Goal: Task Accomplishment & Management: Complete application form

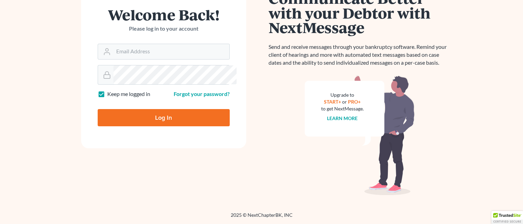
scroll to position [80, 0]
type input "WmEsq77@gmail.com"
click at [162, 126] on input "Log In" at bounding box center [164, 117] width 132 height 17
type input "Thinking..."
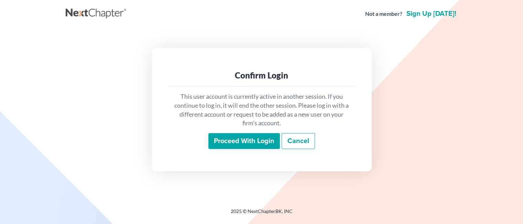
click at [315, 149] on link "Cancel" at bounding box center [297, 141] width 33 height 16
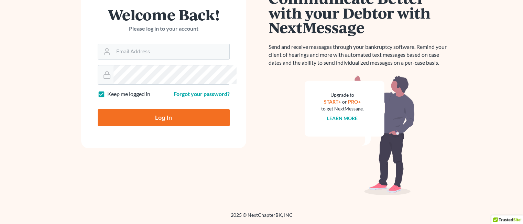
scroll to position [80, 0]
type input "WmEsq77@gmail.com"
click at [150, 126] on input "Log In" at bounding box center [164, 117] width 132 height 17
type input "Thinking..."
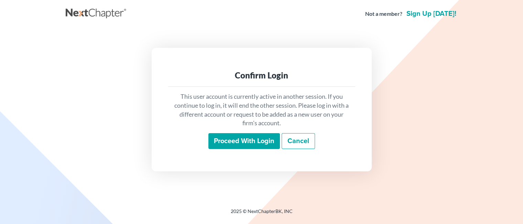
click at [244, 149] on input "Proceed with login" at bounding box center [243, 141] width 71 height 16
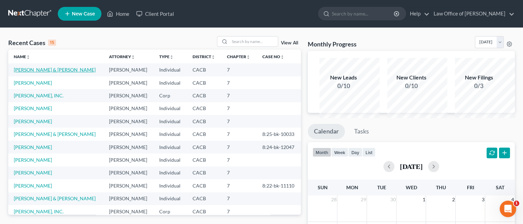
click at [34, 73] on link "[PERSON_NAME] & [PERSON_NAME]" at bounding box center [55, 70] width 82 height 6
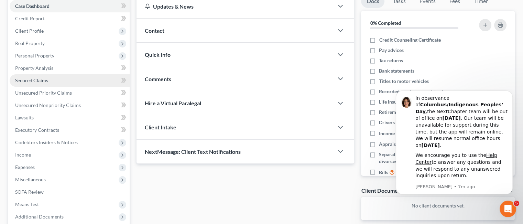
scroll to position [80, 0]
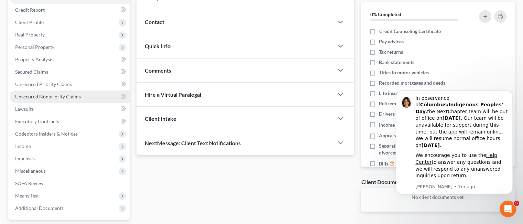
click at [67, 99] on span "Unsecured Nonpriority Claims" at bounding box center [48, 96] width 66 height 6
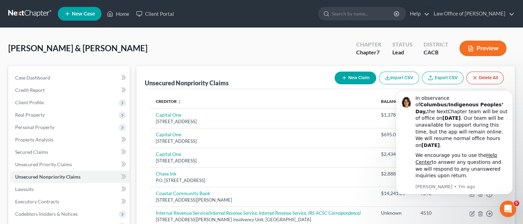
click at [334, 84] on button "New Claim" at bounding box center [355, 77] width 42 height 13
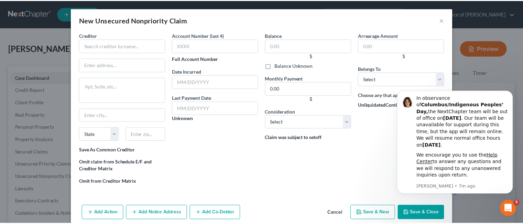
scroll to position [80, 0]
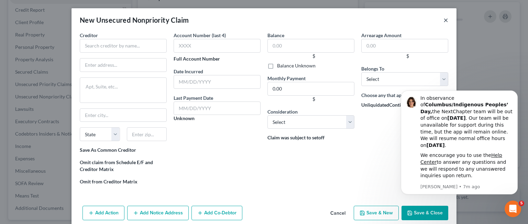
click at [448, 24] on button "×" at bounding box center [445, 20] width 5 height 8
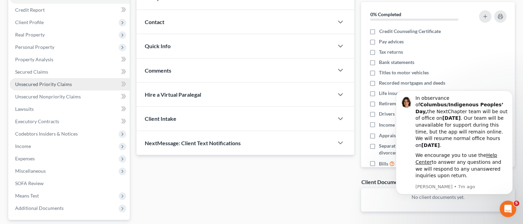
click at [38, 87] on span "Unsecured Priority Claims" at bounding box center [43, 84] width 57 height 6
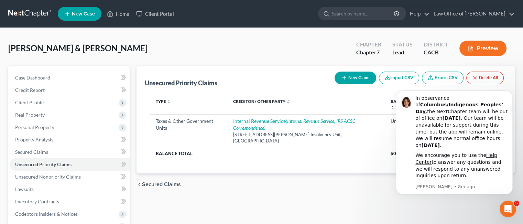
click at [334, 84] on button "New Claim" at bounding box center [355, 77] width 42 height 13
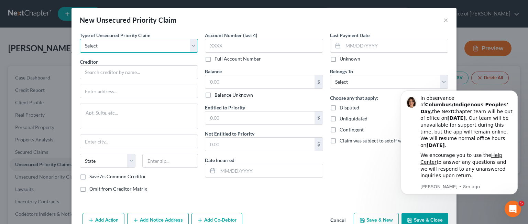
click at [176, 53] on select "Select Taxes & Other Government Units Domestic Support Obligations Extensions o…" at bounding box center [139, 46] width 118 height 14
select select "0"
click at [80, 48] on select "Select Taxes & Other Government Units Domestic Support Obligations Extensions o…" at bounding box center [139, 46] width 118 height 14
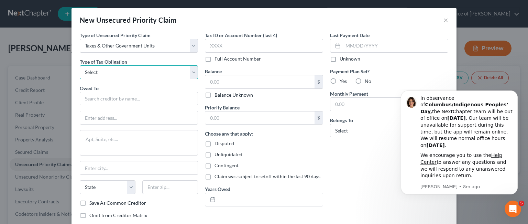
click at [170, 79] on select "Select Federal City State Franchise Tax Board Other" at bounding box center [139, 72] width 118 height 14
select select "2"
click at [80, 79] on select "Select Federal City State Franchise Tax Board Other" at bounding box center [139, 72] width 118 height 14
click at [80, 106] on input "text" at bounding box center [139, 99] width 118 height 14
click at [448, 23] on button "×" at bounding box center [445, 20] width 5 height 8
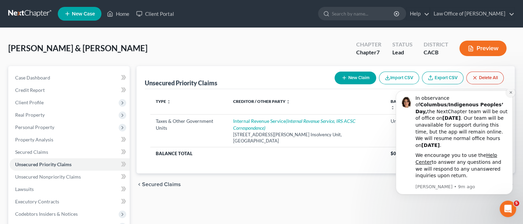
click at [511, 94] on icon "Dismiss notification" at bounding box center [511, 92] width 4 height 4
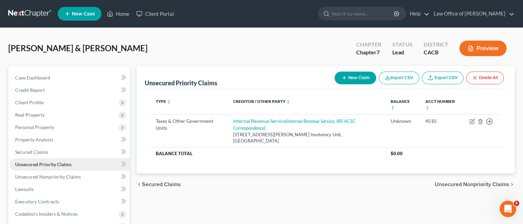
click at [34, 167] on span "Unsecured Priority Claims" at bounding box center [43, 164] width 56 height 6
click at [334, 84] on button "New Claim" at bounding box center [355, 77] width 42 height 13
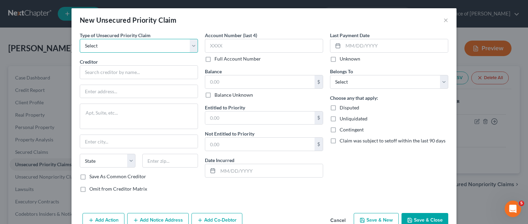
click at [173, 53] on select "Select Taxes & Other Government Units Domestic Support Obligations Extensions o…" at bounding box center [139, 46] width 118 height 14
select select "0"
click at [80, 48] on select "Select Taxes & Other Government Units Domestic Support Obligations Extensions o…" at bounding box center [139, 46] width 118 height 14
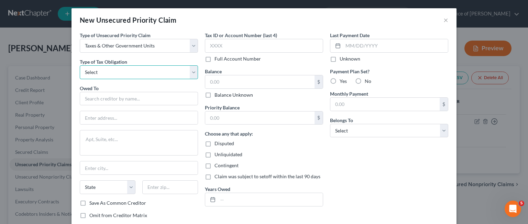
click at [175, 79] on select "Select Federal City State Franchise Tax Board Other" at bounding box center [139, 72] width 118 height 14
select select "2"
click at [80, 79] on select "Select Federal City State Franchise Tax Board Other" at bounding box center [139, 72] width 118 height 14
click at [80, 106] on input "text" at bounding box center [139, 99] width 118 height 14
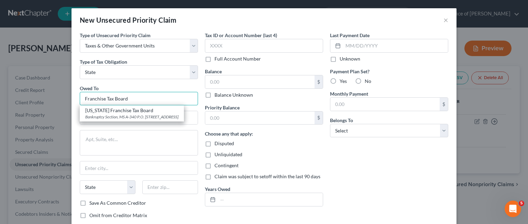
type input "Franchise Tax Board"
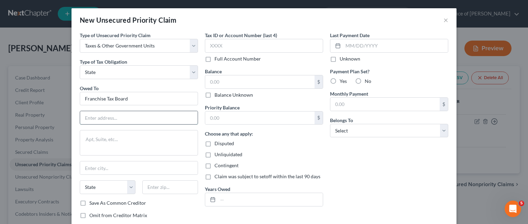
click at [80, 124] on input "text" at bounding box center [139, 117] width 118 height 13
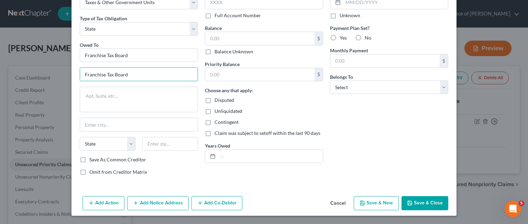
scroll to position [80, 0]
type input "Franchise Tax Board"
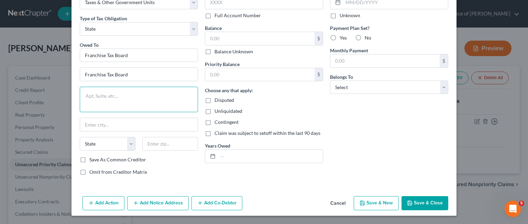
click at [80, 89] on textarea at bounding box center [139, 99] width 118 height 25
type textarea "PO Box 2952"
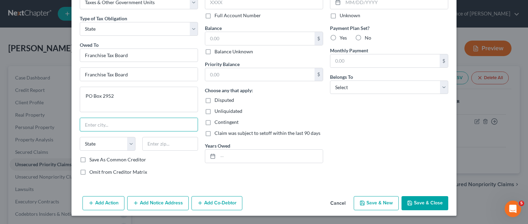
drag, startPoint x: 42, startPoint y: 126, endPoint x: 44, endPoint y: 137, distance: 11.1
click at [80, 126] on input "text" at bounding box center [139, 124] width 118 height 13
type input "Sacramento"
click at [93, 147] on select "State [US_STATE] AK AR AZ CA CO CT DE DC [GEOGRAPHIC_DATA] [GEOGRAPHIC_DATA] GU…" at bounding box center [108, 144] width 56 height 14
select select "4"
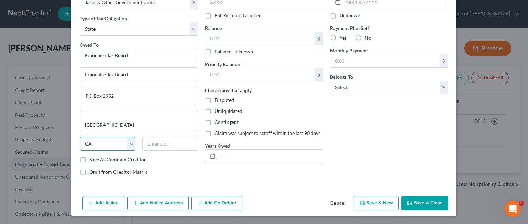
click at [80, 143] on select "State [US_STATE] AK AR AZ CA CO CT DE DC [GEOGRAPHIC_DATA] [GEOGRAPHIC_DATA] GU…" at bounding box center [108, 144] width 56 height 14
click at [142, 151] on input "text" at bounding box center [170, 144] width 56 height 14
type input "95812-2952"
click at [89, 163] on label "Save As Common Creditor" at bounding box center [117, 159] width 57 height 7
click at [92, 161] on input "Save As Common Creditor" at bounding box center [94, 158] width 4 height 4
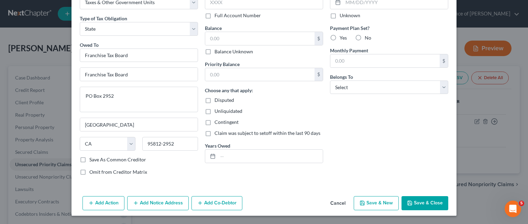
checkbox input "true"
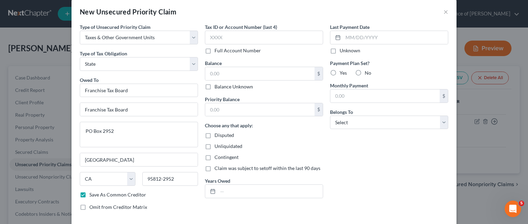
scroll to position [0, 0]
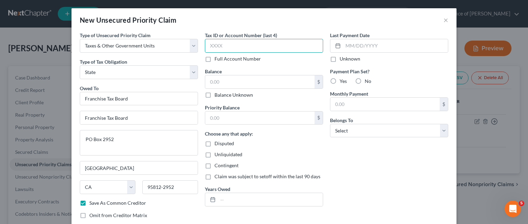
click at [205, 53] on input "text" at bounding box center [264, 46] width 118 height 14
type input "9716"
click at [214, 98] on label "Balance Unknown" at bounding box center [233, 94] width 38 height 7
click at [217, 96] on input "Balance Unknown" at bounding box center [219, 93] width 4 height 4
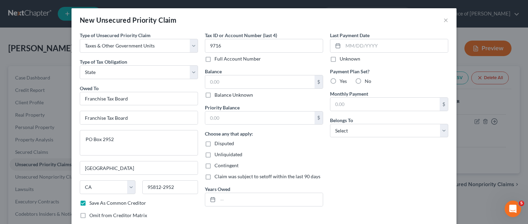
checkbox input "true"
type input "0.00"
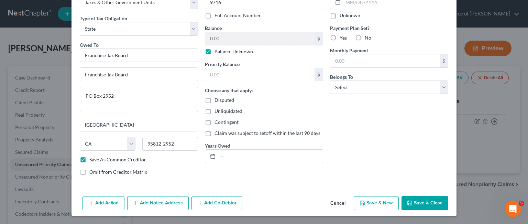
scroll to position [107, 0]
drag, startPoint x: 202, startPoint y: 145, endPoint x: 202, endPoint y: 141, distance: 3.8
click at [218, 150] on input "text" at bounding box center [270, 156] width 105 height 13
click at [210, 153] on icon at bounding box center [212, 155] width 5 height 5
click at [217, 159] on div "Tax ID or Account Number (last 4) 9716 Full Account Number Balance 0.00 $ Balan…" at bounding box center [263, 84] width 125 height 192
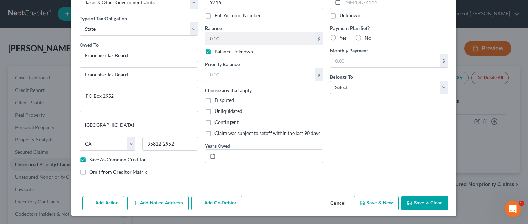
click at [198, 199] on button "Add Co-Debtor" at bounding box center [216, 203] width 51 height 14
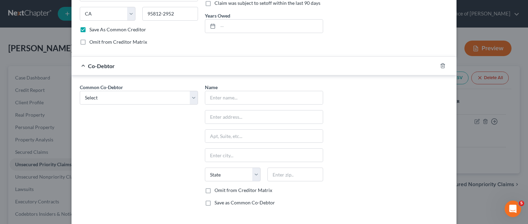
scroll to position [188, 0]
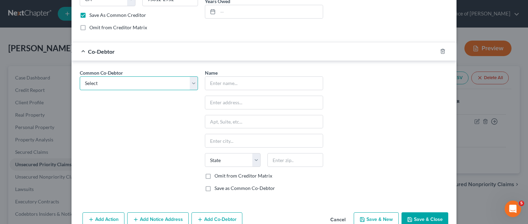
click at [173, 90] on select "Select Jessica Lynn Ross Jessica L. Ross" at bounding box center [139, 83] width 118 height 14
select select "0"
click at [80, 90] on select "Select Jessica Lynn Ross Jessica L. Ross" at bounding box center [139, 83] width 118 height 14
type input "[PERSON_NAME] [PERSON_NAME]"
type input "32302 Alipaz # 44"
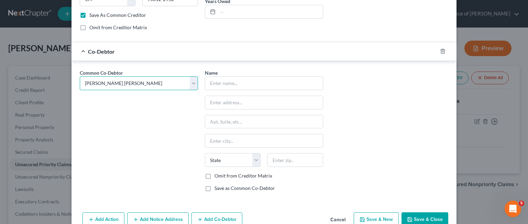
type input "San [PERSON_NAME] Capistrano"
select select "4"
type input "92675"
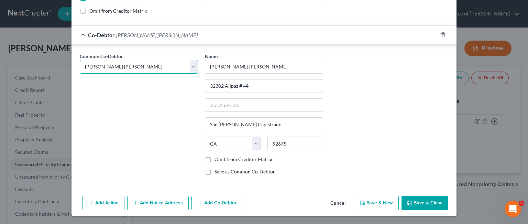
scroll to position [0, 0]
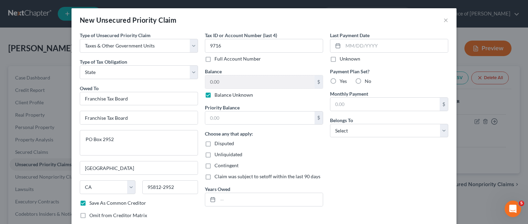
click at [371, 85] on label "No" at bounding box center [368, 81] width 7 height 7
click at [372, 82] on input "No" at bounding box center [369, 80] width 4 height 4
radio input "true"
click at [345, 62] on label "Unknown" at bounding box center [350, 58] width 21 height 7
click at [345, 60] on input "Unknown" at bounding box center [344, 57] width 4 height 4
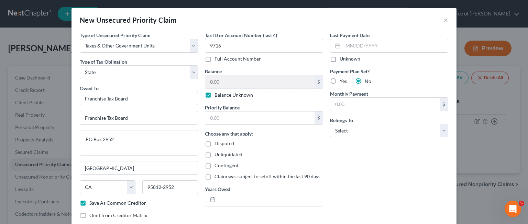
checkbox input "true"
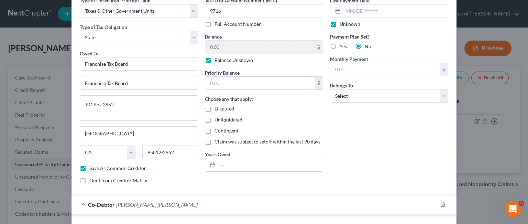
scroll to position [80, 0]
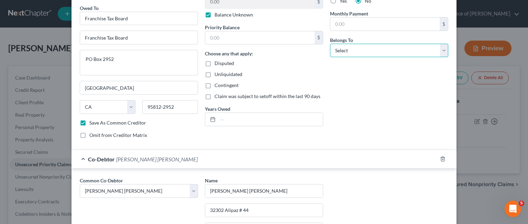
click at [448, 57] on select "Select Debtor 1 Only Debtor 2 Only Debtor 1 And Debtor 2 Only At Least One Of T…" at bounding box center [389, 51] width 118 height 14
select select "2"
click at [343, 57] on select "Select Debtor 1 Only Debtor 2 Only Debtor 1 And Debtor 2 Only At Least One Of T…" at bounding box center [389, 51] width 118 height 14
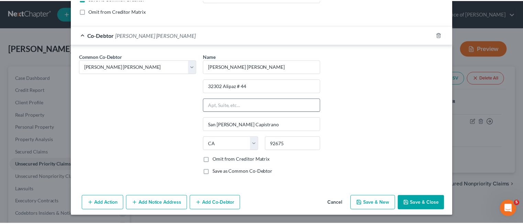
scroll to position [306, 0]
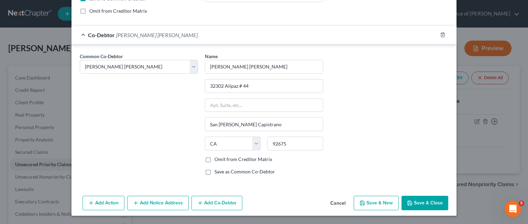
drag, startPoint x: 449, startPoint y: 195, endPoint x: 440, endPoint y: 189, distance: 10.3
click at [445, 196] on button "Save & Close" at bounding box center [424, 203] width 47 height 14
checkbox input "false"
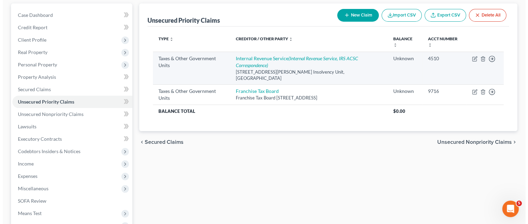
scroll to position [80, 0]
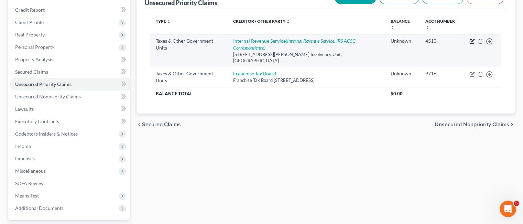
click at [471, 42] on icon "button" at bounding box center [472, 40] width 3 height 3
select select "0"
select select "4"
select select "2"
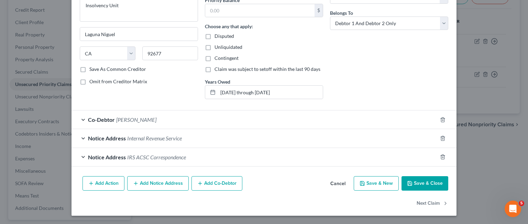
scroll to position [187, 0]
click at [448, 176] on button "Save & Close" at bounding box center [424, 183] width 47 height 14
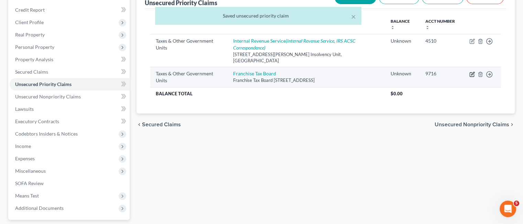
click at [469, 77] on icon "button" at bounding box center [471, 73] width 5 height 5
select select "2"
select select "4"
select select "2"
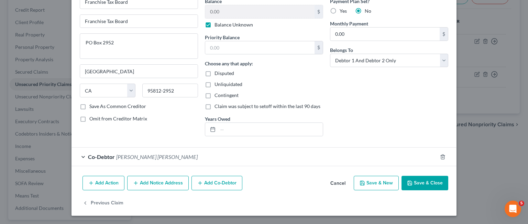
scroll to position [140, 0]
click at [218, 123] on input "text" at bounding box center [270, 129] width 105 height 13
type input "2013-2024"
click at [448, 176] on button "Save & Close" at bounding box center [424, 183] width 47 height 14
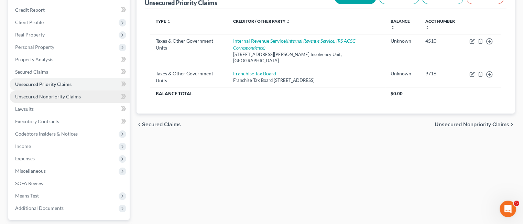
click at [46, 99] on span "Unsecured Nonpriority Claims" at bounding box center [48, 96] width 66 height 6
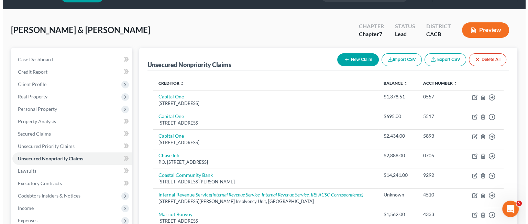
scroll to position [13, 0]
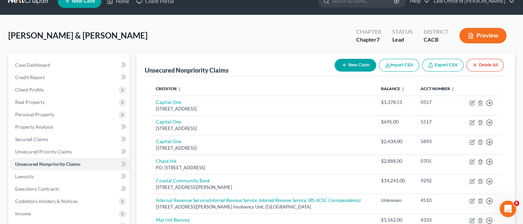
click at [334, 71] on button "New Claim" at bounding box center [355, 65] width 42 height 13
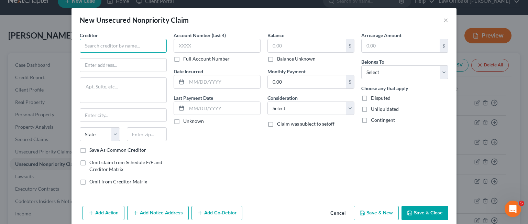
click at [80, 53] on input "text" at bounding box center [123, 46] width 87 height 14
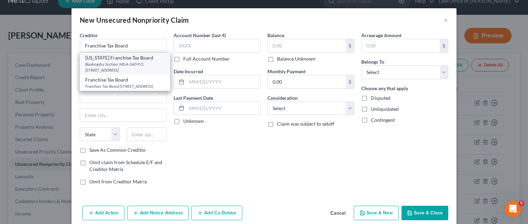
click at [85, 73] on div "Bankruptcy Section, MS A-340 P.O. Box 2952, Sacramento, CA 95812-2952" at bounding box center [124, 67] width 79 height 12
type input "[US_STATE] Franchise Tax Board"
type input "Bankruptcy Section, MS A-340"
type textarea "P.O. Box 2952"
type input "Sacramento"
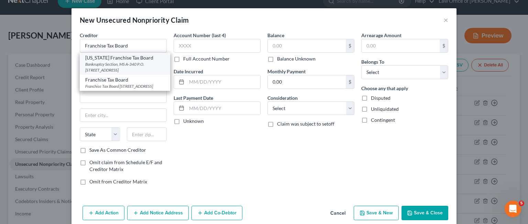
select select "4"
type input "95812-2952"
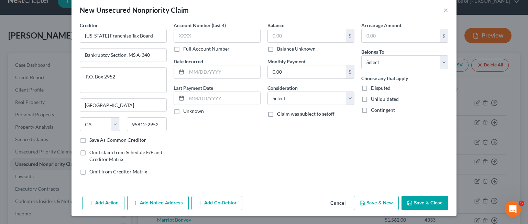
scroll to position [0, 0]
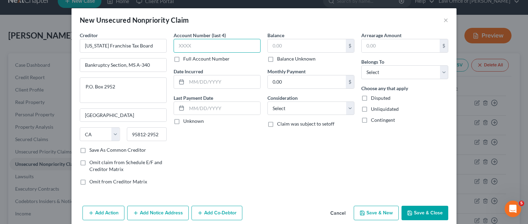
click at [174, 53] on input "text" at bounding box center [217, 46] width 87 height 14
type input "9716"
click at [187, 88] on input "text" at bounding box center [224, 81] width 74 height 13
click at [183, 124] on label "Unknown" at bounding box center [193, 121] width 21 height 7
click at [186, 122] on input "Unknown" at bounding box center [188, 120] width 4 height 4
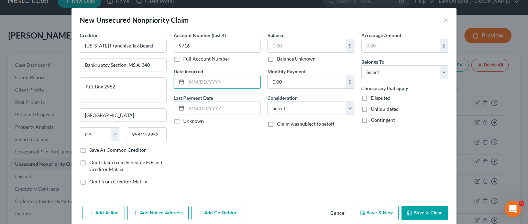
checkbox input "true"
click at [187, 88] on input "text" at bounding box center [224, 81] width 74 height 13
type input "01/01/2013"
click at [277, 62] on label "Balance Unknown" at bounding box center [296, 58] width 38 height 7
click at [280, 60] on input "Balance Unknown" at bounding box center [282, 57] width 4 height 4
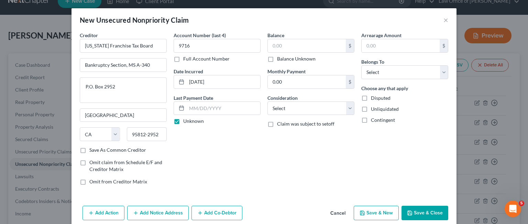
checkbox input "true"
type input "0.00"
click at [354, 115] on select "Select Cable / Satellite Services Collection Agency Credit Card Debt Debt Couns…" at bounding box center [310, 108] width 87 height 14
select select "7"
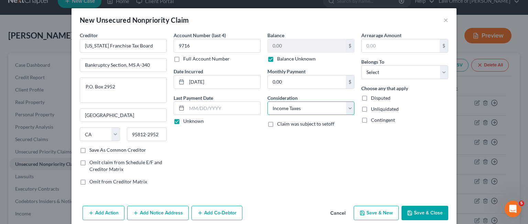
click at [267, 115] on select "Select Cable / Satellite Services Collection Agency Credit Card Debt Debt Couns…" at bounding box center [310, 108] width 87 height 14
click at [448, 79] on select "Select Debtor 1 Only Debtor 2 Only Debtor 1 And Debtor 2 Only At Least One Of T…" at bounding box center [404, 72] width 87 height 14
select select "2"
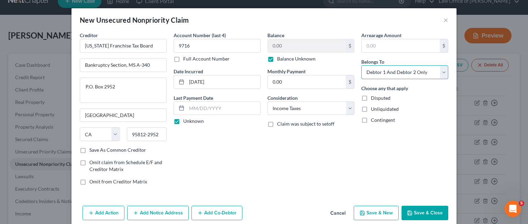
click at [382, 79] on select "Select Debtor 1 Only Debtor 2 Only Debtor 1 And Debtor 2 Only At Least One Of T…" at bounding box center [404, 72] width 87 height 14
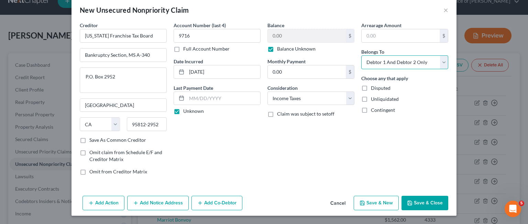
scroll to position [66, 0]
click at [89, 136] on label "Save As Common Creditor" at bounding box center [117, 139] width 57 height 7
click at [92, 136] on input "Save As Common Creditor" at bounding box center [94, 138] width 4 height 4
checkbox input "true"
click at [203, 203] on button "Add Co-Debtor" at bounding box center [216, 203] width 51 height 14
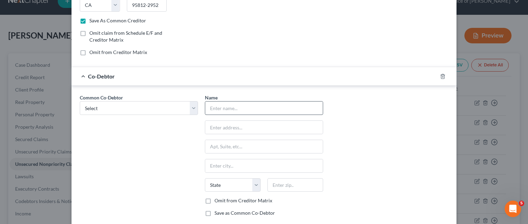
scroll to position [146, 0]
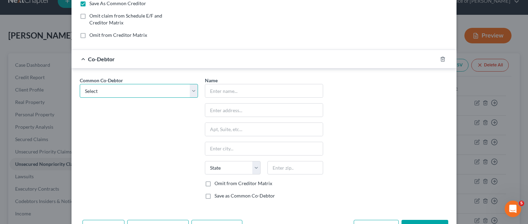
click at [177, 98] on select "Select Jessica Lynn Ross Jessica L. Ross" at bounding box center [139, 91] width 118 height 14
select select "0"
click at [80, 98] on select "Select Jessica Lynn Ross Jessica L. Ross" at bounding box center [139, 91] width 118 height 14
type input "[PERSON_NAME] [PERSON_NAME]"
type input "32302 Alipaz # 44"
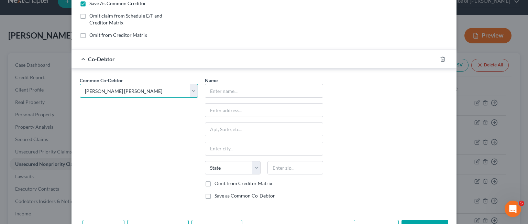
type input "San [PERSON_NAME] Capistrano"
select select "4"
type input "92675"
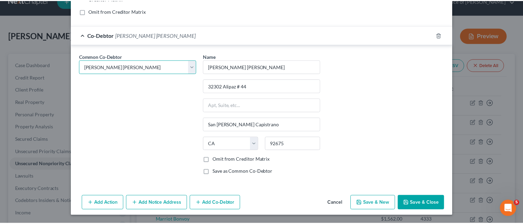
scroll to position [265, 0]
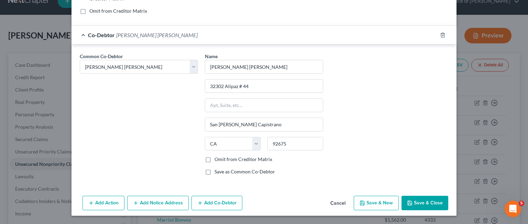
click at [448, 200] on button "Save & Close" at bounding box center [424, 203] width 47 height 14
checkbox input "false"
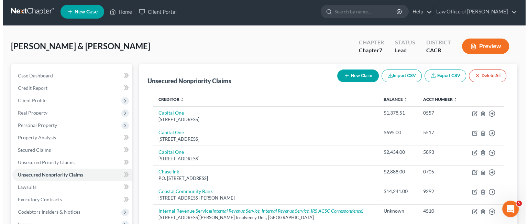
scroll to position [0, 0]
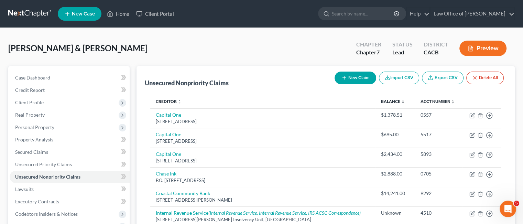
click at [468, 56] on button "Preview" at bounding box center [482, 48] width 47 height 15
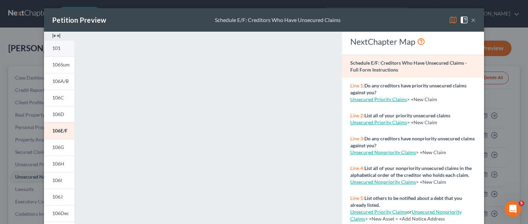
click at [44, 53] on link "101" at bounding box center [59, 48] width 30 height 16
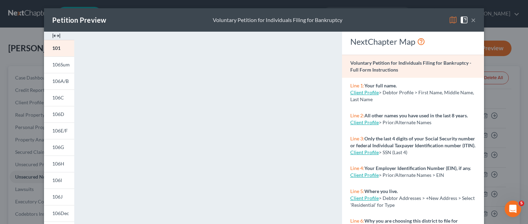
click at [369, 125] on link "Client Profile" at bounding box center [364, 122] width 29 height 6
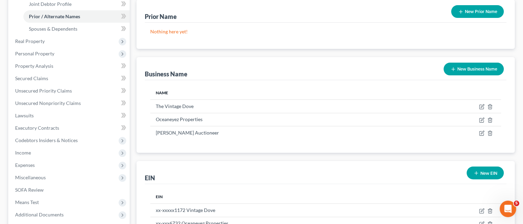
scroll to position [241, 0]
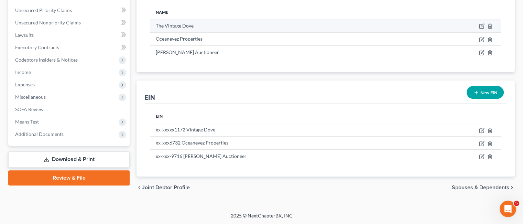
click at [216, 32] on td "The Vintage Dove" at bounding box center [278, 25] width 256 height 13
click at [481, 27] on icon "button" at bounding box center [482, 25] width 3 height 3
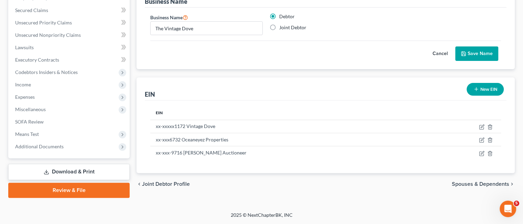
click at [279, 31] on label "Joint Debtor" at bounding box center [292, 27] width 27 height 7
click at [282, 29] on input "Joint Debtor" at bounding box center [284, 26] width 4 height 4
radio input "true"
radio input "false"
click at [462, 61] on button "Save Name" at bounding box center [476, 53] width 43 height 14
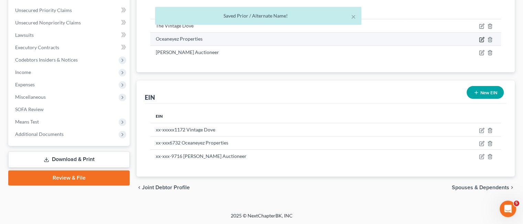
click at [481, 40] on icon "button" at bounding box center [482, 38] width 3 height 3
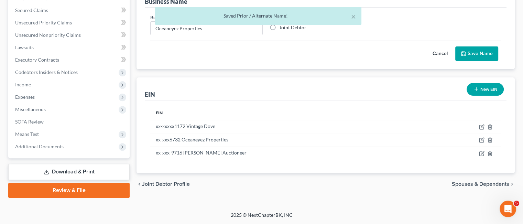
click at [279, 31] on label "Joint Debtor" at bounding box center [292, 27] width 27 height 7
click at [282, 29] on input "Joint Debtor" at bounding box center [284, 26] width 4 height 4
radio input "true"
radio input "false"
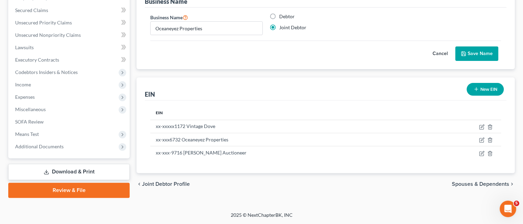
drag, startPoint x: 458, startPoint y: 126, endPoint x: 455, endPoint y: 122, distance: 4.7
click at [456, 61] on button "Save Name" at bounding box center [476, 53] width 43 height 14
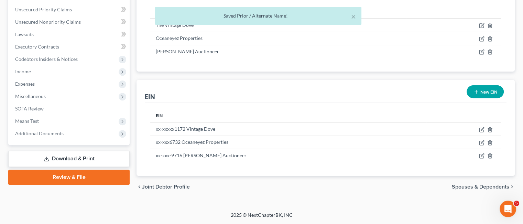
scroll to position [369, 0]
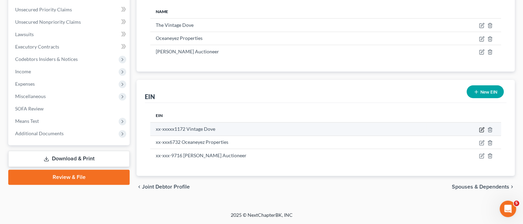
click at [481, 127] on icon "button" at bounding box center [482, 128] width 3 height 3
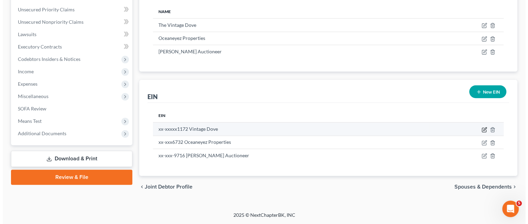
scroll to position [350, 0]
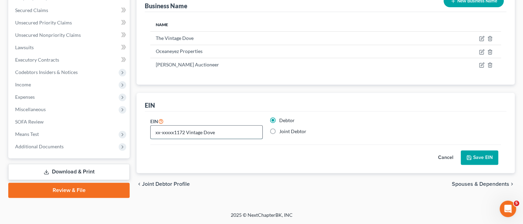
click at [247, 125] on input "xx-xxxxx1172 Vintage Dove" at bounding box center [207, 131] width 112 height 13
type input "x"
drag, startPoint x: 221, startPoint y: 114, endPoint x: 248, endPoint y: 117, distance: 27.3
click at [221, 125] on input "text" at bounding box center [207, 131] width 112 height 13
click at [279, 128] on label "Joint Debtor" at bounding box center [292, 131] width 27 height 7
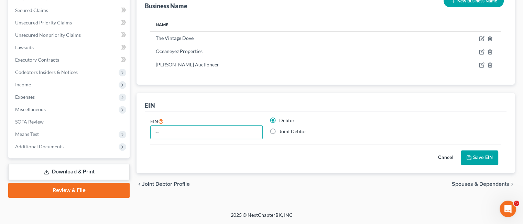
click at [282, 128] on input "Joint Debtor" at bounding box center [284, 130] width 4 height 4
radio input "true"
radio input "false"
click at [279, 128] on label "Joint Debtor" at bounding box center [292, 131] width 27 height 7
click at [282, 128] on input "Joint Debtor" at bounding box center [284, 130] width 4 height 4
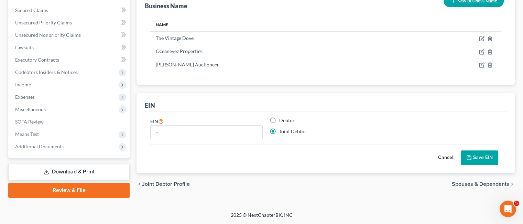
click at [430, 151] on button "Cancel" at bounding box center [445, 158] width 30 height 14
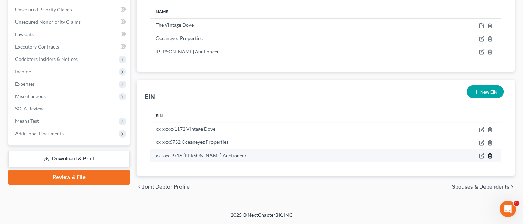
click at [487, 158] on icon "button" at bounding box center [489, 155] width 5 height 5
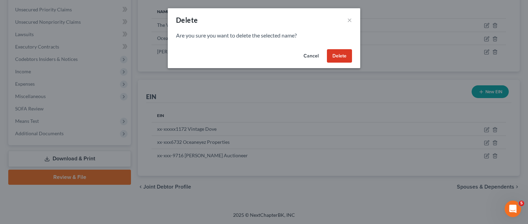
click at [352, 63] on button "Delete" at bounding box center [339, 56] width 25 height 14
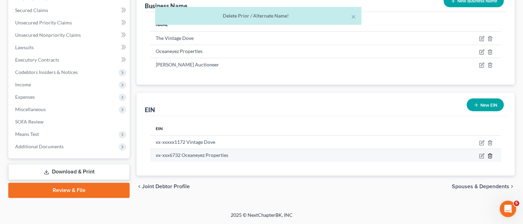
click at [488, 153] on icon "button" at bounding box center [489, 155] width 3 height 4
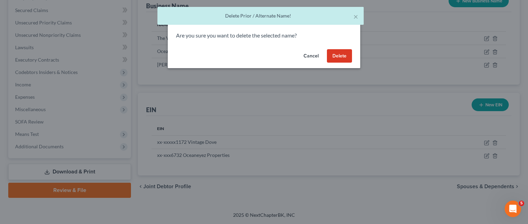
click at [352, 63] on button "Delete" at bounding box center [339, 56] width 25 height 14
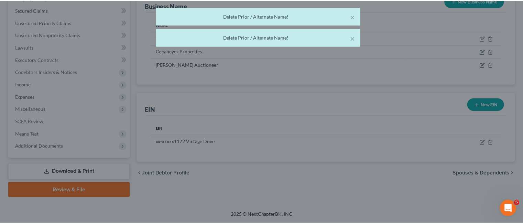
scroll to position [339, 0]
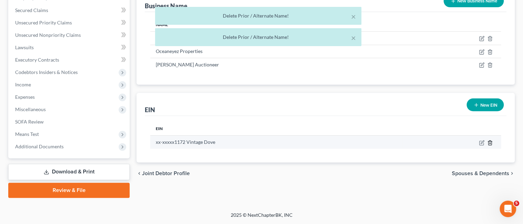
click at [487, 140] on icon "button" at bounding box center [489, 142] width 5 height 5
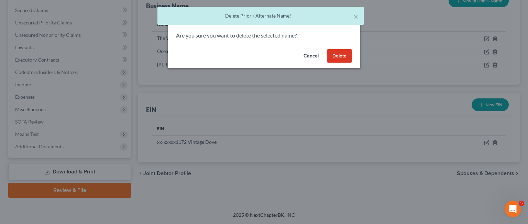
click at [352, 63] on button "Delete" at bounding box center [339, 56] width 25 height 14
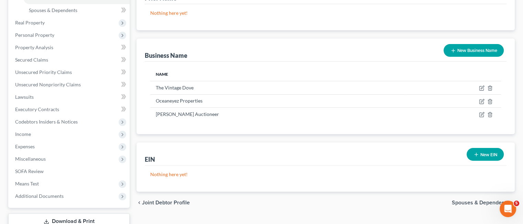
scroll to position [259, 0]
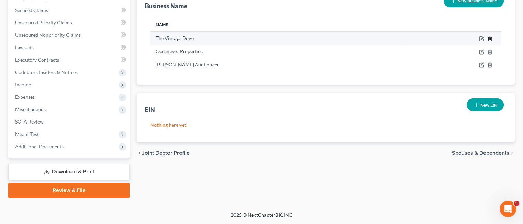
click at [488, 41] on icon "button" at bounding box center [489, 38] width 3 height 4
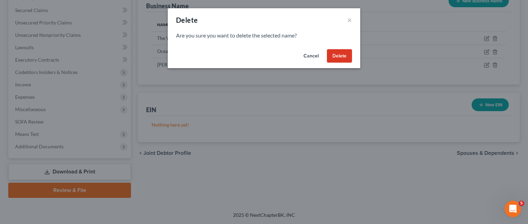
click at [352, 63] on button "Delete" at bounding box center [339, 56] width 25 height 14
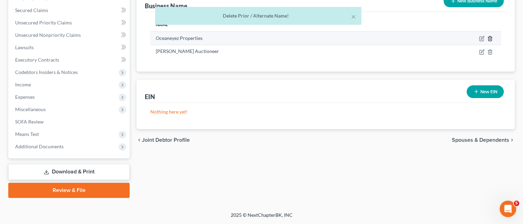
click at [487, 41] on icon "button" at bounding box center [489, 38] width 5 height 5
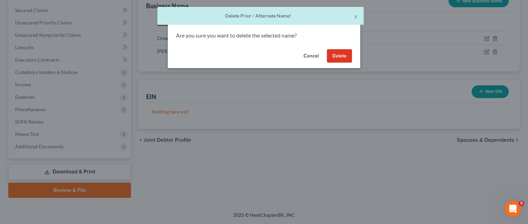
click at [352, 63] on button "Delete" at bounding box center [339, 56] width 25 height 14
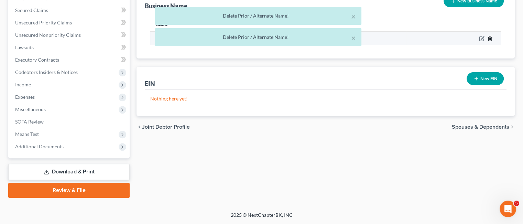
click at [487, 41] on icon "button" at bounding box center [489, 38] width 5 height 5
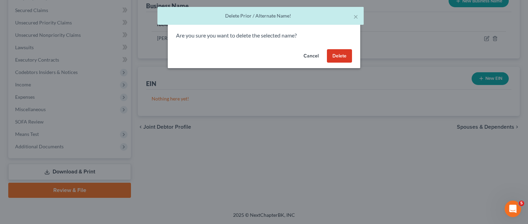
click at [352, 63] on button "Delete" at bounding box center [339, 56] width 25 height 14
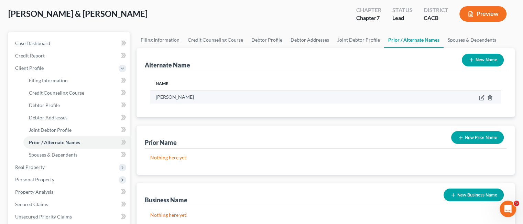
scroll to position [18, 0]
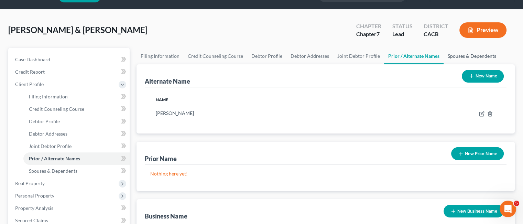
click at [443, 64] on link "Spouses & Dependents" at bounding box center [471, 56] width 57 height 16
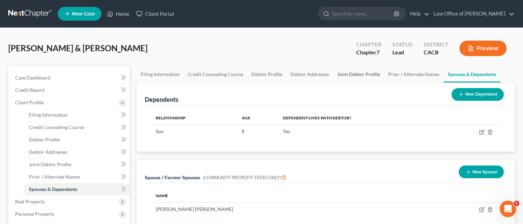
click at [384, 82] on link "Joint Debtor Profile" at bounding box center [358, 74] width 51 height 16
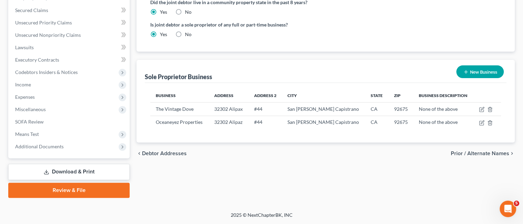
scroll to position [321, 0]
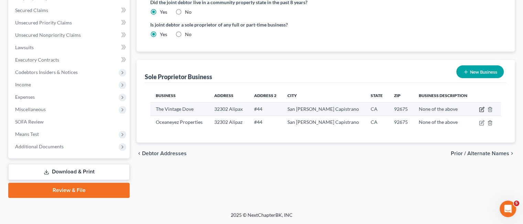
drag, startPoint x: 468, startPoint y: 133, endPoint x: 473, endPoint y: 134, distance: 4.3
click at [473, 115] on td at bounding box center [487, 108] width 28 height 13
click at [479, 112] on icon "button" at bounding box center [481, 109] width 5 height 5
select select "4"
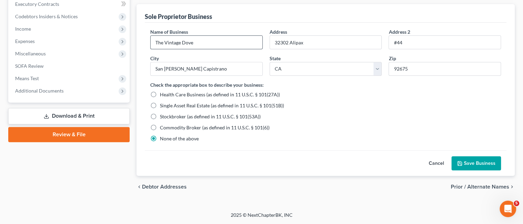
scroll to position [276, 0]
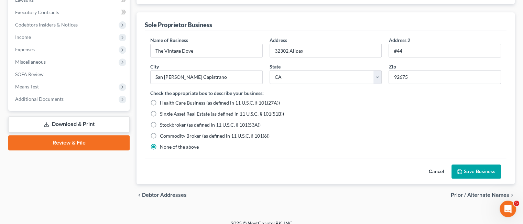
radio input "true"
radio input "false"
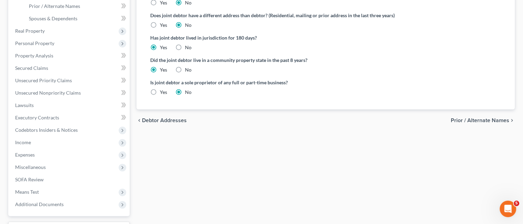
scroll to position [259, 0]
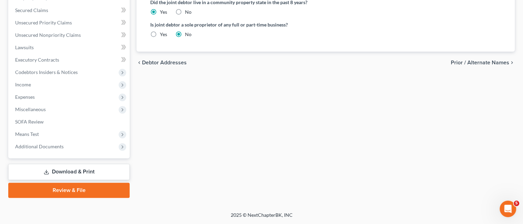
click at [459, 65] on span "Prior / Alternate Names" at bounding box center [480, 62] width 58 height 5
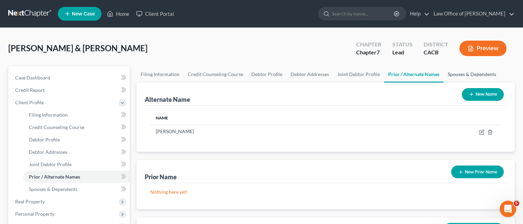
click at [443, 82] on link "Spouses & Dependents" at bounding box center [471, 74] width 57 height 16
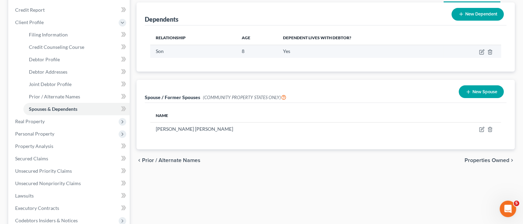
scroll to position [160, 0]
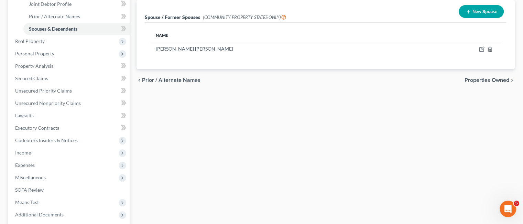
click at [464, 83] on span "Properties Owned" at bounding box center [486, 79] width 45 height 5
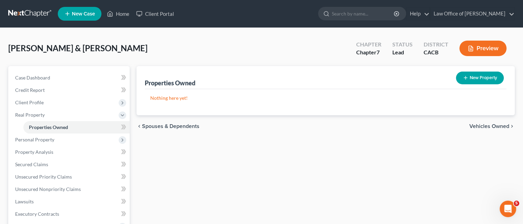
click at [469, 129] on span "Vehicles Owned" at bounding box center [489, 125] width 40 height 5
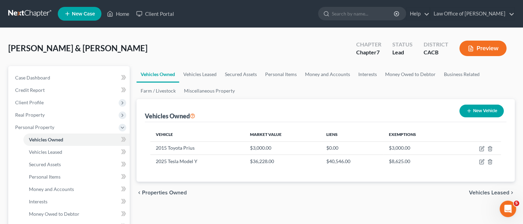
click at [477, 56] on button "Preview" at bounding box center [482, 48] width 47 height 15
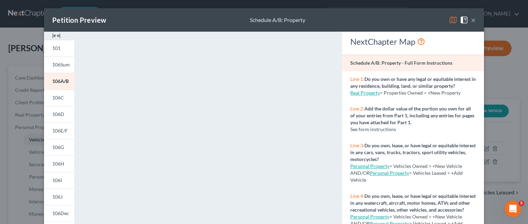
click at [476, 24] on button "×" at bounding box center [473, 20] width 5 height 8
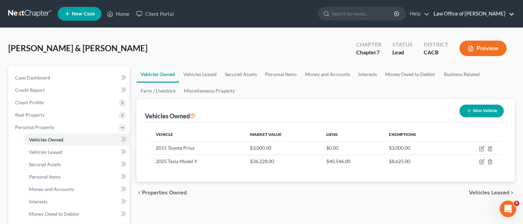
click at [488, 16] on link "Law Office of [PERSON_NAME]" at bounding box center [472, 14] width 84 height 12
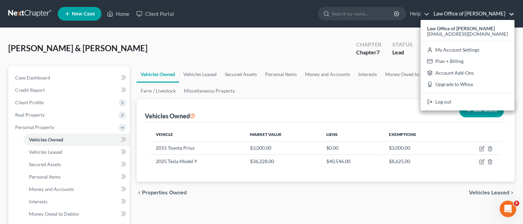
click at [488, 16] on link "Law Office of [PERSON_NAME]" at bounding box center [472, 14] width 84 height 12
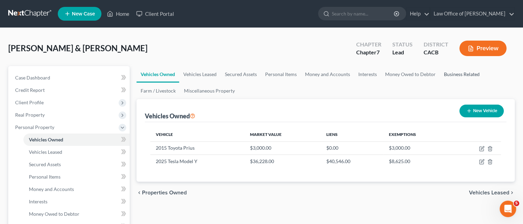
click at [440, 82] on link "Business Related" at bounding box center [462, 74] width 44 height 16
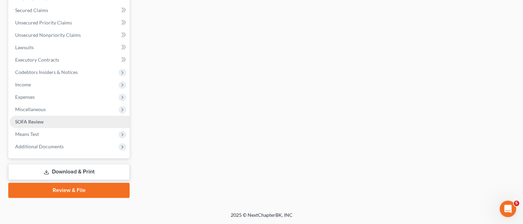
scroll to position [386, 0]
click at [60, 164] on link "Download & Print" at bounding box center [68, 172] width 121 height 16
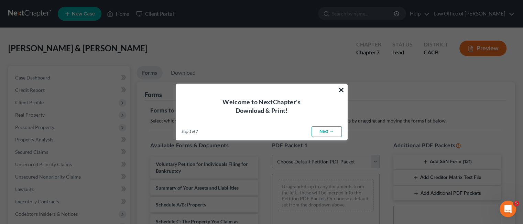
click at [341, 85] on button "×" at bounding box center [341, 89] width 7 height 11
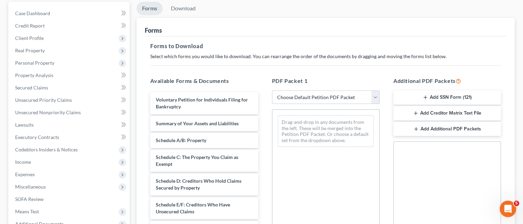
scroll to position [80, 0]
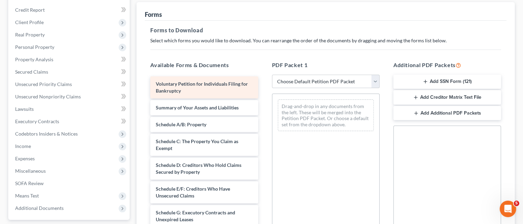
click at [187, 93] on span "Voluntary Petition for Individuals Filing for Bankruptcy" at bounding box center [202, 87] width 92 height 13
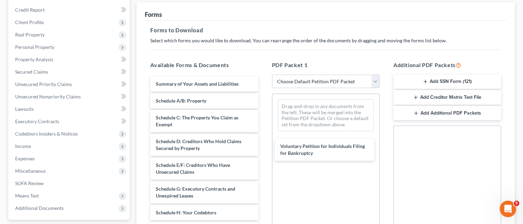
drag, startPoint x: 187, startPoint y: 145, endPoint x: 305, endPoint y: 157, distance: 119.2
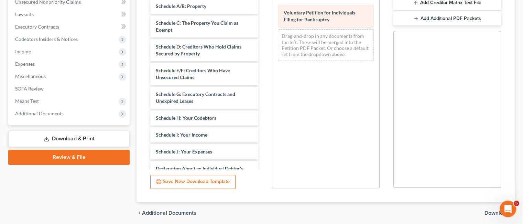
scroll to position [160, 0]
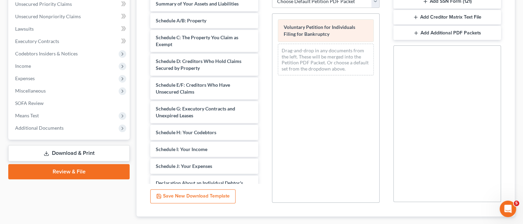
click at [319, 37] on span "Voluntary Petition for Individuals Filing for Bankruptcy" at bounding box center [319, 30] width 71 height 13
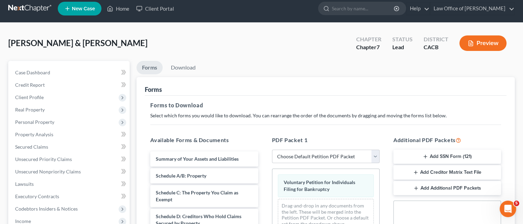
scroll to position [0, 0]
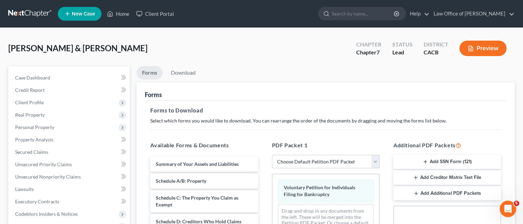
click at [468, 56] on button "Preview" at bounding box center [482, 48] width 47 height 15
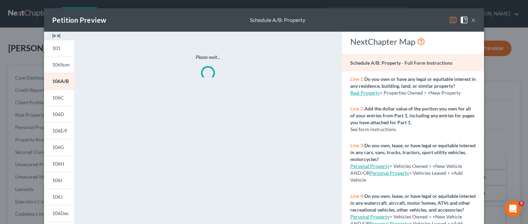
click at [476, 24] on button "×" at bounding box center [473, 20] width 5 height 8
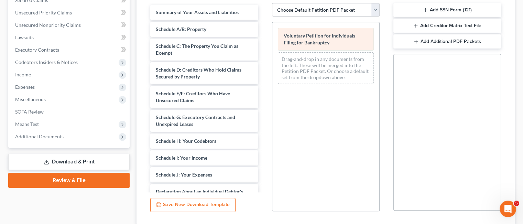
scroll to position [160, 0]
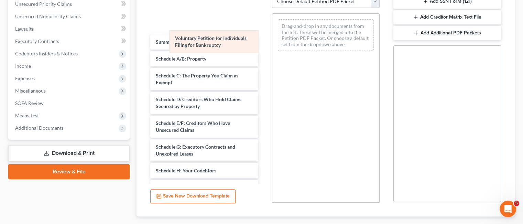
drag, startPoint x: 313, startPoint y: 96, endPoint x: 202, endPoint y: 55, distance: 118.1
click at [272, 55] on div "Voluntary Petition for Individuals Filing for Bankruptcy Voluntary Petition for…" at bounding box center [325, 35] width 107 height 43
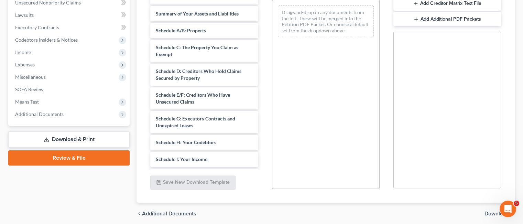
scroll to position [191, 0]
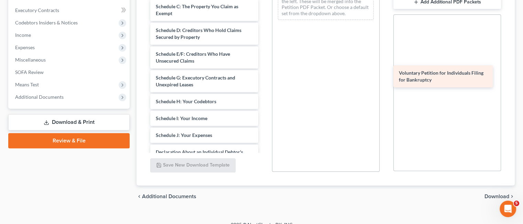
drag, startPoint x: 193, startPoint y: 30, endPoint x: 432, endPoint y: 85, distance: 244.8
click at [263, 85] on div "Voluntary Petition for Individuals Filing for Bankruptcy Voluntary Petition for…" at bounding box center [204, 146] width 119 height 363
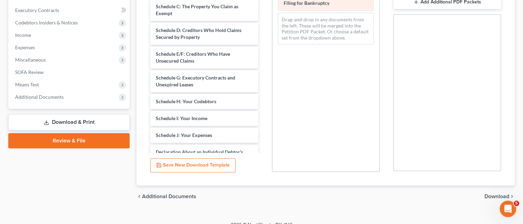
click at [321, 11] on div "Voluntary Petition for Individuals Filing for Bankruptcy" at bounding box center [326, -1] width 96 height 23
drag, startPoint x: 324, startPoint y: 63, endPoint x: 312, endPoint y: 155, distance: 92.5
click at [312, 155] on div "Voluntary Petition for Individuals Filing for Bankruptcy Drag-and-drop in any d…" at bounding box center [326, 76] width 108 height 189
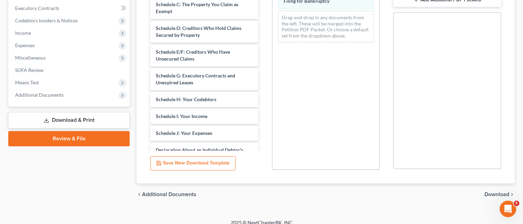
scroll to position [271, 0]
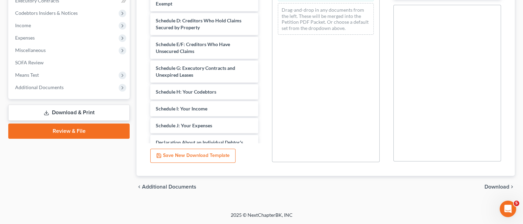
click at [490, 184] on span "Download" at bounding box center [496, 186] width 25 height 5
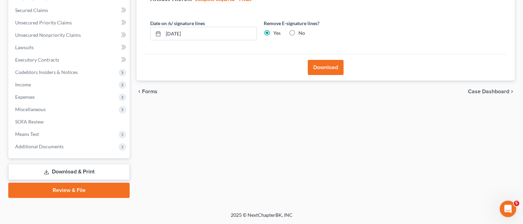
scroll to position [231, 0]
click at [153, 89] on span "Forms" at bounding box center [149, 91] width 15 height 5
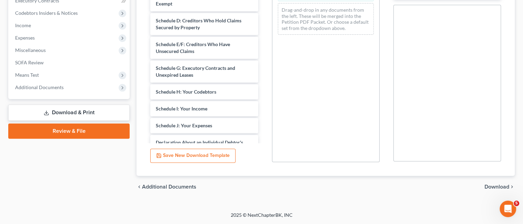
scroll to position [151, 0]
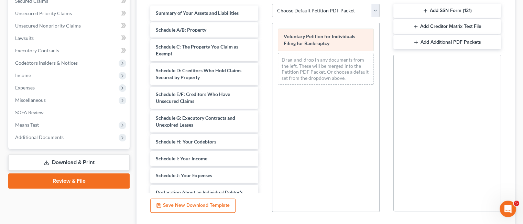
click at [322, 51] on div "Voluntary Petition for Individuals Filing for Bankruptcy" at bounding box center [326, 40] width 96 height 23
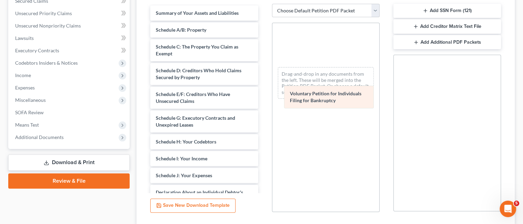
drag, startPoint x: 322, startPoint y: 106, endPoint x: 325, endPoint y: 112, distance: 7.3
click at [325, 104] on div "Voluntary Petition for Individuals Filing for Bankruptcy Voluntary Petition for…" at bounding box center [325, 63] width 107 height 81
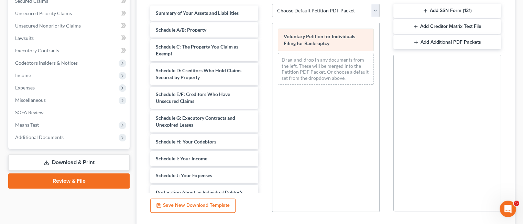
click at [328, 51] on div "Voluntary Petition for Individuals Filing for Bankruptcy" at bounding box center [326, 40] width 96 height 23
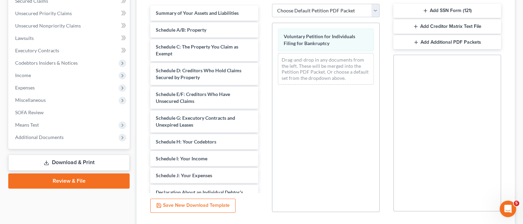
drag, startPoint x: 325, startPoint y: 105, endPoint x: 312, endPoint y: 177, distance: 73.4
click at [312, 177] on div "Voluntary Petition for Individuals Filing for Bankruptcy Drag-and-drop in any d…" at bounding box center [326, 117] width 108 height 189
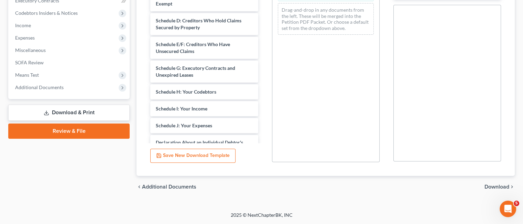
scroll to position [271, 0]
click at [485, 184] on span "Download" at bounding box center [496, 186] width 25 height 5
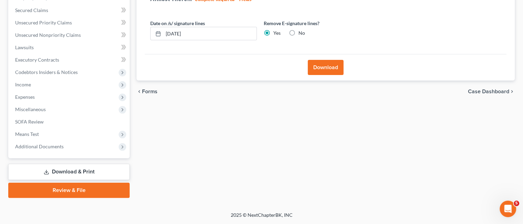
scroll to position [231, 0]
click at [324, 60] on button "Download" at bounding box center [326, 67] width 36 height 15
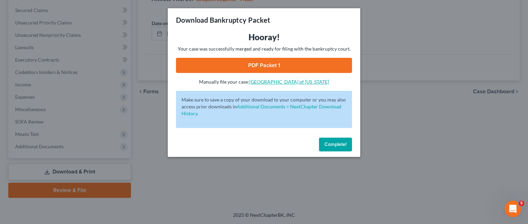
click at [278, 85] on link "Central District of California" at bounding box center [289, 82] width 80 height 6
click at [259, 73] on link "PDF Packet 1" at bounding box center [264, 65] width 176 height 15
click at [71, 187] on div "Download Bankruptcy Packet Hooray! Your case was successfully merged and ready …" at bounding box center [264, 112] width 528 height 224
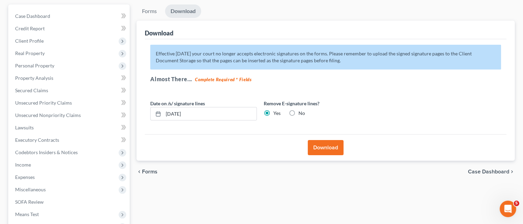
scroll to position [80, 0]
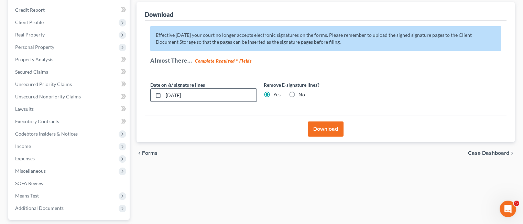
click at [209, 102] on input "[DATE]" at bounding box center [209, 95] width 93 height 13
type input "1"
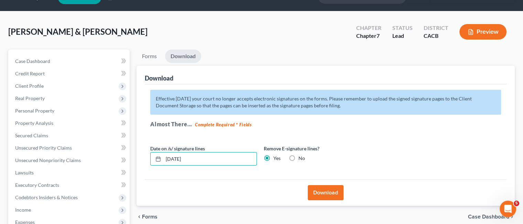
scroll to position [0, 0]
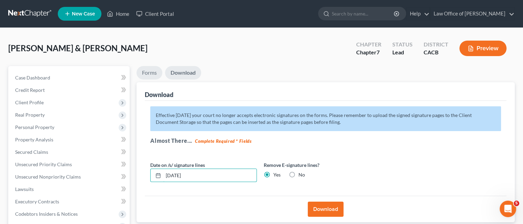
type input "09/30/2025"
click at [153, 79] on link "Forms" at bounding box center [149, 72] width 26 height 13
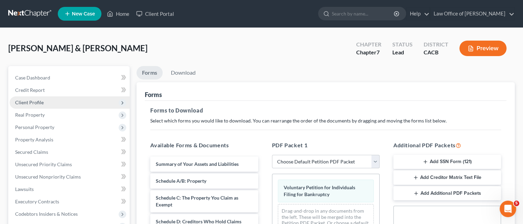
click at [36, 109] on span "Client Profile" at bounding box center [70, 102] width 120 height 12
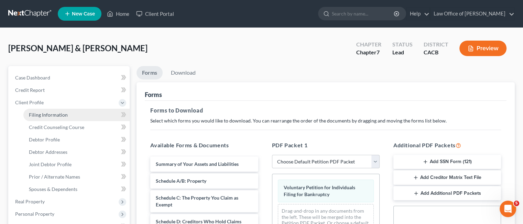
click at [41, 118] on span "Filing Information" at bounding box center [48, 115] width 39 height 6
select select "1"
select select "0"
select select "4"
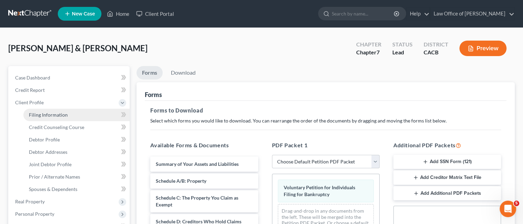
select select "0"
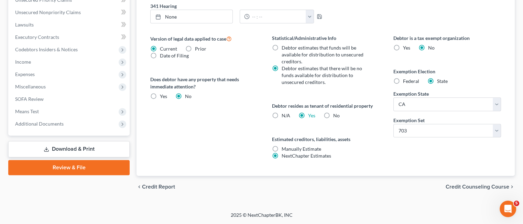
scroll to position [401, 0]
click at [445, 189] on span "Credit Counseling Course" at bounding box center [477, 186] width 64 height 5
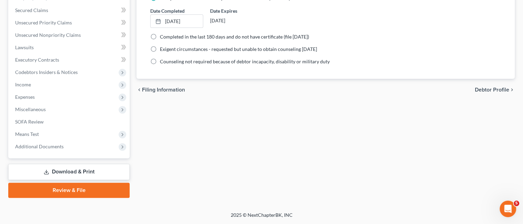
scroll to position [241, 0]
click at [475, 92] on span "Debtor Profile" at bounding box center [492, 89] width 34 height 5
select select "1"
select select "2"
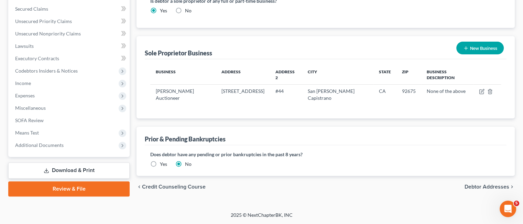
scroll to position [321, 0]
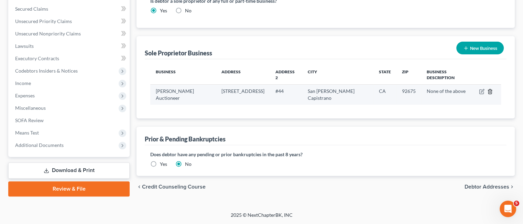
click at [487, 94] on icon "button" at bounding box center [489, 91] width 5 height 5
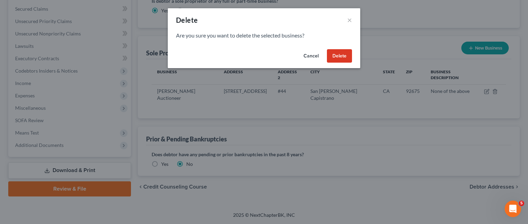
click at [352, 63] on button "Delete" at bounding box center [339, 56] width 25 height 14
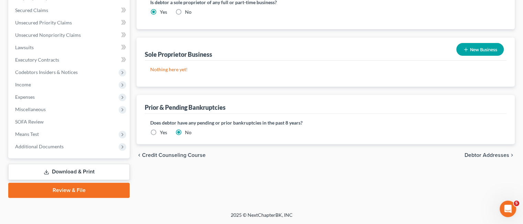
scroll to position [339, 0]
click at [464, 157] on span "Debtor Addresses" at bounding box center [486, 154] width 45 height 5
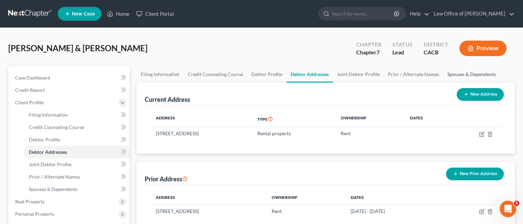
scroll to position [80, 0]
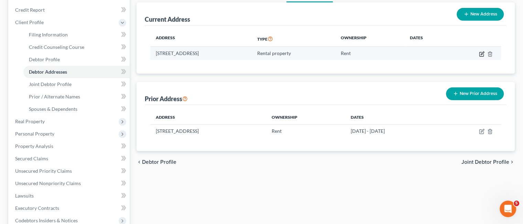
click at [481, 55] on icon "button" at bounding box center [482, 53] width 3 height 3
select select "4"
select select "2"
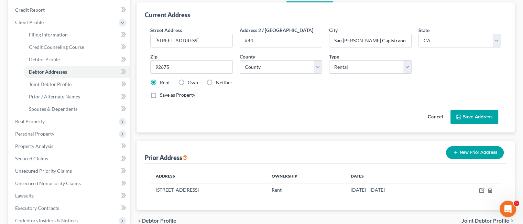
drag, startPoint x: 448, startPoint y: 184, endPoint x: 449, endPoint y: 179, distance: 4.9
click at [450, 124] on button "Save Address" at bounding box center [474, 117] width 48 height 14
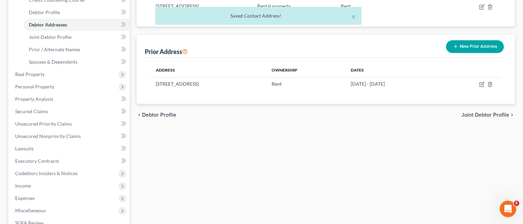
scroll to position [0, 0]
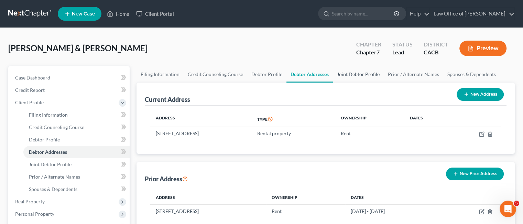
click at [384, 82] on link "Joint Debtor Profile" at bounding box center [358, 74] width 51 height 16
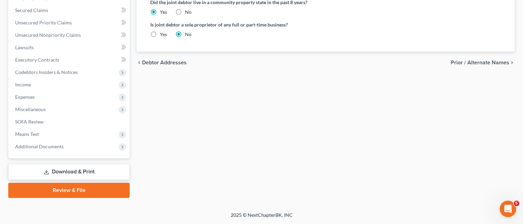
scroll to position [241, 0]
click at [459, 65] on span "Prior / Alternate Names" at bounding box center [480, 62] width 58 height 5
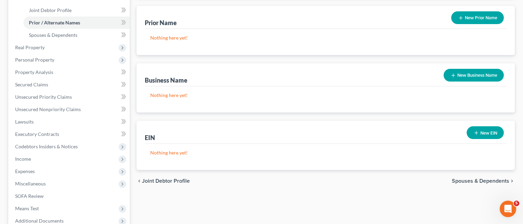
scroll to position [80, 0]
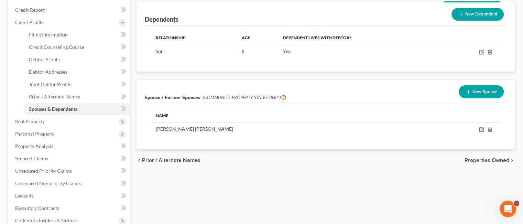
scroll to position [160, 0]
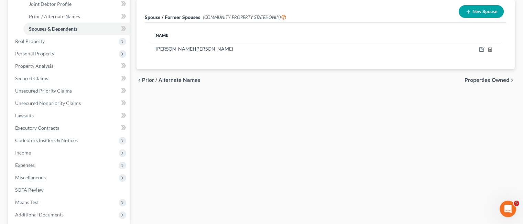
click at [475, 83] on span "Properties Owned" at bounding box center [486, 79] width 45 height 5
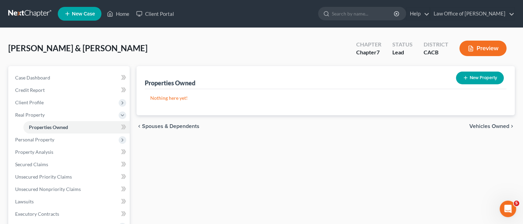
click at [477, 56] on button "Preview" at bounding box center [482, 48] width 47 height 15
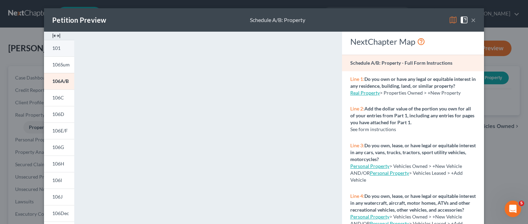
click at [52, 51] on span "101" at bounding box center [56, 48] width 8 height 6
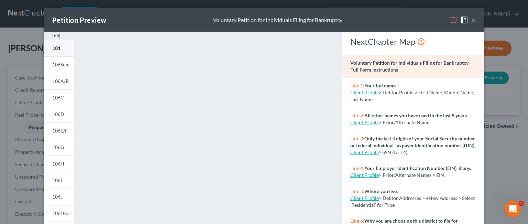
click at [52, 51] on span "101" at bounding box center [56, 48] width 8 height 6
click at [52, 67] on span "106Sum" at bounding box center [61, 65] width 18 height 6
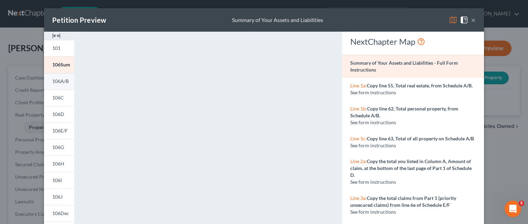
click at [52, 84] on span "106A/B" at bounding box center [60, 81] width 16 height 6
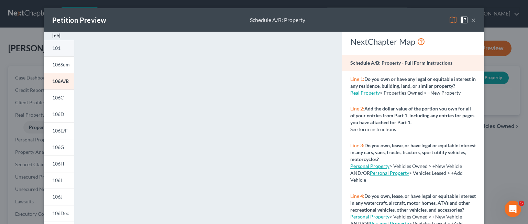
click at [44, 56] on link "101" at bounding box center [59, 48] width 30 height 16
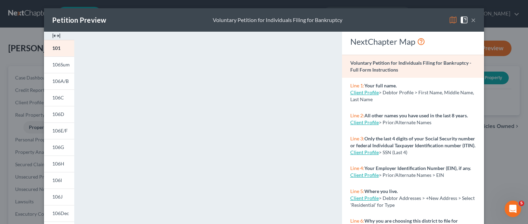
click at [476, 24] on button "×" at bounding box center [473, 20] width 5 height 8
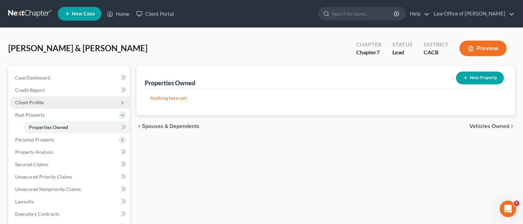
click at [27, 105] on span "Client Profile" at bounding box center [29, 102] width 29 height 6
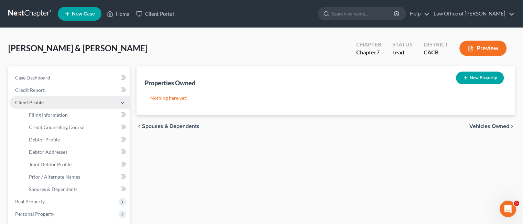
scroll to position [80, 0]
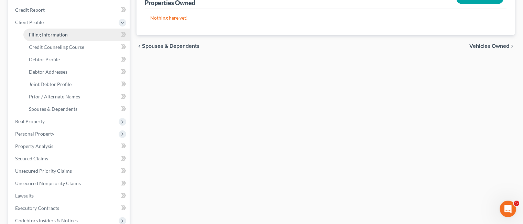
click at [59, 37] on span "Filing Information" at bounding box center [48, 35] width 39 height 6
select select "1"
select select "0"
select select "7"
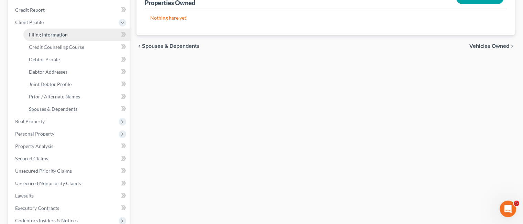
select select "0"
select select "4"
select select "0"
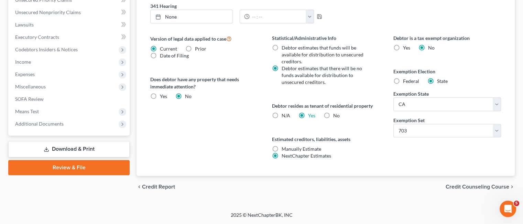
scroll to position [412, 0]
click at [445, 184] on span "Credit Counseling Course" at bounding box center [477, 186] width 64 height 5
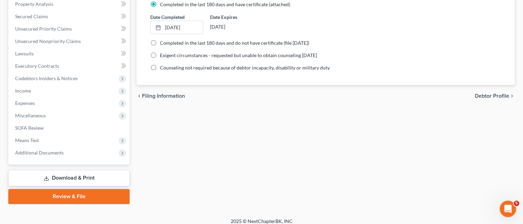
scroll to position [241, 0]
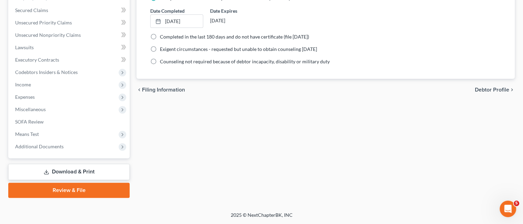
click at [481, 92] on span "Debtor Profile" at bounding box center [492, 89] width 34 height 5
select select "1"
select select "2"
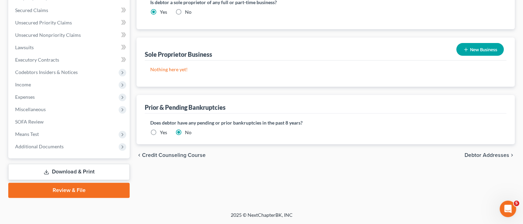
scroll to position [321, 0]
click at [464, 158] on span "Debtor Addresses" at bounding box center [486, 154] width 45 height 5
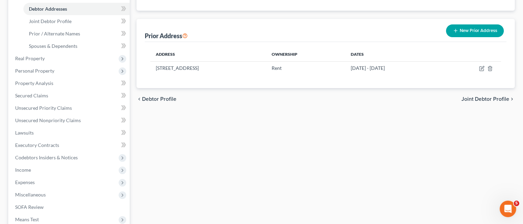
scroll to position [160, 0]
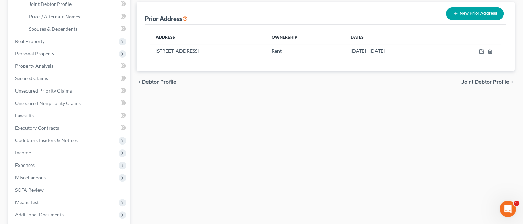
click at [472, 85] on span "Joint Debtor Profile" at bounding box center [485, 81] width 48 height 5
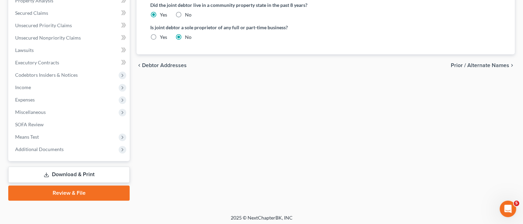
scroll to position [241, 0]
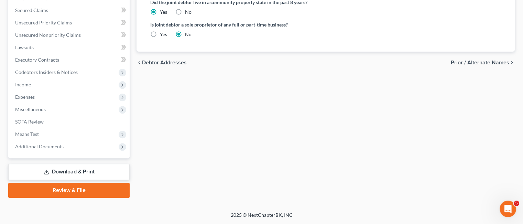
click at [462, 65] on span "Prior / Alternate Names" at bounding box center [480, 62] width 58 height 5
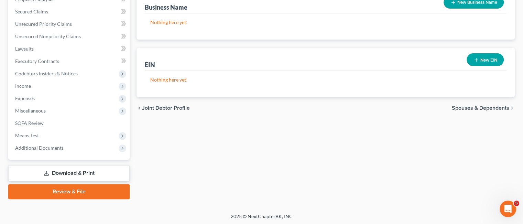
scroll to position [241, 0]
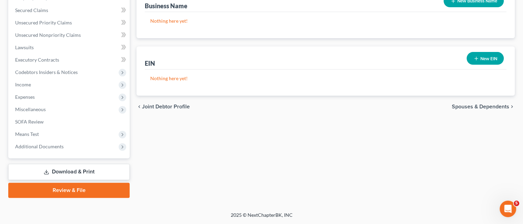
click at [452, 109] on span "Spouses & Dependents" at bounding box center [480, 106] width 57 height 5
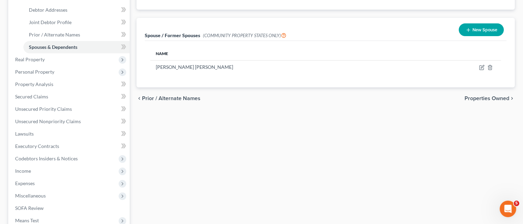
scroll to position [160, 0]
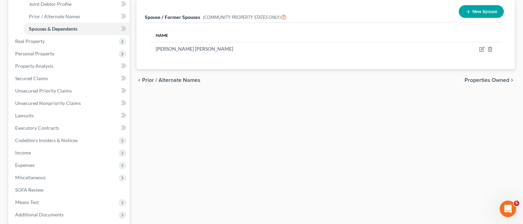
click at [200, 83] on span "Prior / Alternate Names" at bounding box center [171, 79] width 58 height 5
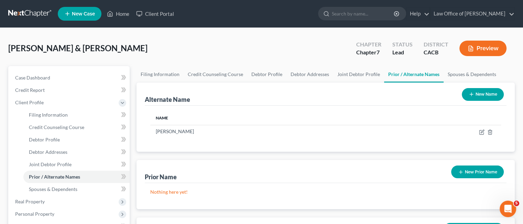
click at [466, 101] on button "New Name" at bounding box center [483, 94] width 42 height 13
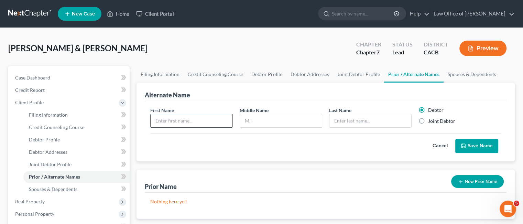
click at [165, 127] on input "text" at bounding box center [192, 120] width 82 height 13
type input "[PERSON_NAME]"
click at [242, 127] on input "text" at bounding box center [281, 120] width 82 height 13
type input "L."
drag, startPoint x: 334, startPoint y: 165, endPoint x: 328, endPoint y: 192, distance: 28.0
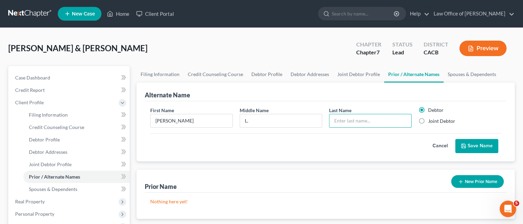
click at [334, 127] on input "text" at bounding box center [370, 120] width 82 height 13
click at [428, 124] on label "Joint Debtor" at bounding box center [441, 121] width 27 height 7
click at [431, 122] on input "Joint Debtor" at bounding box center [433, 120] width 4 height 4
radio input "true"
radio input "false"
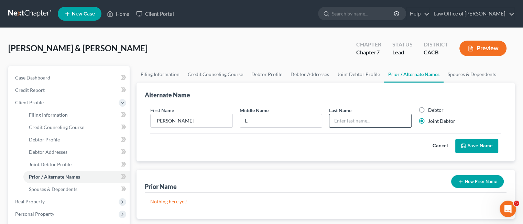
click at [333, 127] on input "text" at bounding box center [370, 120] width 82 height 13
type input "[PERSON_NAME]"
click at [466, 153] on button "Save Name" at bounding box center [476, 146] width 43 height 14
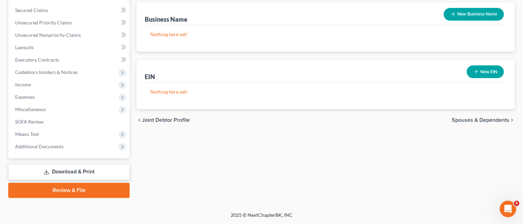
scroll to position [321, 0]
click at [459, 123] on span "Spouses & Dependents" at bounding box center [480, 119] width 57 height 5
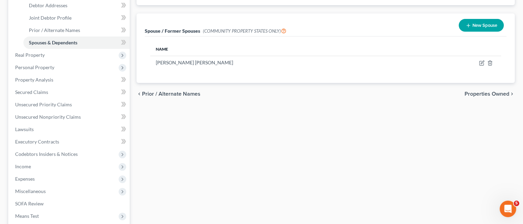
scroll to position [160, 0]
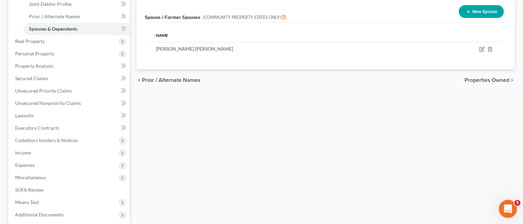
click at [507, 208] on icon "Open Intercom Messenger" at bounding box center [506, 207] width 5 height 5
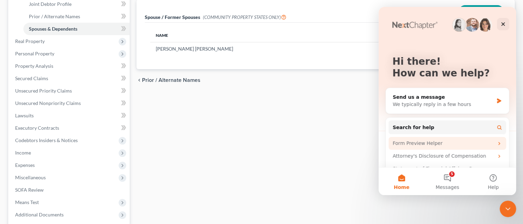
scroll to position [41, 0]
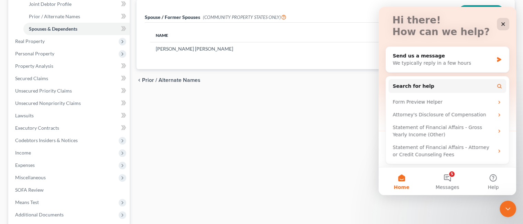
click at [437, 203] on div "Filing Information Credit Counseling Course Debtor Profile Debtor Addresses Joi…" at bounding box center [325, 86] width 385 height 360
click at [502, 24] on icon "Close" at bounding box center [503, 24] width 4 height 4
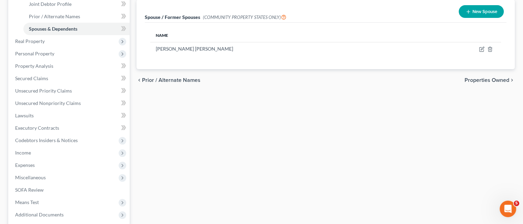
scroll to position [0, 0]
click at [474, 83] on span "Properties Owned" at bounding box center [486, 79] width 45 height 5
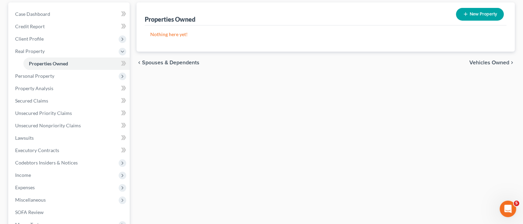
scroll to position [80, 0]
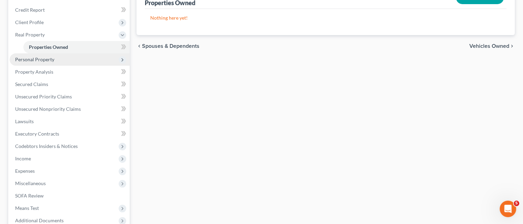
click at [54, 62] on span "Personal Property" at bounding box center [34, 59] width 39 height 6
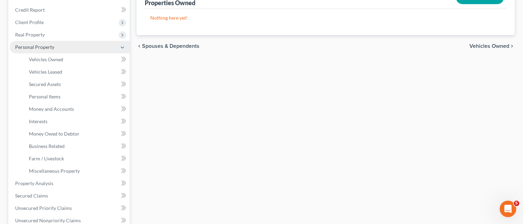
click at [48, 50] on span "Personal Property" at bounding box center [34, 47] width 39 height 6
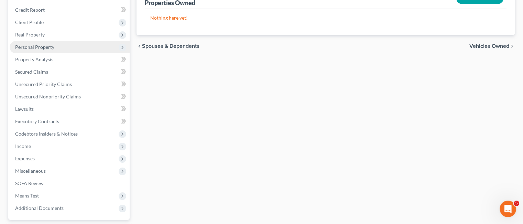
click at [48, 50] on span "Personal Property" at bounding box center [34, 47] width 39 height 6
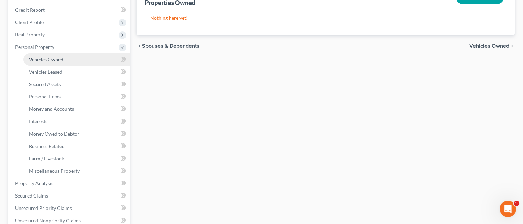
click at [49, 62] on span "Vehicles Owned" at bounding box center [46, 59] width 34 height 6
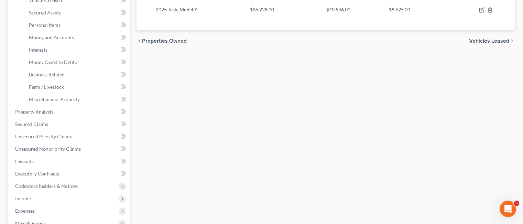
scroll to position [160, 0]
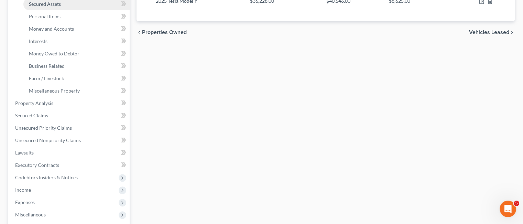
click at [52, 7] on span "Secured Assets" at bounding box center [45, 4] width 32 height 6
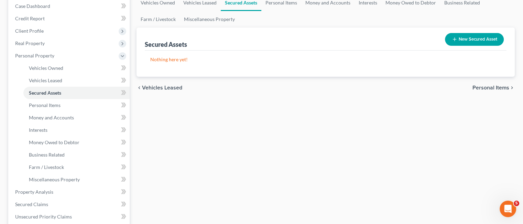
scroll to position [80, 0]
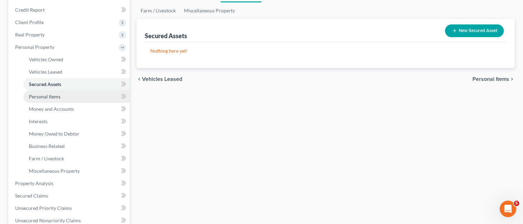
click at [48, 99] on span "Personal Items" at bounding box center [45, 96] width 32 height 6
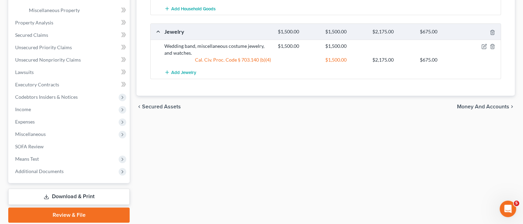
scroll to position [321, 0]
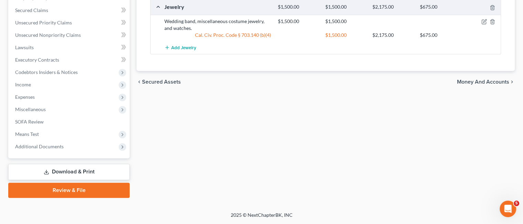
click at [457, 85] on span "Money and Accounts" at bounding box center [483, 81] width 52 height 5
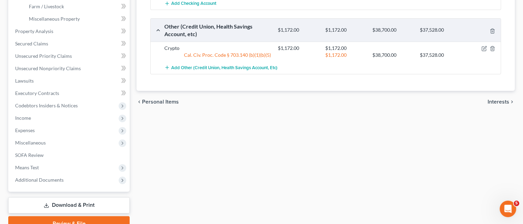
scroll to position [241, 0]
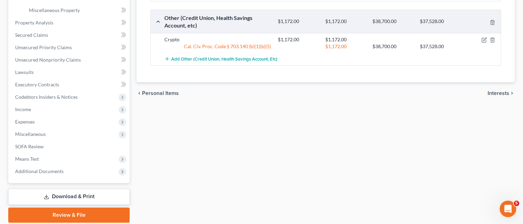
click at [489, 96] on span "Interests" at bounding box center [498, 92] width 22 height 5
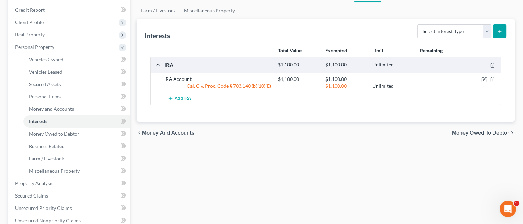
scroll to position [160, 0]
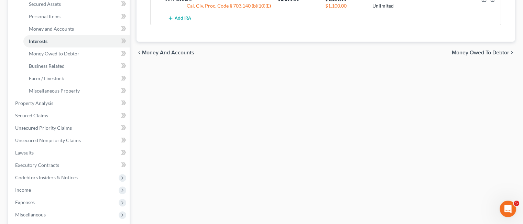
click at [460, 55] on span "Money Owed to Debtor" at bounding box center [480, 52] width 57 height 5
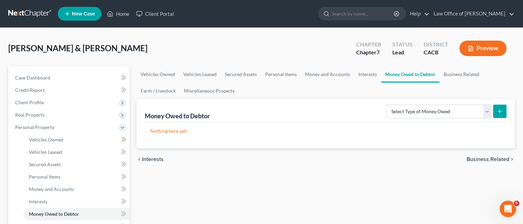
scroll to position [80, 0]
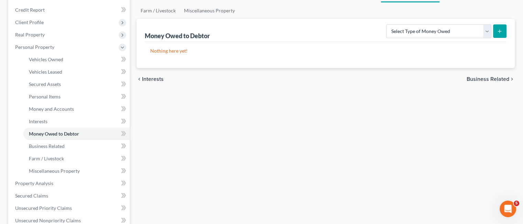
click at [473, 82] on span "Business Related" at bounding box center [487, 78] width 43 height 5
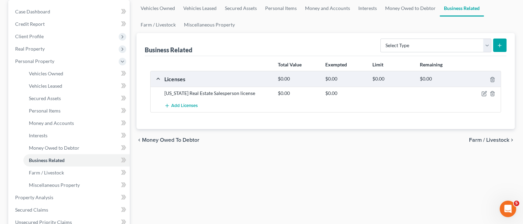
scroll to position [80, 0]
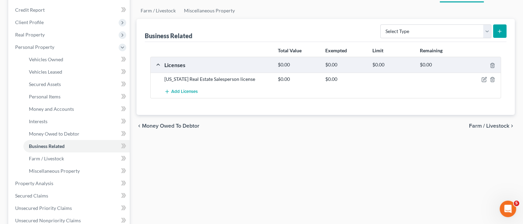
click at [469, 129] on span "Farm / Livestock" at bounding box center [489, 125] width 40 height 5
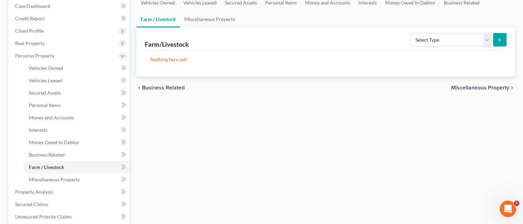
scroll to position [80, 0]
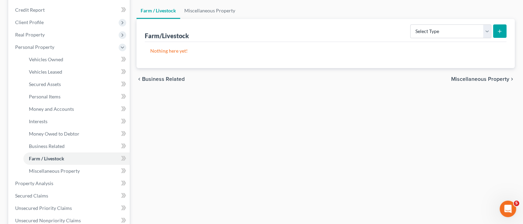
click at [451, 82] on span "Miscellaneous Property" at bounding box center [480, 78] width 58 height 5
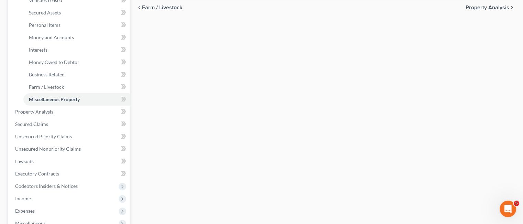
scroll to position [160, 0]
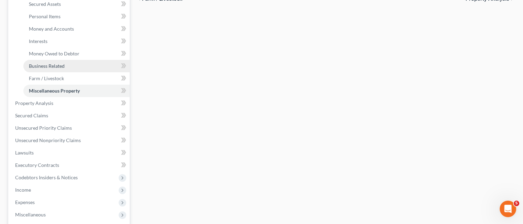
click at [51, 69] on span "Business Related" at bounding box center [47, 66] width 36 height 6
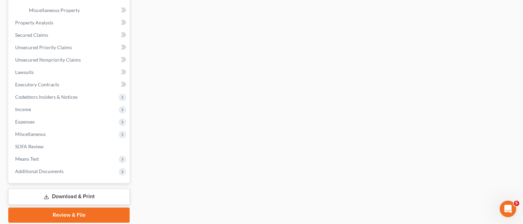
scroll to position [321, 0]
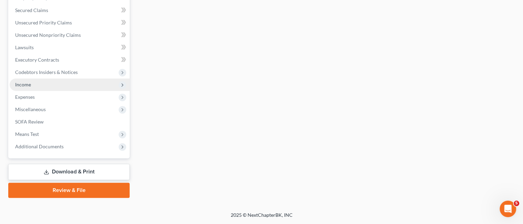
click at [25, 87] on span "Income" at bounding box center [23, 84] width 16 height 6
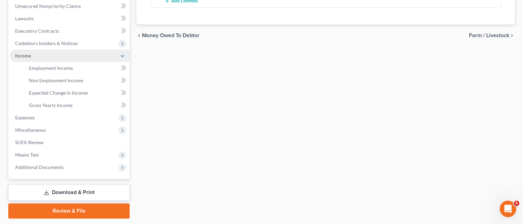
scroll to position [166, 0]
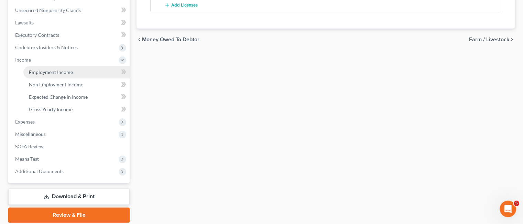
click at [44, 75] on span "Employment Income" at bounding box center [51, 72] width 44 height 6
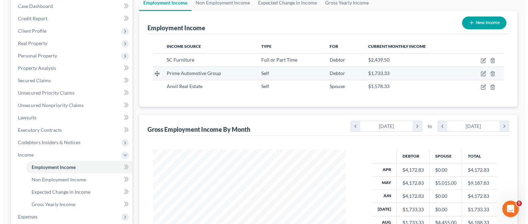
scroll to position [80, 0]
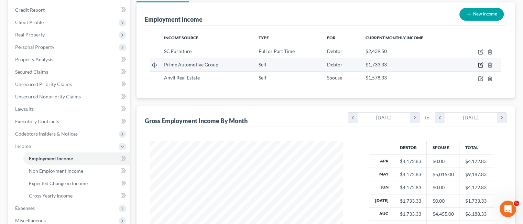
click at [478, 68] on icon "button" at bounding box center [480, 64] width 5 height 5
select select "1"
select select "4"
select select "3"
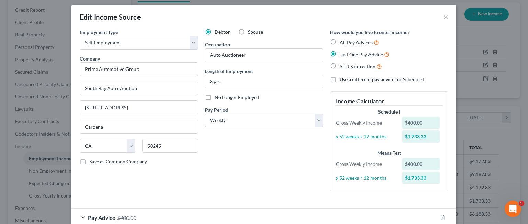
scroll to position [0, 0]
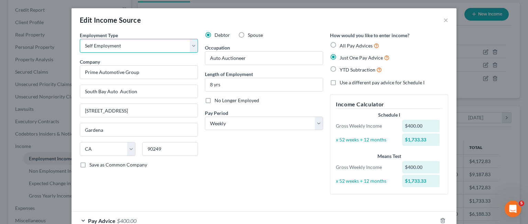
click at [176, 53] on select "Select Full or Part Time Employment Self Employment" at bounding box center [139, 46] width 118 height 14
select select "0"
click at [80, 48] on select "Select Full or Part Time Employment Self Employment" at bounding box center [139, 46] width 118 height 14
click at [456, 29] on div "Edit Income Source ×" at bounding box center [263, 19] width 385 height 23
click at [448, 24] on button "×" at bounding box center [445, 20] width 5 height 8
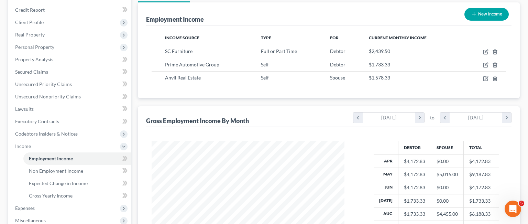
scroll to position [343556, 343503]
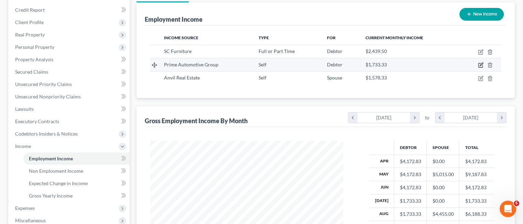
click at [479, 66] on icon "button" at bounding box center [480, 64] width 3 height 3
select select "1"
select select "4"
select select "3"
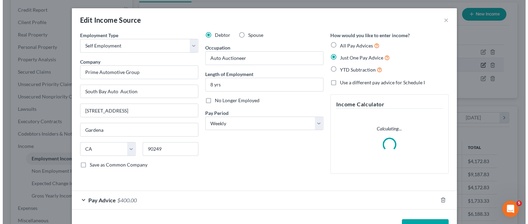
scroll to position [153, 209]
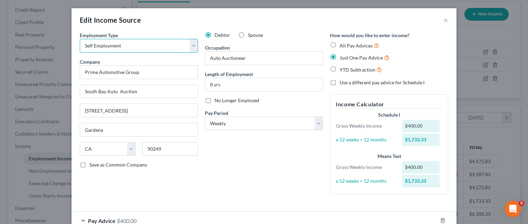
click at [176, 53] on select "Select Full or Part Time Employment Self Employment" at bounding box center [139, 46] width 118 height 14
select select "0"
click at [80, 48] on select "Select Full or Part Time Employment Self Employment" at bounding box center [139, 46] width 118 height 14
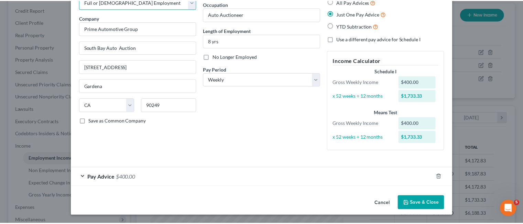
scroll to position [109, 0]
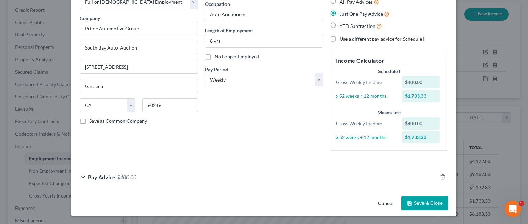
drag, startPoint x: 460, startPoint y: 200, endPoint x: 453, endPoint y: 199, distance: 7.3
click at [448, 199] on button "Save & Close" at bounding box center [424, 203] width 47 height 14
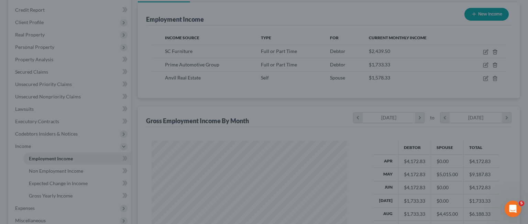
scroll to position [343556, 343503]
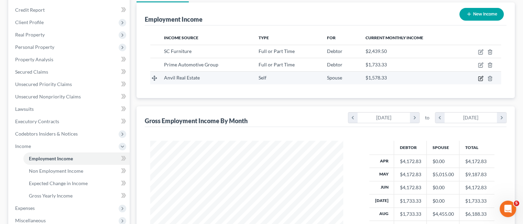
click at [478, 81] on icon "button" at bounding box center [480, 78] width 5 height 5
select select "1"
select select "4"
select select "0"
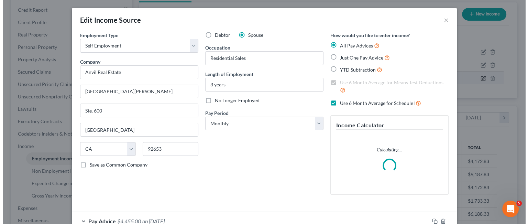
scroll to position [153, 209]
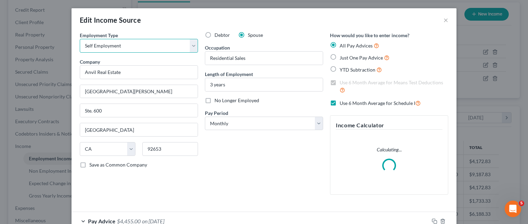
click at [174, 53] on select "Select Full or Part Time Employment Self Employment" at bounding box center [139, 46] width 118 height 14
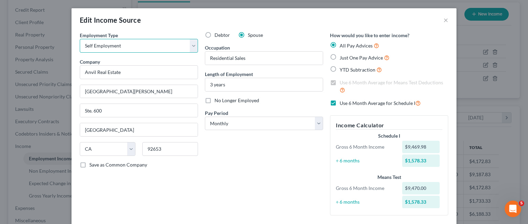
select select "0"
click at [80, 48] on select "Select Full or Part Time Employment Self Employment" at bounding box center [139, 46] width 118 height 14
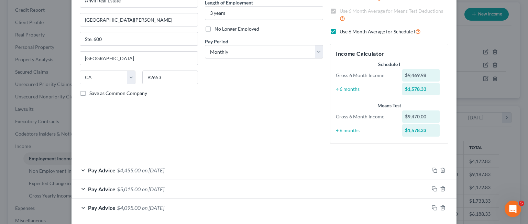
scroll to position [80, 0]
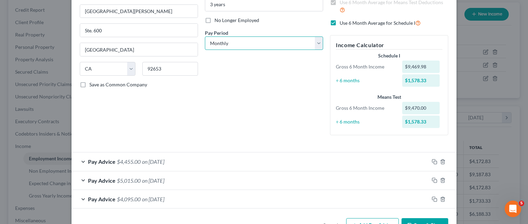
click at [323, 50] on select "Select Monthly Twice Monthly Every Other Week Weekly" at bounding box center [264, 43] width 118 height 14
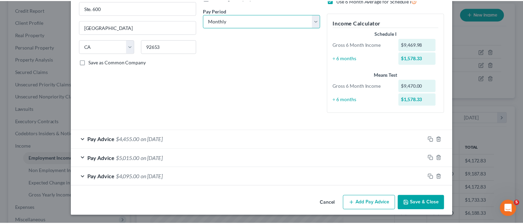
scroll to position [173, 0]
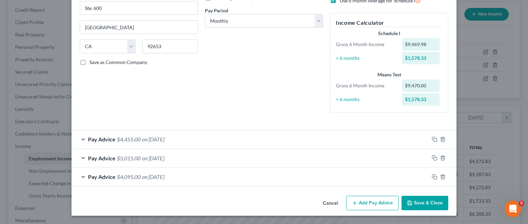
click at [448, 196] on button "Save & Close" at bounding box center [424, 203] width 47 height 14
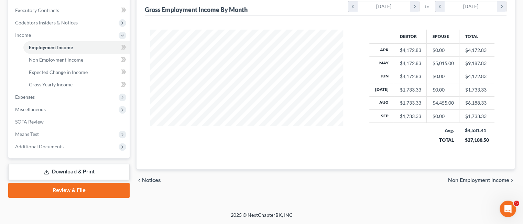
scroll to position [293, 0]
click at [457, 177] on span "Non Employment Income" at bounding box center [478, 179] width 61 height 5
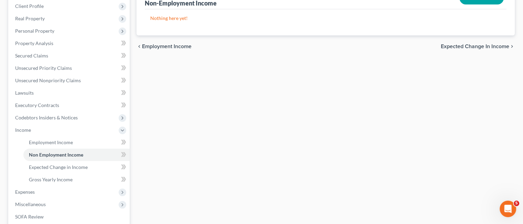
scroll to position [80, 0]
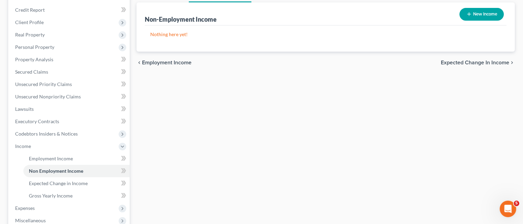
click at [445, 65] on span "Expected Change in Income" at bounding box center [475, 62] width 68 height 5
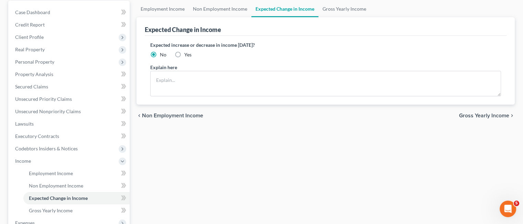
scroll to position [80, 0]
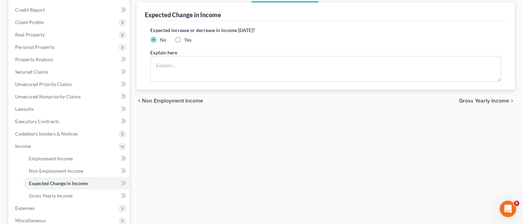
click at [459, 103] on span "Gross Yearly Income" at bounding box center [484, 100] width 50 height 5
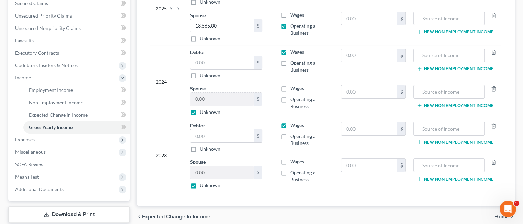
scroll to position [133, 0]
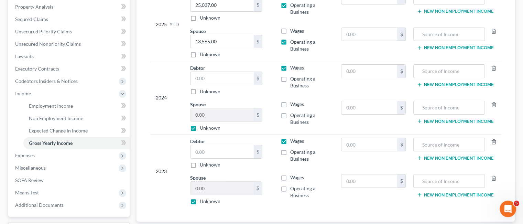
click at [209, 131] on label "Unknown" at bounding box center [210, 127] width 21 height 7
click at [207, 129] on input "Unknown" at bounding box center [204, 126] width 4 height 4
checkbox input "false"
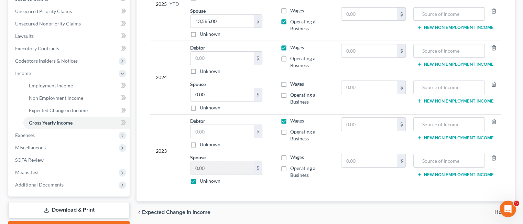
scroll to position [52, 0]
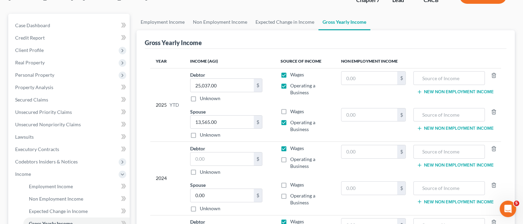
click at [290, 96] on label "Operating a Business" at bounding box center [310, 89] width 40 height 14
click at [293, 87] on input "Operating a Business" at bounding box center [295, 84] width 4 height 4
checkbox input "false"
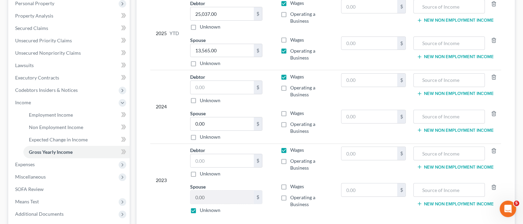
scroll to position [133, 0]
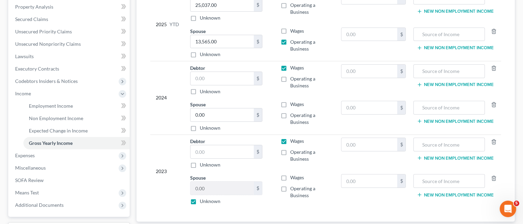
click at [290, 34] on label "Wages" at bounding box center [297, 30] width 14 height 7
click at [293, 32] on input "Wages" at bounding box center [295, 29] width 4 height 4
checkbox input "true"
click at [290, 52] on label "Operating a Business" at bounding box center [310, 45] width 40 height 14
click at [293, 43] on input "Operating a Business" at bounding box center [295, 40] width 4 height 4
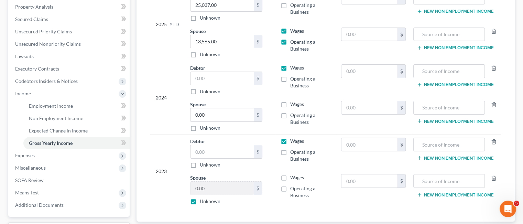
checkbox input "false"
click at [209, 85] on input "text" at bounding box center [221, 78] width 63 height 13
type input "21,400.00"
drag, startPoint x: 208, startPoint y: 196, endPoint x: 160, endPoint y: 177, distance: 51.8
click at [208, 131] on label "Unknown" at bounding box center [210, 127] width 21 height 7
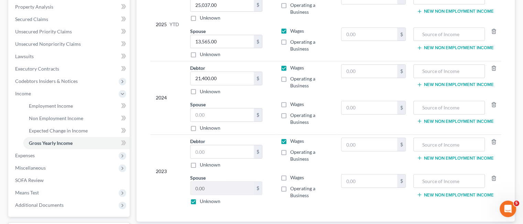
click at [207, 129] on input "Unknown" at bounding box center [204, 126] width 4 height 4
checkbox input "true"
type input "0.00"
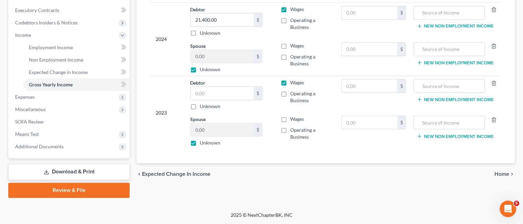
scroll to position [213, 0]
click at [228, 100] on input "text" at bounding box center [221, 93] width 63 height 13
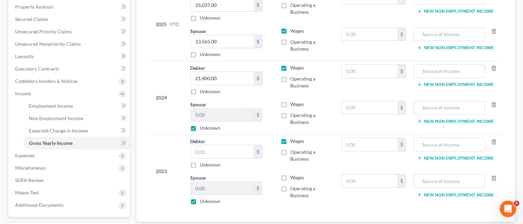
click at [290, 52] on label "Operating a Business" at bounding box center [310, 45] width 40 height 14
click at [293, 43] on input "Operating a Business" at bounding box center [295, 40] width 4 height 4
checkbox input "true"
click at [290, 34] on label "Wages" at bounding box center [297, 30] width 14 height 7
click at [293, 32] on input "Wages" at bounding box center [295, 29] width 4 height 4
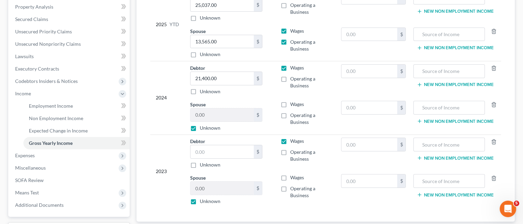
checkbox input "false"
drag, startPoint x: 407, startPoint y: 82, endPoint x: 411, endPoint y: 82, distance: 4.1
click at [417, 41] on input "text" at bounding box center [449, 34] width 64 height 13
type input "Real Estate Sales"
click at [345, 61] on td "$" at bounding box center [373, 42] width 76 height 37
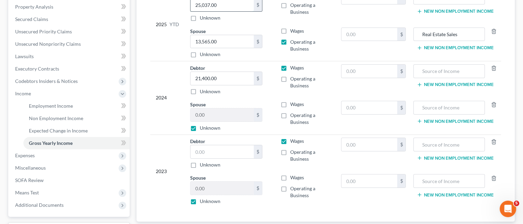
click at [243, 11] on input "25,037.00" at bounding box center [221, 4] width 63 height 13
type input "0"
type input "36,395.00"
click at [290, 15] on label "Operating a Business" at bounding box center [310, 9] width 40 height 14
click at [293, 6] on input "Operating a Business" at bounding box center [295, 4] width 4 height 4
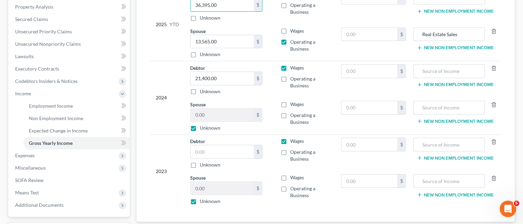
checkbox input "true"
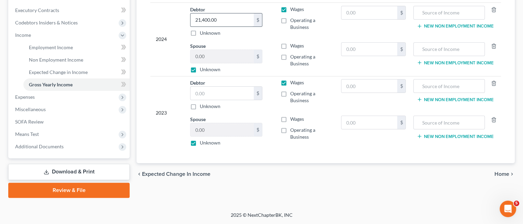
scroll to position [213, 0]
type input "Furniture Sales/Auctioneer services"
click at [243, 26] on input "21,400.00" at bounding box center [221, 19] width 63 height 13
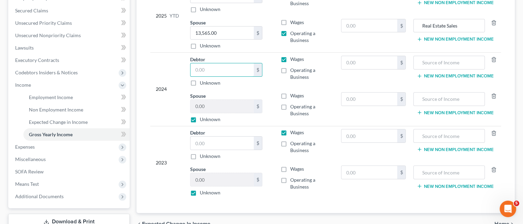
scroll to position [133, 0]
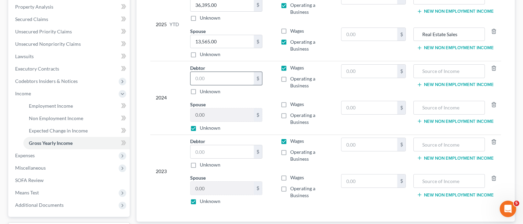
click at [208, 85] on input "text" at bounding box center [221, 78] width 63 height 13
type input "33,204.00"
drag, startPoint x: 272, startPoint y: 137, endPoint x: 297, endPoint y: 148, distance: 26.9
click at [290, 89] on label "Operating a Business" at bounding box center [310, 82] width 40 height 14
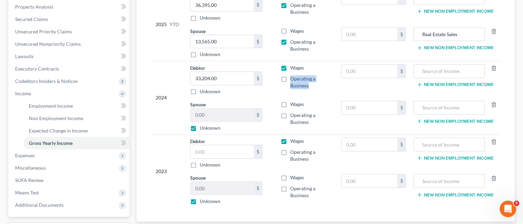
click at [293, 80] on input "Operating a Business" at bounding box center [295, 77] width 4 height 4
checkbox input "true"
click at [417, 78] on input "text" at bounding box center [449, 71] width 64 height 13
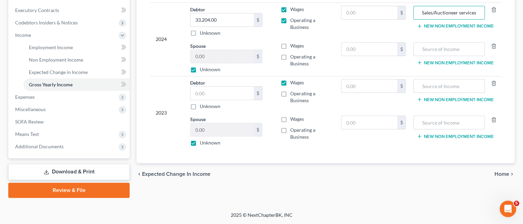
scroll to position [213, 0]
type input "Furniture Sales/Auctioneer services"
click at [208, 73] on label "Unknown" at bounding box center [210, 69] width 21 height 7
click at [207, 70] on input "Unknown" at bounding box center [204, 68] width 4 height 4
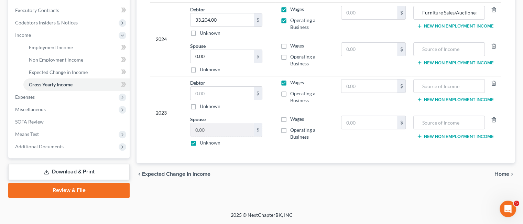
click at [208, 73] on label "Unknown" at bounding box center [210, 69] width 21 height 7
click at [207, 70] on input "Unknown" at bounding box center [204, 68] width 4 height 4
click at [208, 73] on label "Unknown" at bounding box center [210, 69] width 21 height 7
click at [207, 70] on input "Unknown" at bounding box center [204, 68] width 4 height 4
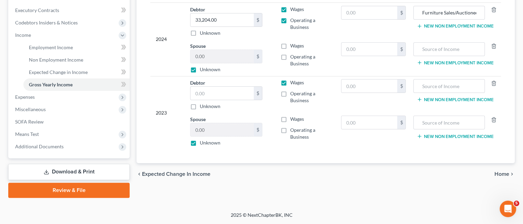
checkbox input "false"
click at [210, 146] on label "Unknown" at bounding box center [210, 142] width 21 height 7
click at [207, 144] on input "Unknown" at bounding box center [204, 141] width 4 height 4
checkbox input "false"
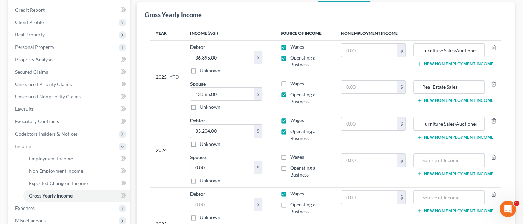
scroll to position [160, 0]
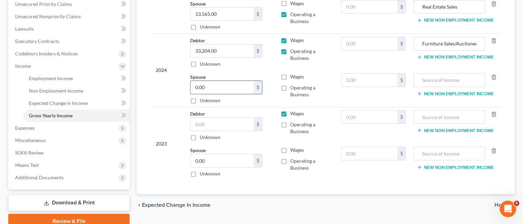
click at [225, 94] on input "0.00" at bounding box center [221, 87] width 63 height 13
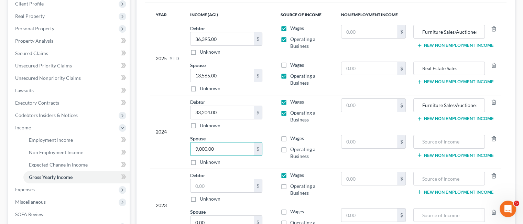
scroll to position [80, 0]
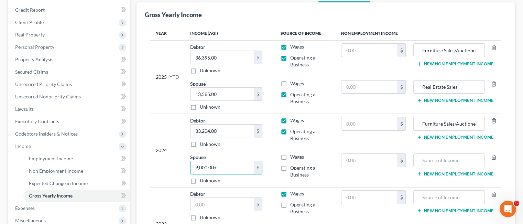
type input "9,000.00"
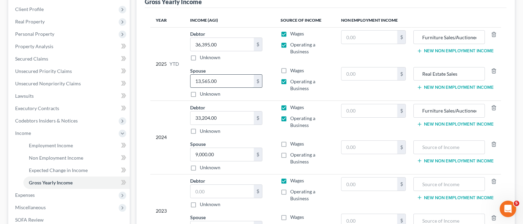
click at [241, 88] on input "13,565.00" at bounding box center [221, 81] width 63 height 13
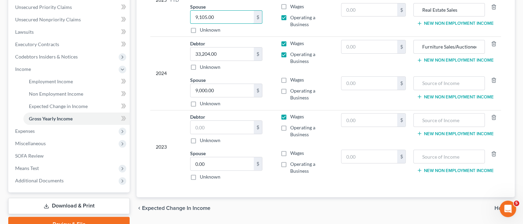
scroll to position [173, 0]
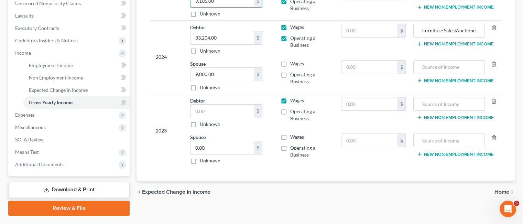
type input "9,105.00"
click at [290, 85] on label "Operating a Business" at bounding box center [310, 78] width 40 height 14
click at [293, 76] on input "Operating a Business" at bounding box center [295, 73] width 4 height 4
checkbox input "true"
drag, startPoint x: 396, startPoint y: 133, endPoint x: 383, endPoint y: 126, distance: 15.1
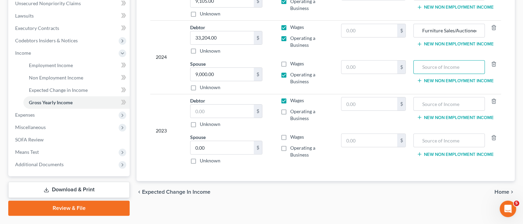
click at [417, 74] on input "text" at bounding box center [449, 66] width 64 height 13
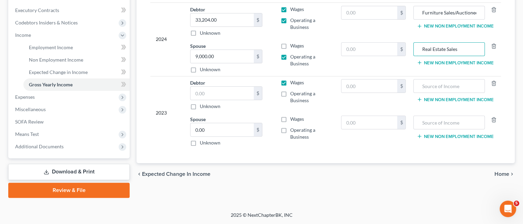
scroll to position [293, 0]
type input "Real Estate Sales"
click at [495, 171] on span "Home" at bounding box center [501, 173] width 15 height 5
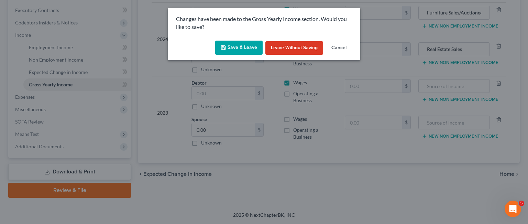
click at [235, 55] on button "Save & Leave" at bounding box center [238, 48] width 47 height 14
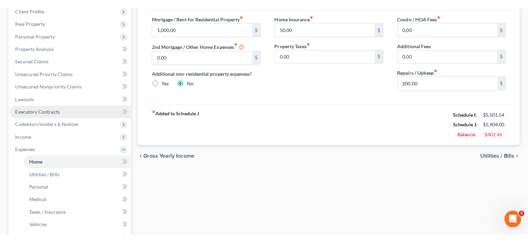
scroll to position [160, 0]
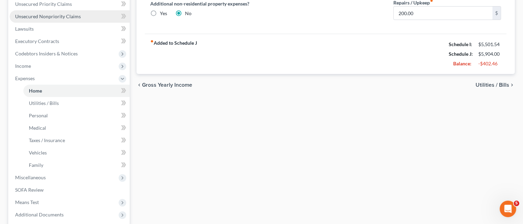
click at [43, 19] on span "Unsecured Nonpriority Claims" at bounding box center [48, 16] width 66 height 6
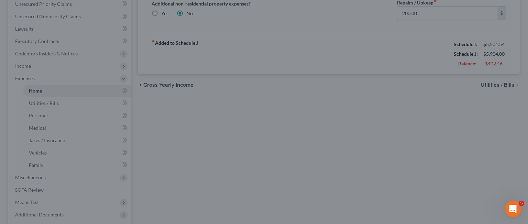
click at [33, 60] on div at bounding box center [264, 112] width 528 height 224
drag, startPoint x: 279, startPoint y: 198, endPoint x: 274, endPoint y: 194, distance: 6.7
click at [274, 195] on div at bounding box center [264, 112] width 528 height 224
drag, startPoint x: 126, startPoint y: 87, endPoint x: 172, endPoint y: 114, distance: 53.3
click at [153, 92] on div at bounding box center [264, 112] width 528 height 224
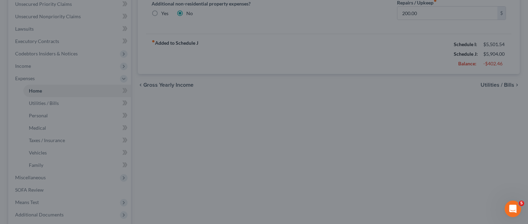
click at [92, 103] on div at bounding box center [264, 112] width 528 height 224
click at [313, 73] on div at bounding box center [264, 112] width 528 height 224
click at [78, 162] on div at bounding box center [264, 112] width 528 height 224
drag, startPoint x: 58, startPoint y: 0, endPoint x: 74, endPoint y: 29, distance: 32.6
click at [60, 21] on div at bounding box center [264, 112] width 528 height 224
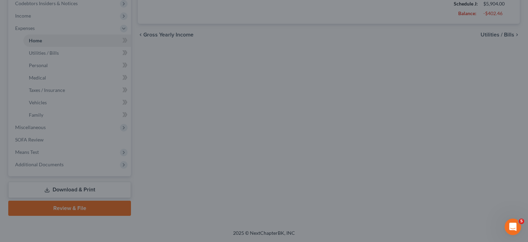
scroll to position [80, 0]
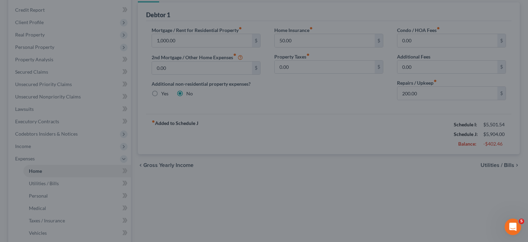
scroll to position [293, 0]
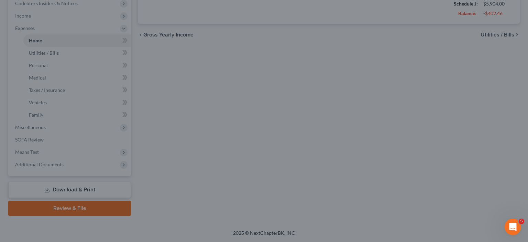
scroll to position [166, 0]
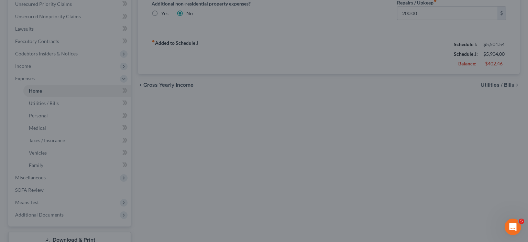
scroll to position [80, 0]
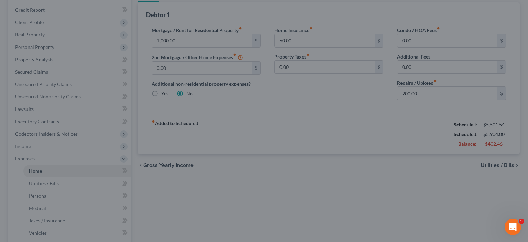
drag, startPoint x: 22, startPoint y: 1, endPoint x: 175, endPoint y: 46, distance: 160.1
click at [216, 52] on div at bounding box center [264, 121] width 528 height 242
drag, startPoint x: 301, startPoint y: 50, endPoint x: 286, endPoint y: 37, distance: 19.5
click at [294, 52] on div at bounding box center [264, 121] width 528 height 242
click at [379, 16] on div at bounding box center [264, 121] width 528 height 242
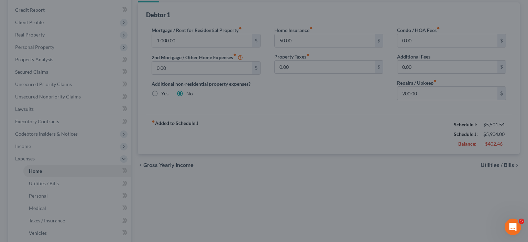
click at [48, 14] on div at bounding box center [264, 121] width 528 height 242
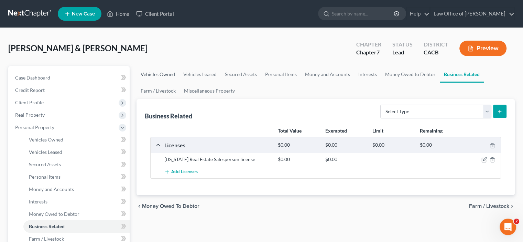
click at [159, 82] on link "Vehicles Owned" at bounding box center [157, 74] width 43 height 16
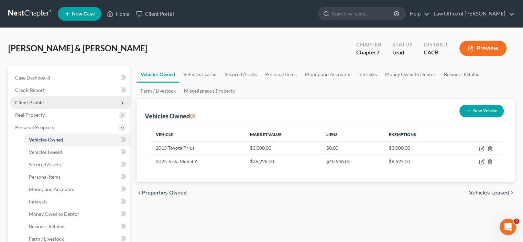
click at [22, 105] on span "Client Profile" at bounding box center [29, 102] width 29 height 6
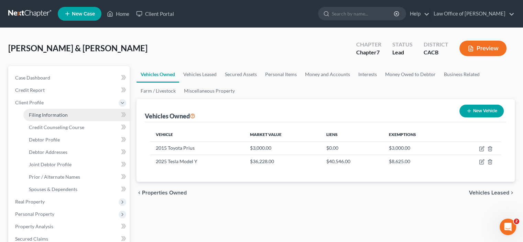
click at [41, 118] on span "Filing Information" at bounding box center [48, 115] width 39 height 6
select select "1"
select select "0"
select select "4"
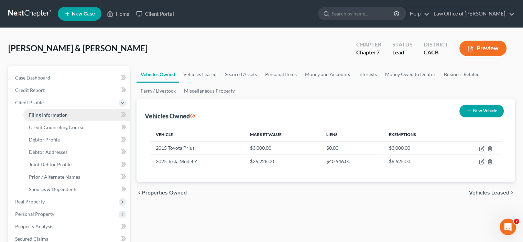
select select "0"
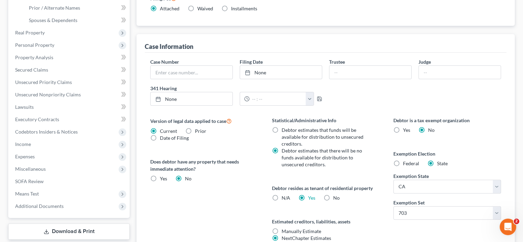
scroll to position [154, 0]
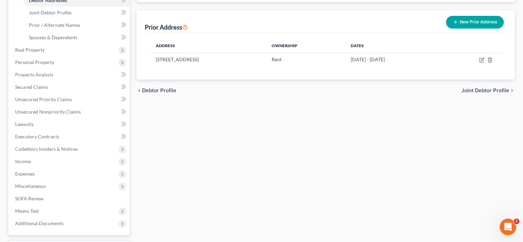
scroll to position [241, 0]
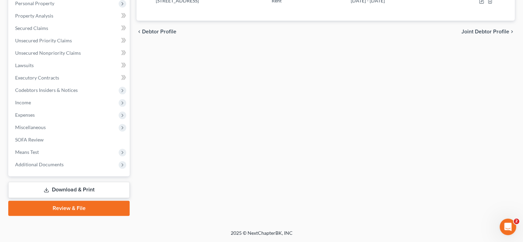
click at [462, 34] on span "Joint Debtor Profile" at bounding box center [485, 31] width 48 height 5
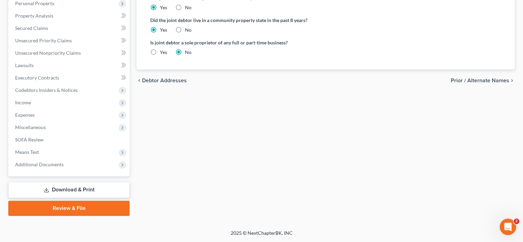
scroll to position [241, 0]
click at [451, 83] on span "Prior / Alternate Names" at bounding box center [480, 80] width 58 height 5
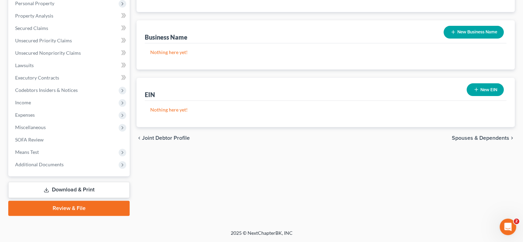
scroll to position [241, 0]
drag, startPoint x: 445, startPoint y: 207, endPoint x: 441, endPoint y: 205, distance: 4.8
click at [452, 141] on span "Spouses & Dependents" at bounding box center [480, 137] width 57 height 5
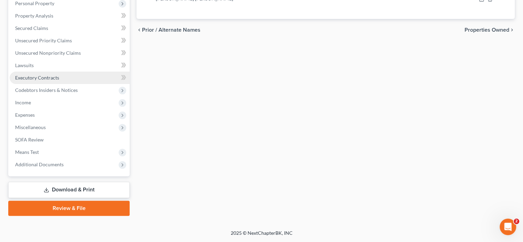
scroll to position [241, 0]
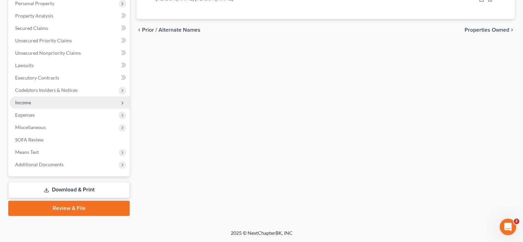
click at [24, 105] on span "Income" at bounding box center [23, 102] width 16 height 6
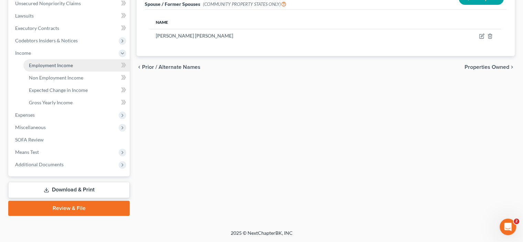
click at [38, 62] on span "Employment Income" at bounding box center [51, 65] width 44 height 6
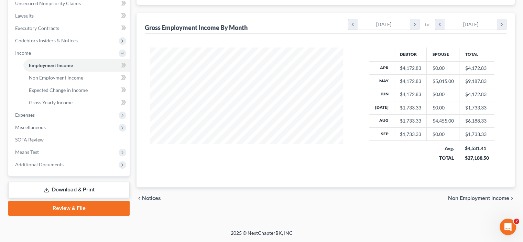
scroll to position [275, 0]
click at [68, 99] on span "Gross Yearly Income" at bounding box center [51, 102] width 44 height 6
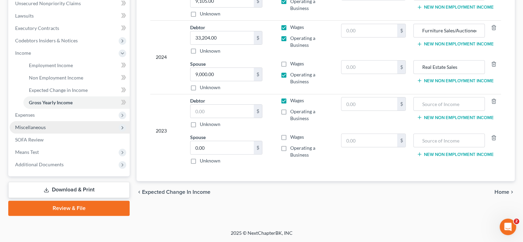
scroll to position [275, 0]
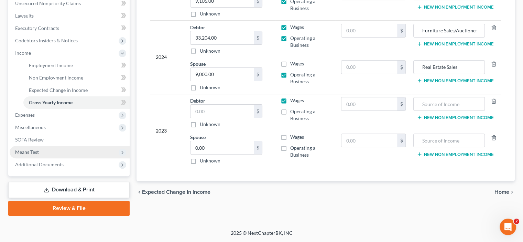
click at [37, 149] on span "Means Test" at bounding box center [27, 152] width 24 height 6
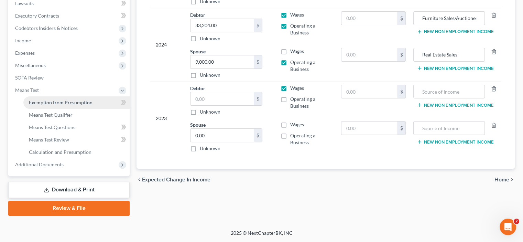
click at [62, 99] on span "Exemption from Presumption" at bounding box center [61, 102] width 64 height 6
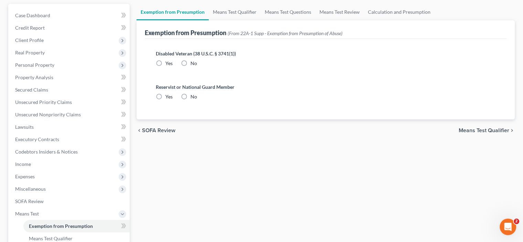
scroll to position [80, 0]
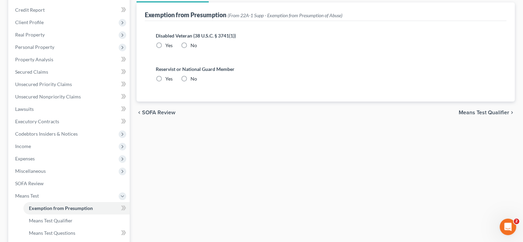
click at [196, 49] on label "No" at bounding box center [193, 45] width 7 height 7
click at [196, 46] on input "No" at bounding box center [195, 44] width 4 height 4
radio input "true"
drag, startPoint x: 198, startPoint y: 114, endPoint x: 201, endPoint y: 114, distance: 3.5
click at [197, 82] on label "No" at bounding box center [193, 78] width 7 height 7
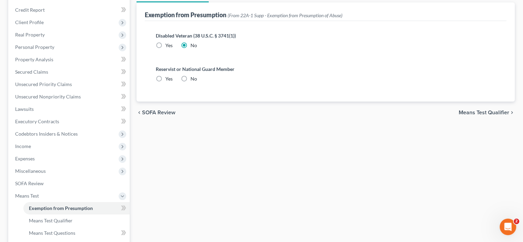
click at [198, 80] on input "No" at bounding box center [195, 77] width 4 height 4
radio input "true"
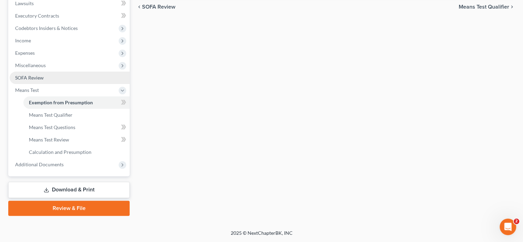
scroll to position [241, 0]
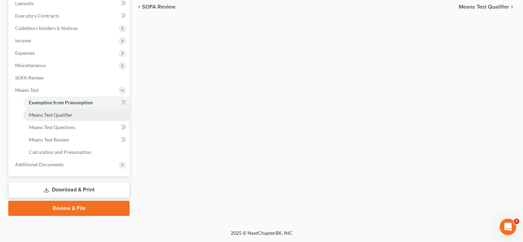
click at [73, 118] on span "Means Test Qualifier" at bounding box center [51, 115] width 44 height 6
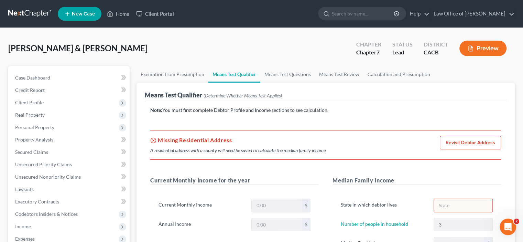
scroll to position [80, 0]
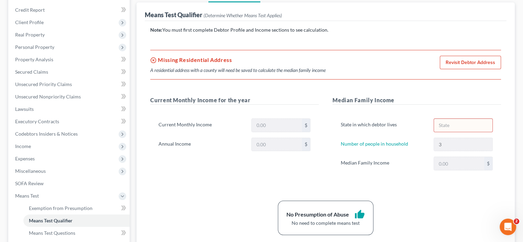
click at [467, 69] on link "Revisit Debtor Address" at bounding box center [470, 63] width 61 height 14
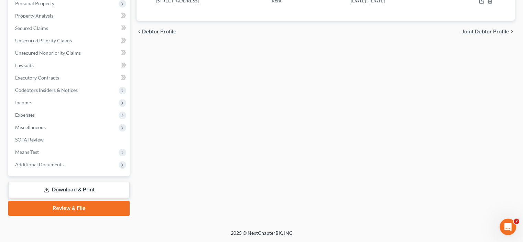
scroll to position [321, 0]
click at [33, 149] on span "Means Test" at bounding box center [27, 152] width 24 height 6
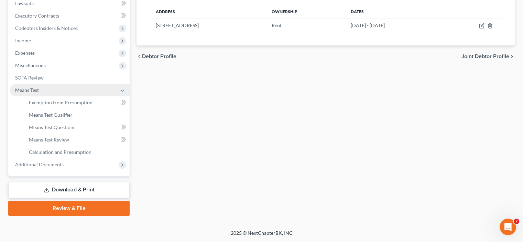
scroll to position [213, 0]
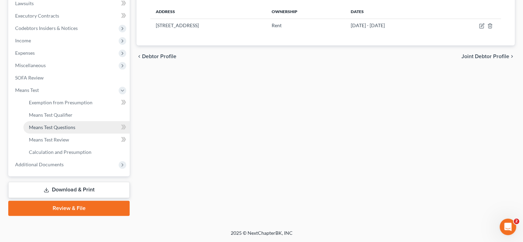
click at [52, 130] on span "Means Test Questions" at bounding box center [52, 127] width 46 height 6
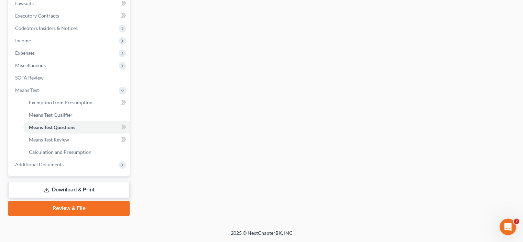
scroll to position [241, 0]
click at [69, 142] on span "Means Test Review" at bounding box center [49, 139] width 40 height 6
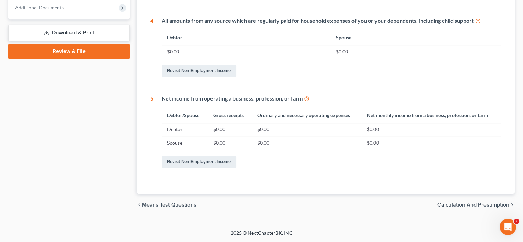
scroll to position [503, 0]
click at [447, 202] on span "Calculation and Presumption" at bounding box center [473, 204] width 72 height 5
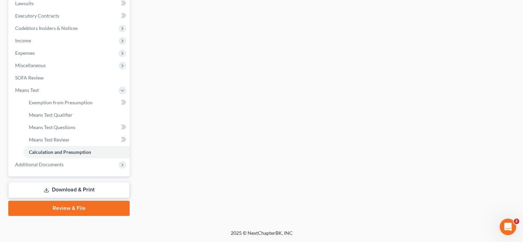
scroll to position [290, 0]
click at [82, 158] on span "Additional Documents" at bounding box center [70, 164] width 120 height 12
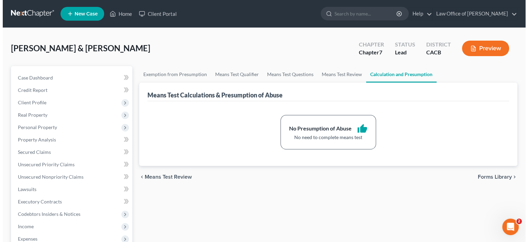
scroll to position [0, 0]
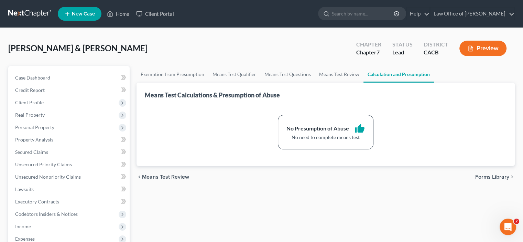
click at [470, 56] on button "Preview" at bounding box center [482, 48] width 47 height 15
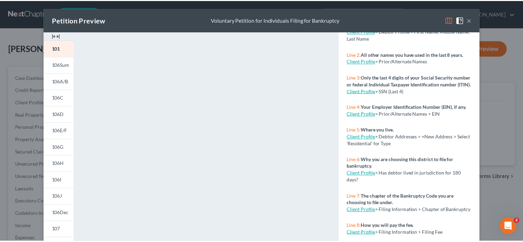
scroll to position [80, 0]
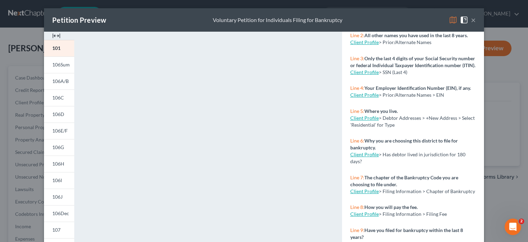
click at [366, 98] on link "Client Profile" at bounding box center [364, 95] width 29 height 6
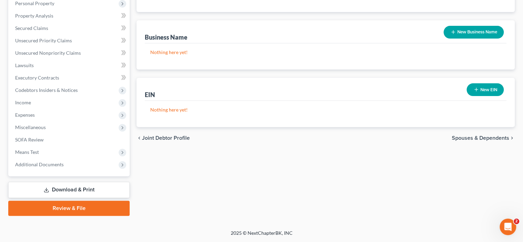
scroll to position [241, 0]
click at [183, 141] on span "Joint Debtor Profile" at bounding box center [166, 137] width 48 height 5
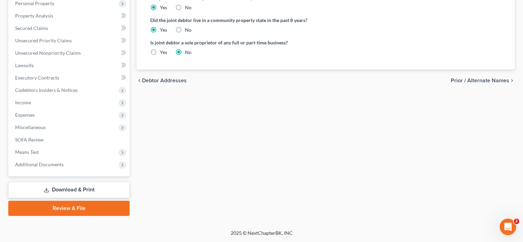
scroll to position [321, 0]
click at [155, 78] on span "Debtor Addresses" at bounding box center [164, 80] width 45 height 5
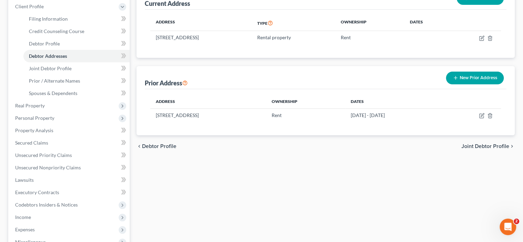
scroll to position [80, 0]
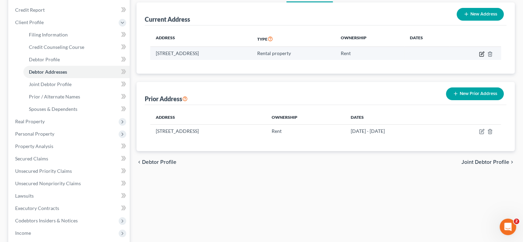
click at [479, 57] on icon "button" at bounding box center [481, 53] width 5 height 5
select select "4"
select select "2"
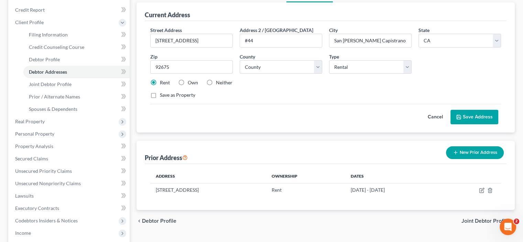
click at [160, 98] on label "Save as Property" at bounding box center [177, 94] width 35 height 7
click at [163, 96] on input "Save as Property" at bounding box center [165, 93] width 4 height 4
checkbox input "true"
click at [462, 124] on button "Save Address" at bounding box center [474, 117] width 48 height 14
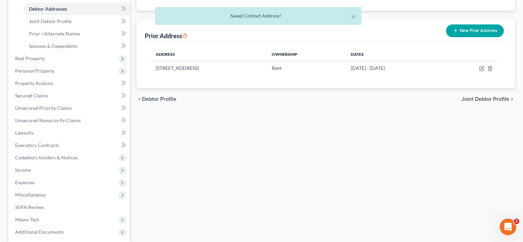
scroll to position [160, 0]
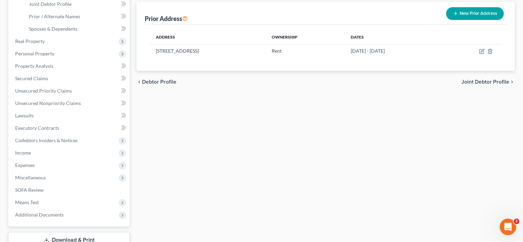
click at [172, 85] on span "Debtor Profile" at bounding box center [159, 81] width 34 height 5
select select "1"
select select "2"
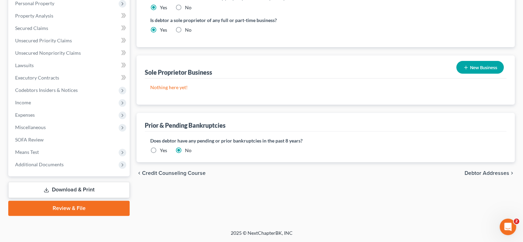
scroll to position [241, 0]
click at [470, 74] on button "New Business" at bounding box center [479, 67] width 47 height 13
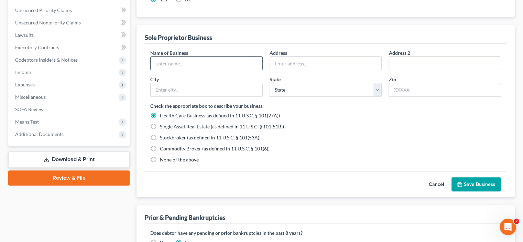
click at [181, 70] on input "text" at bounding box center [207, 63] width 112 height 13
type input "Auctioneer"
click at [278, 70] on input "text" at bounding box center [326, 63] width 112 height 13
type input "32302 Alipaz, #44"
click at [221, 96] on input "text" at bounding box center [207, 89] width 112 height 13
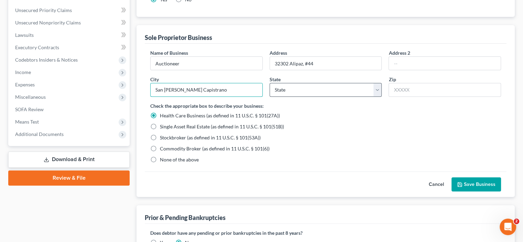
type input "San [PERSON_NAME] Capistrano"
click at [375, 97] on select "State [US_STATE] AK AR AZ CA CO CT DE DC [GEOGRAPHIC_DATA] [GEOGRAPHIC_DATA] GU…" at bounding box center [325, 90] width 112 height 14
select select "4"
click at [270, 97] on select "State [US_STATE] AK AR AZ CA CO CT DE DC [GEOGRAPHIC_DATA] [GEOGRAPHIC_DATA] GU…" at bounding box center [325, 90] width 112 height 14
drag, startPoint x: 399, startPoint y: 188, endPoint x: 397, endPoint y: 195, distance: 6.7
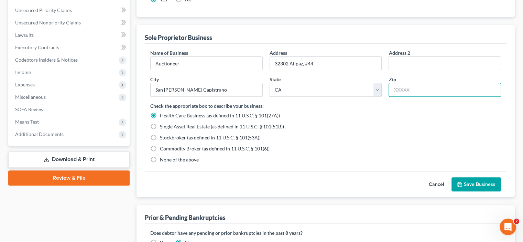
click at [399, 97] on input "text" at bounding box center [444, 90] width 112 height 14
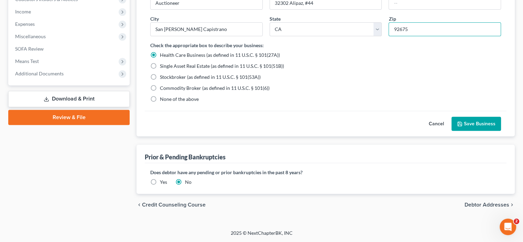
scroll to position [321, 0]
type input "92675"
click at [161, 102] on label "None of the above" at bounding box center [179, 99] width 39 height 7
click at [163, 100] on input "None of the above" at bounding box center [165, 98] width 4 height 4
radio input "true"
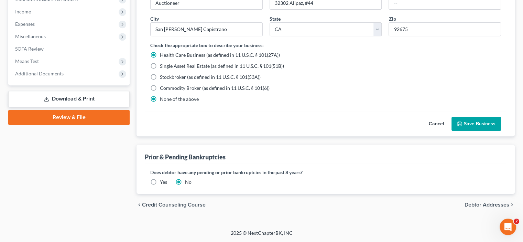
radio input "false"
click at [467, 131] on button "Save Business" at bounding box center [475, 124] width 49 height 14
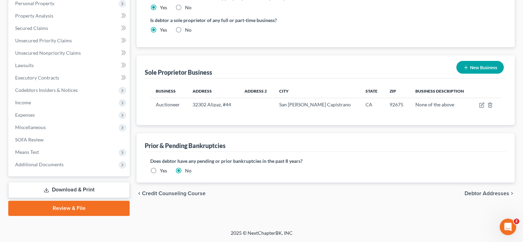
scroll to position [341, 0]
click at [464, 195] on span "Debtor Addresses" at bounding box center [486, 192] width 45 height 5
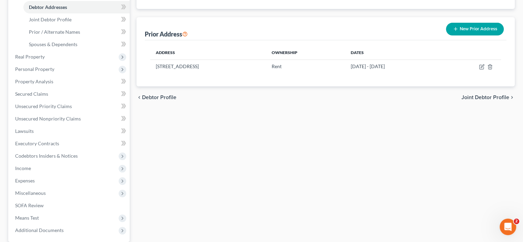
scroll to position [160, 0]
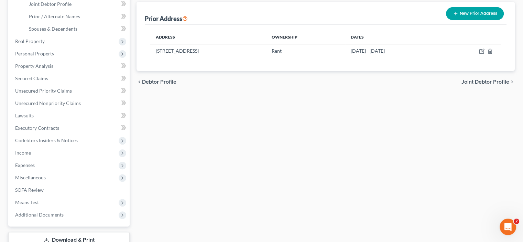
click at [461, 85] on span "Joint Debtor Profile" at bounding box center [485, 81] width 48 height 5
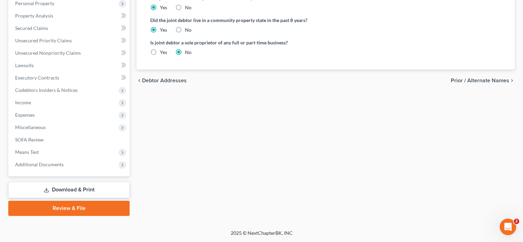
scroll to position [241, 0]
click at [460, 83] on span "Prior / Alternate Names" at bounding box center [480, 80] width 58 height 5
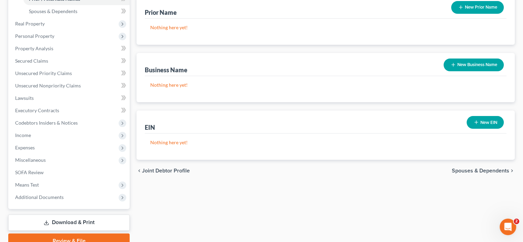
scroll to position [80, 0]
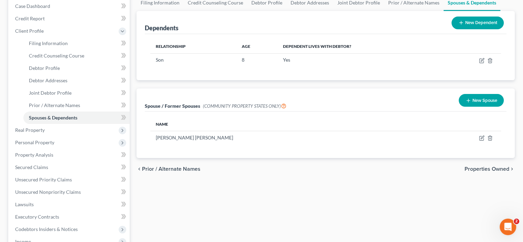
scroll to position [80, 0]
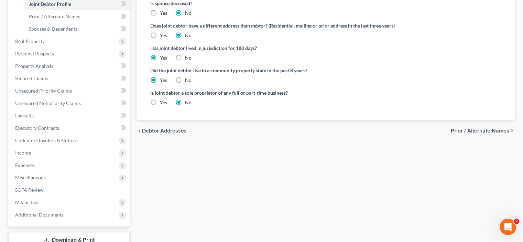
scroll to position [241, 0]
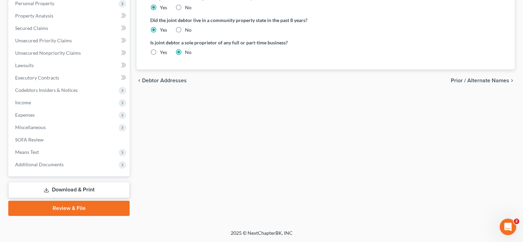
click at [462, 83] on span "Prior / Alternate Names" at bounding box center [480, 80] width 58 height 5
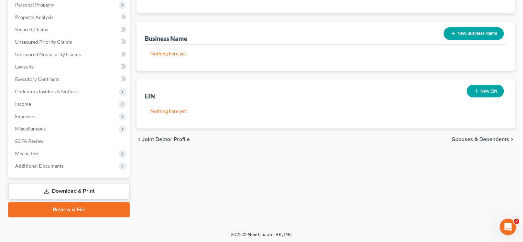
scroll to position [241, 0]
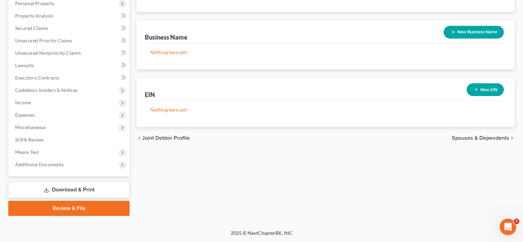
click at [452, 38] on button "New Business Name" at bounding box center [473, 32] width 60 height 13
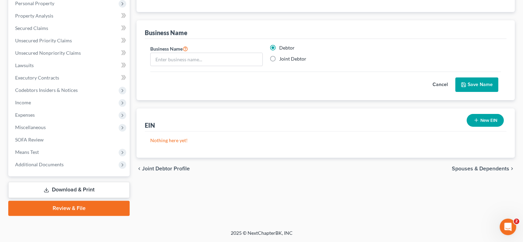
drag, startPoint x: 273, startPoint y: 112, endPoint x: 285, endPoint y: 117, distance: 12.6
click at [279, 62] on label "Joint Debtor" at bounding box center [292, 58] width 27 height 7
click at [282, 60] on input "Joint Debtor" at bounding box center [284, 57] width 4 height 4
radio input "true"
radio input "false"
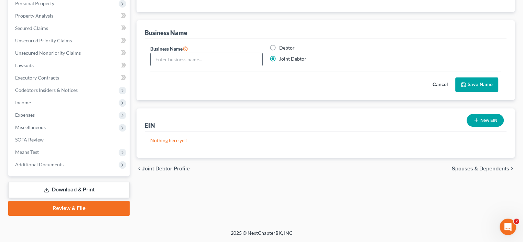
click at [162, 66] on input "text" at bounding box center [207, 59] width 112 height 13
type input "Real Estate Sales"
click at [456, 92] on button "Save Name" at bounding box center [476, 84] width 43 height 14
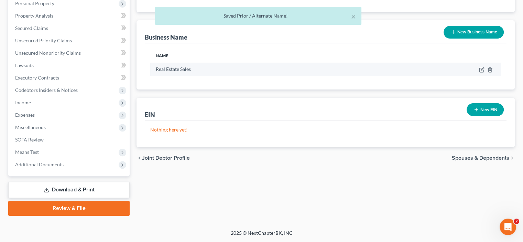
scroll to position [321, 0]
click at [452, 155] on span "Spouses & Dependents" at bounding box center [480, 157] width 57 height 5
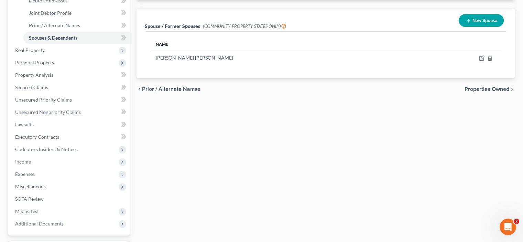
scroll to position [160, 0]
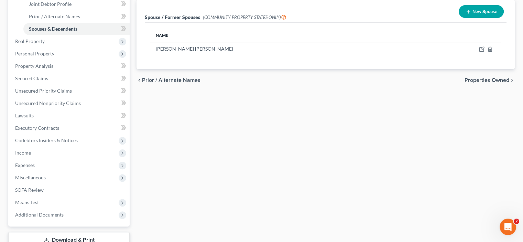
click at [478, 83] on span "Properties Owned" at bounding box center [486, 79] width 45 height 5
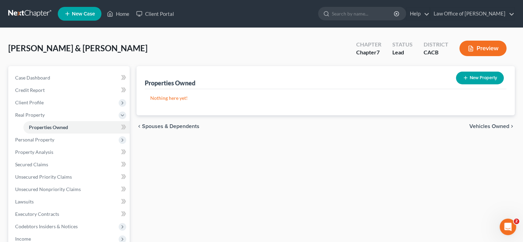
click at [469, 129] on span "Vehicles Owned" at bounding box center [489, 125] width 40 height 5
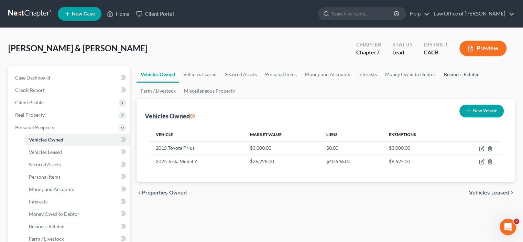
click at [440, 82] on link "Business Related" at bounding box center [462, 74] width 44 height 16
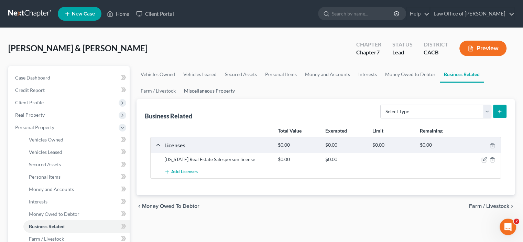
click at [239, 99] on link "Miscellaneous Property" at bounding box center [209, 90] width 59 height 16
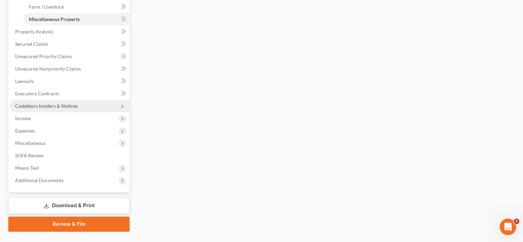
scroll to position [241, 0]
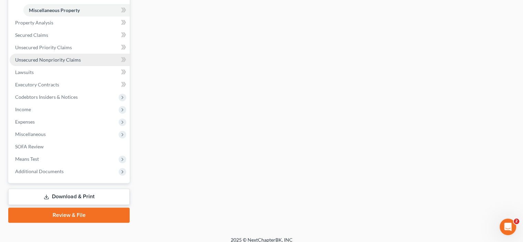
click at [50, 63] on span "Unsecured Nonpriority Claims" at bounding box center [48, 60] width 66 height 6
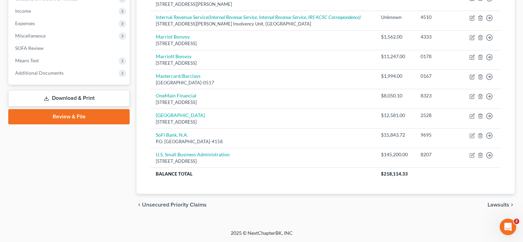
scroll to position [160, 0]
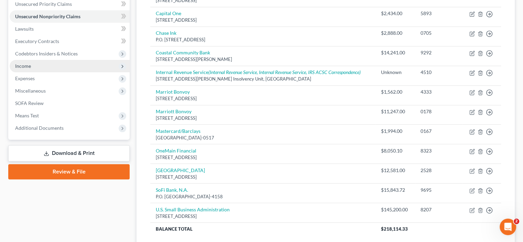
click at [31, 69] on span "Income" at bounding box center [23, 66] width 16 height 6
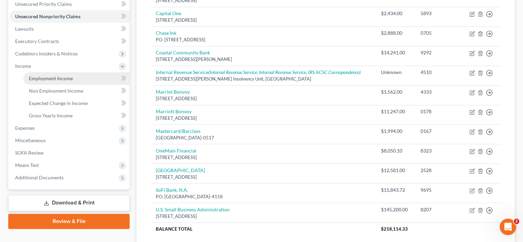
click at [45, 81] on span "Employment Income" at bounding box center [51, 78] width 44 height 6
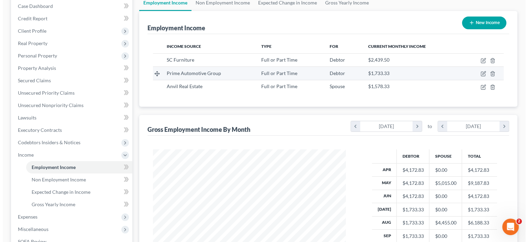
scroll to position [80, 0]
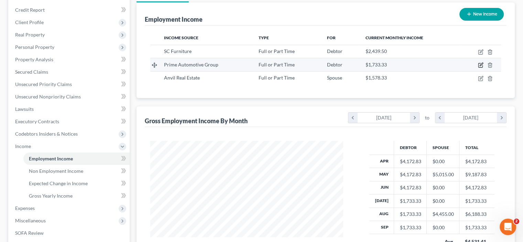
click at [468, 71] on td at bounding box center [480, 64] width 41 height 13
click at [478, 68] on icon "button" at bounding box center [480, 64] width 5 height 5
select select "0"
select select "4"
select select "3"
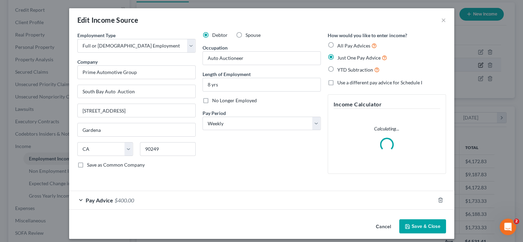
scroll to position [153, 209]
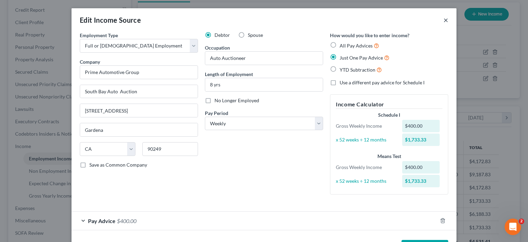
click at [448, 24] on button "×" at bounding box center [445, 20] width 5 height 8
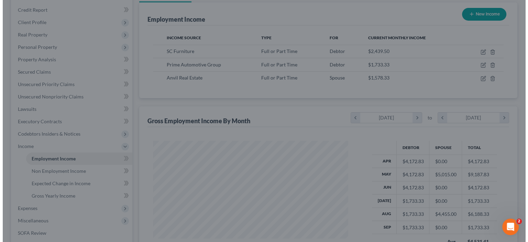
scroll to position [343556, 343503]
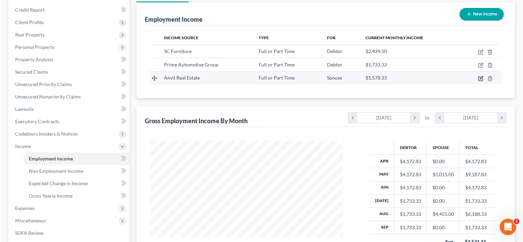
click at [478, 81] on icon "button" at bounding box center [480, 78] width 5 height 5
select select "0"
select select "4"
select select "0"
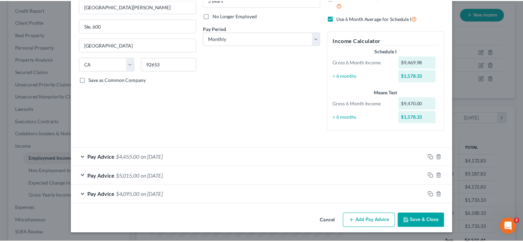
scroll to position [155, 0]
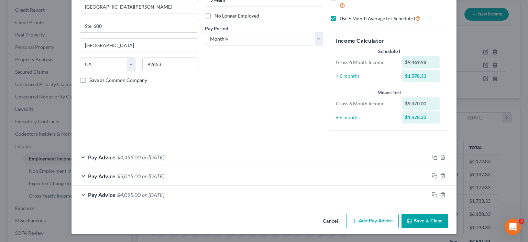
drag, startPoint x: 452, startPoint y: 215, endPoint x: 447, endPoint y: 211, distance: 6.1
click at [448, 214] on button "Save & Close" at bounding box center [424, 220] width 47 height 14
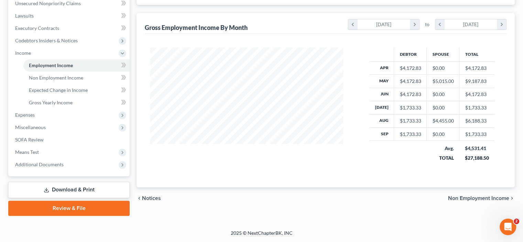
scroll to position [275, 0]
click at [448, 195] on span "Non Employment Income" at bounding box center [478, 197] width 61 height 5
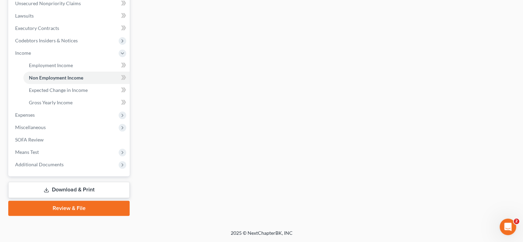
scroll to position [275, 0]
click at [88, 87] on span "Expected Change in Income" at bounding box center [58, 90] width 59 height 6
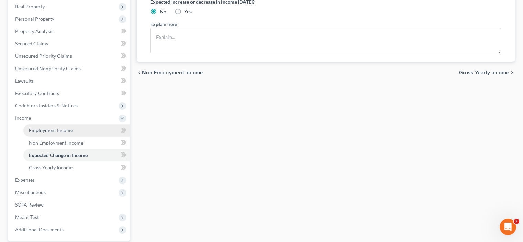
scroll to position [160, 0]
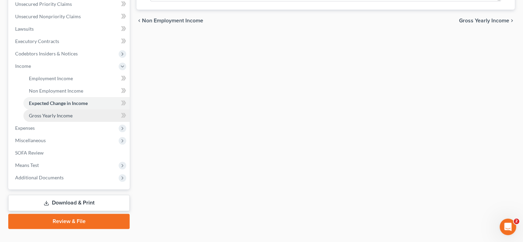
click at [52, 118] on span "Gross Yearly Income" at bounding box center [51, 115] width 44 height 6
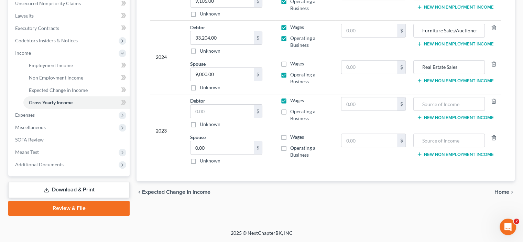
scroll to position [275, 0]
click at [29, 112] on span "Expenses" at bounding box center [25, 115] width 20 height 6
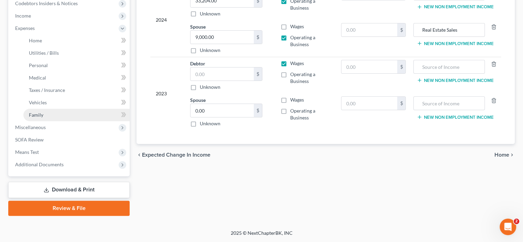
click at [43, 118] on span "Family" at bounding box center [36, 115] width 14 height 6
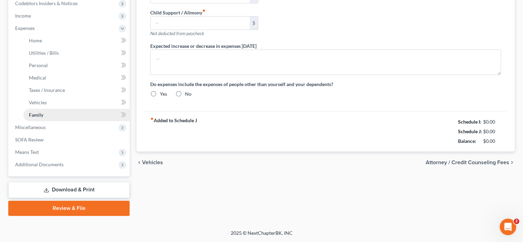
type input "0.00"
type input "800.00"
type input "0.00"
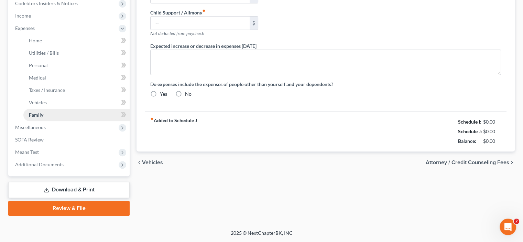
type input "0.00"
type input "100.00"
type input "0.00"
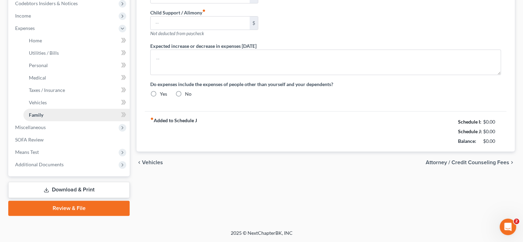
type textarea "None anticipated."
radio input "true"
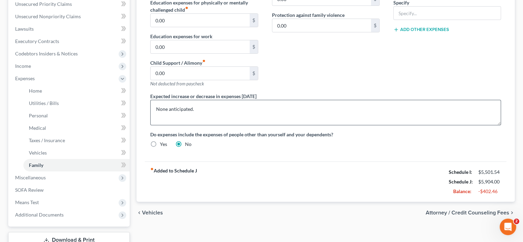
scroll to position [241, 0]
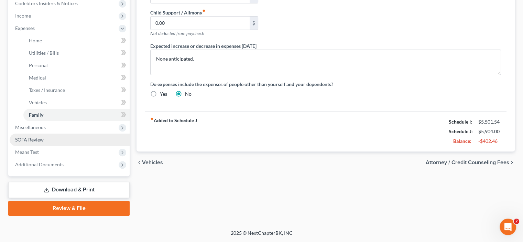
click at [30, 142] on span "SOFA Review" at bounding box center [29, 139] width 29 height 6
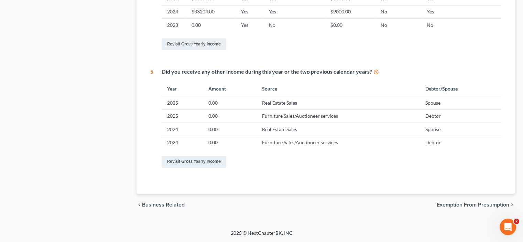
scroll to position [481, 0]
click at [202, 167] on link "Revisit Gross Yearly Income" at bounding box center [194, 162] width 65 height 12
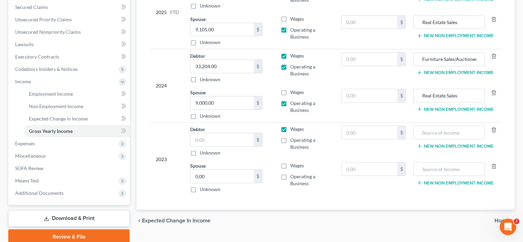
scroll to position [275, 0]
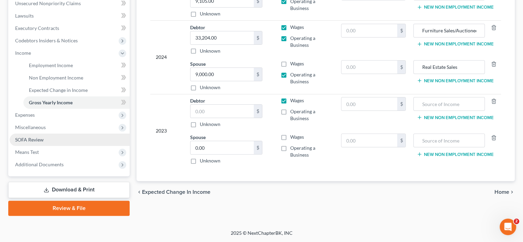
click at [29, 136] on span "SOFA Review" at bounding box center [29, 139] width 29 height 6
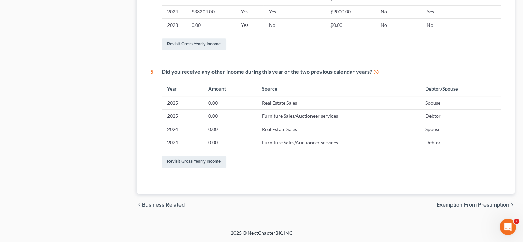
scroll to position [481, 0]
click at [319, 109] on td "Real Estate Sales" at bounding box center [337, 102] width 163 height 13
click at [437, 202] on span "Exemption from Presumption" at bounding box center [473, 204] width 73 height 5
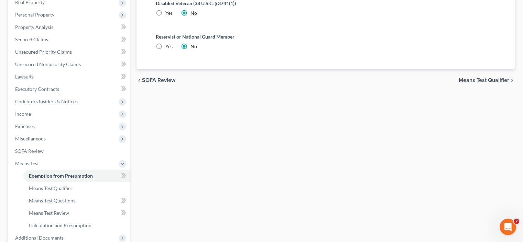
scroll to position [160, 0]
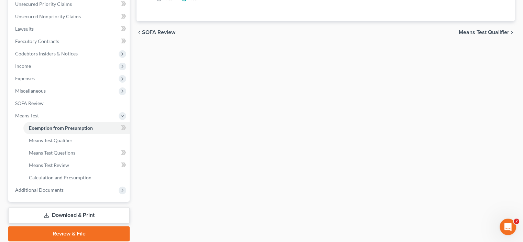
click at [459, 35] on span "Means Test Qualifier" at bounding box center [484, 32] width 51 height 5
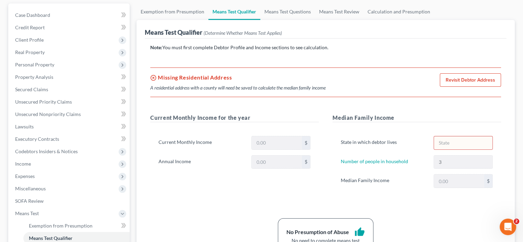
scroll to position [80, 0]
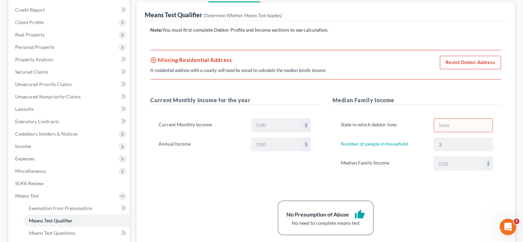
click at [460, 69] on link "Revisit Debtor Address" at bounding box center [470, 63] width 61 height 14
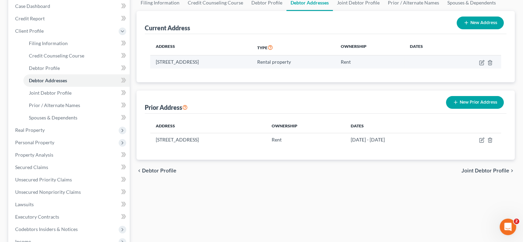
scroll to position [80, 0]
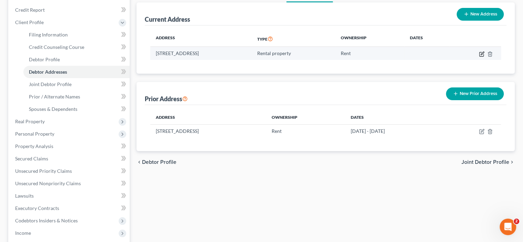
click at [479, 57] on icon "button" at bounding box center [481, 53] width 5 height 5
select select "4"
select select "29"
select select "2"
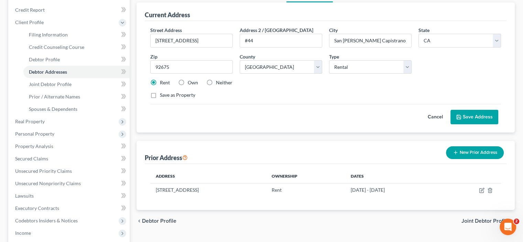
click at [456, 120] on icon at bounding box center [458, 116] width 5 height 5
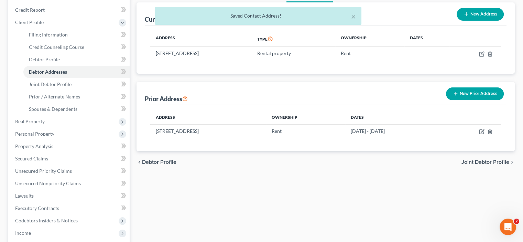
click at [402, 11] on div "× Saved Contact Address!" at bounding box center [258, 17] width 523 height 21
click at [351, 18] on button "×" at bounding box center [353, 16] width 5 height 8
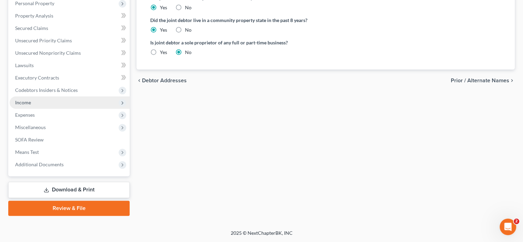
scroll to position [321, 0]
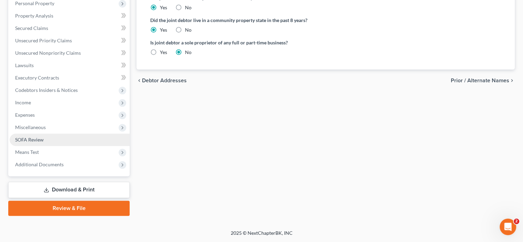
click at [36, 136] on span "SOFA Review" at bounding box center [29, 139] width 29 height 6
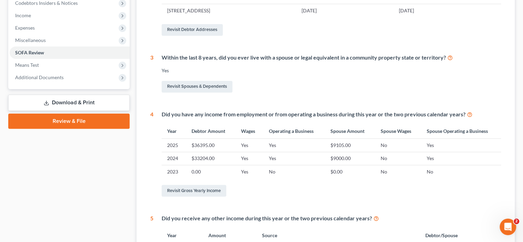
scroll to position [80, 0]
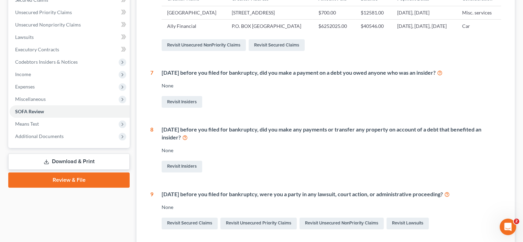
scroll to position [160, 0]
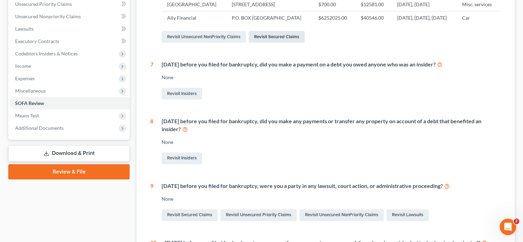
click at [305, 43] on link "Revisit Secured Claims" at bounding box center [277, 37] width 56 height 12
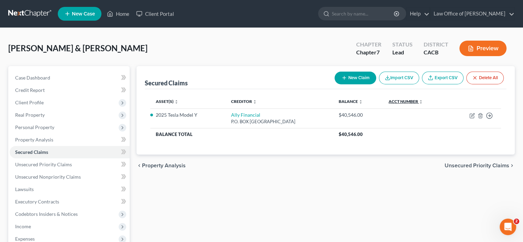
click at [412, 104] on link "Acct Number expand_more expand_less unfold_more" at bounding box center [405, 101] width 34 height 5
click at [415, 104] on link "Acct Number expand_more expand_less unfold_more" at bounding box center [405, 101] width 34 height 5
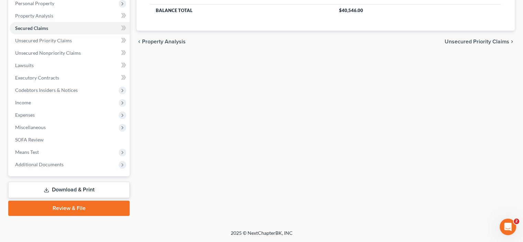
scroll to position [213, 0]
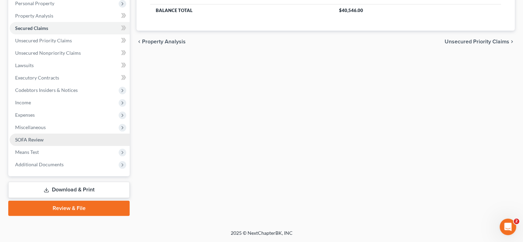
click at [36, 136] on span "SOFA Review" at bounding box center [29, 139] width 29 height 6
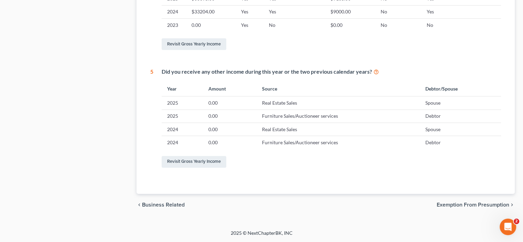
scroll to position [530, 0]
click at [437, 202] on span "Exemption from Presumption" at bounding box center [473, 204] width 73 height 5
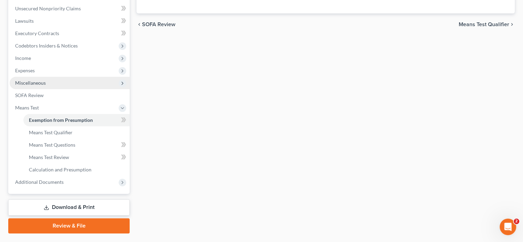
scroll to position [241, 0]
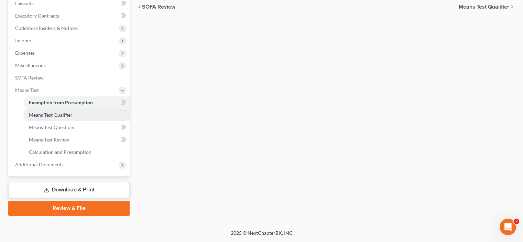
click at [57, 118] on span "Means Test Qualifier" at bounding box center [51, 115] width 44 height 6
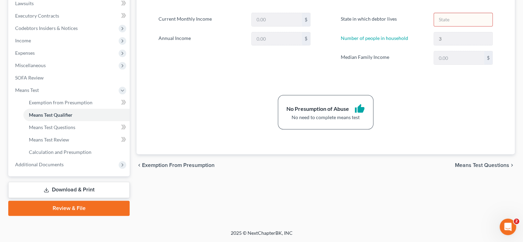
scroll to position [290, 0]
click at [455, 162] on span "Means Test Questions" at bounding box center [482, 164] width 54 height 5
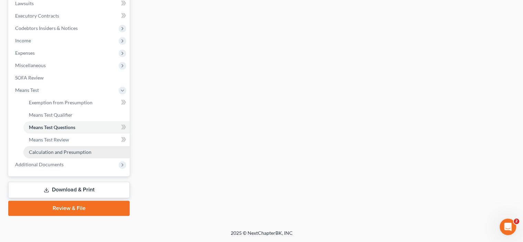
scroll to position [290, 0]
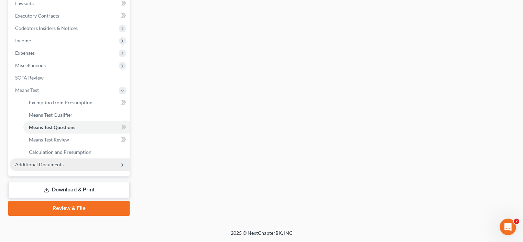
click at [48, 161] on span "Additional Documents" at bounding box center [39, 164] width 48 height 6
click at [43, 161] on span "Download History" at bounding box center [49, 164] width 40 height 6
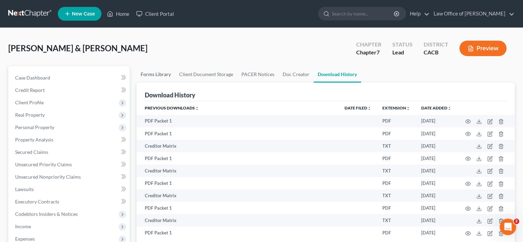
click at [154, 82] on link "Forms Library" at bounding box center [155, 74] width 38 height 16
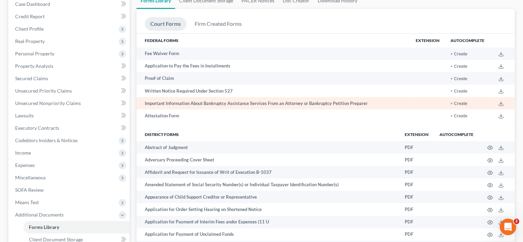
scroll to position [80, 0]
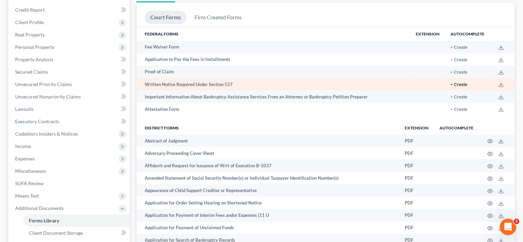
click at [450, 87] on button "+ Create" at bounding box center [458, 84] width 17 height 4
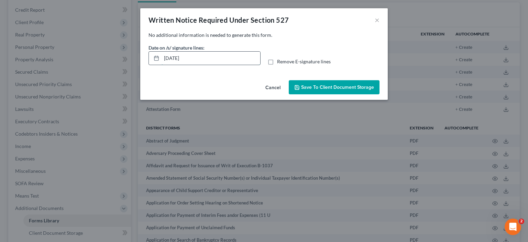
click at [162, 65] on input "[DATE]" at bounding box center [211, 58] width 99 height 13
type input "09/30/2025"
click at [277, 65] on label "Remove E-signature lines" at bounding box center [304, 61] width 54 height 7
click at [280, 63] on input "Remove E-signature lines" at bounding box center [282, 60] width 4 height 4
checkbox input "true"
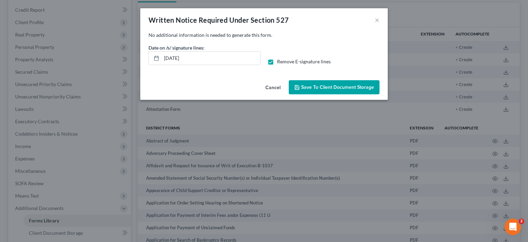
click at [349, 90] on span "Save to Client Document Storage" at bounding box center [337, 87] width 73 height 6
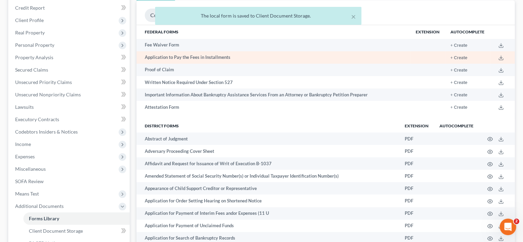
scroll to position [160, 0]
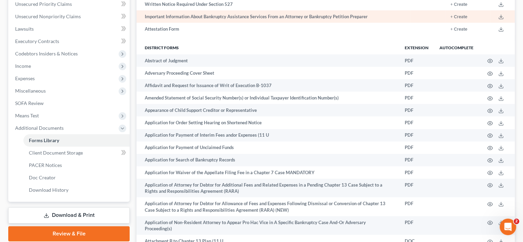
click at [277, 23] on td "Important Information About Bankruptcy Assistance Services From an Attorney or …" at bounding box center [273, 16] width 274 height 12
click at [450, 19] on button "+ Create" at bounding box center [458, 17] width 17 height 4
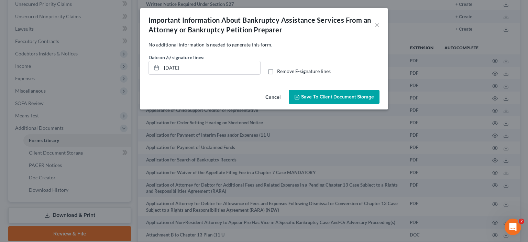
drag, startPoint x: 271, startPoint y: 87, endPoint x: 272, endPoint y: 90, distance: 3.8
click at [277, 75] on label "Remove E-signature lines" at bounding box center [304, 71] width 54 height 7
click at [280, 72] on input "Remove E-signature lines" at bounding box center [282, 70] width 4 height 4
checkbox input "true"
click at [328, 100] on span "Save to Client Document Storage" at bounding box center [337, 97] width 73 height 6
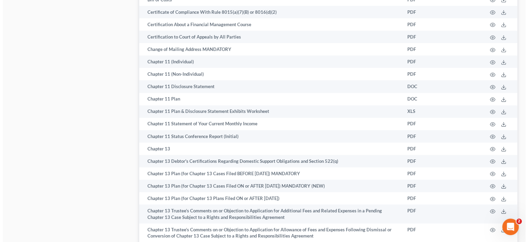
scroll to position [481, 0]
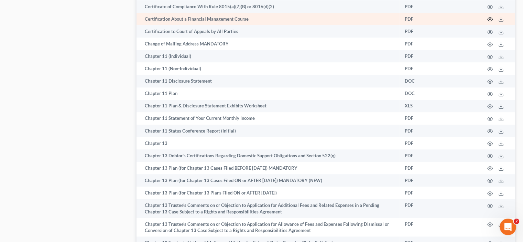
click at [489, 20] on circle "button" at bounding box center [489, 19] width 1 height 1
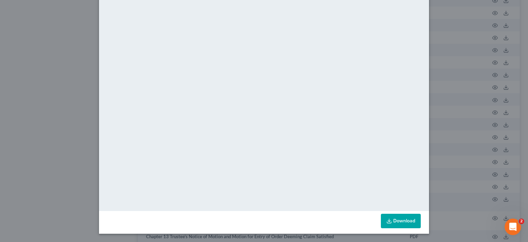
scroll to position [61, 0]
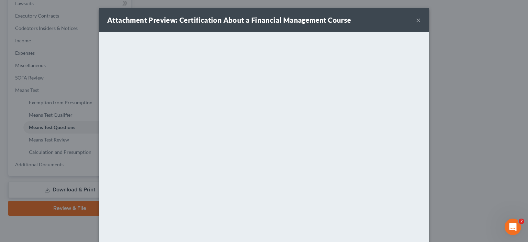
click at [421, 24] on button "×" at bounding box center [418, 20] width 5 height 8
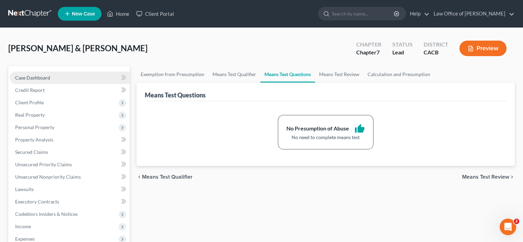
click at [35, 80] on span "Case Dashboard" at bounding box center [32, 78] width 35 height 6
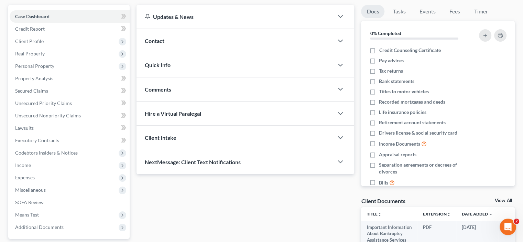
scroll to position [80, 0]
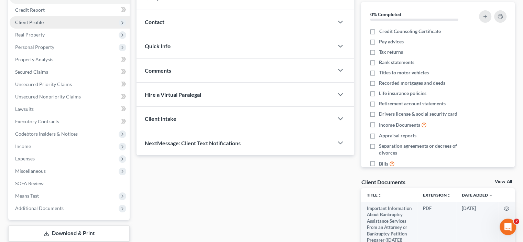
click at [27, 25] on span "Client Profile" at bounding box center [29, 22] width 29 height 6
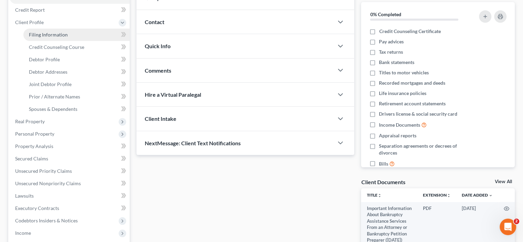
click at [43, 37] on span "Filing Information" at bounding box center [48, 35] width 39 height 6
select select "1"
select select "0"
select select "7"
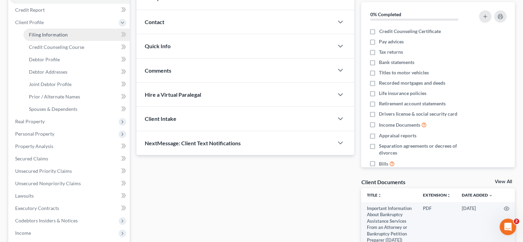
select select "0"
select select "4"
select select "0"
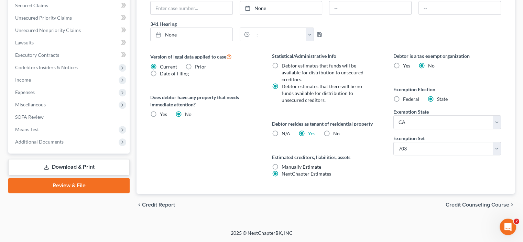
scroll to position [395, 0]
click at [445, 202] on span "Credit Counseling Course" at bounding box center [477, 204] width 64 height 5
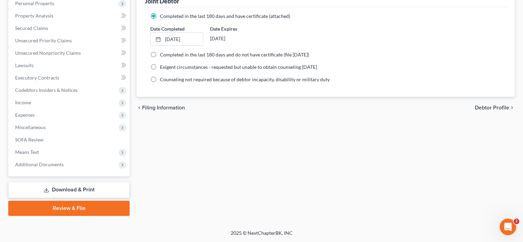
scroll to position [241, 0]
click at [481, 110] on span "Debtor Profile" at bounding box center [492, 107] width 34 height 5
select select "1"
select select "2"
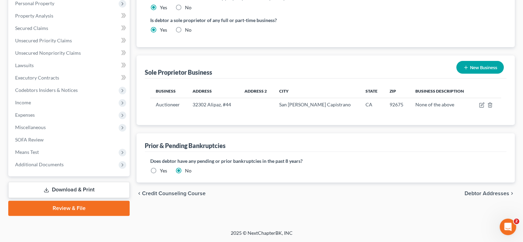
scroll to position [321, 0]
click at [469, 196] on span "Debtor Addresses" at bounding box center [486, 192] width 45 height 5
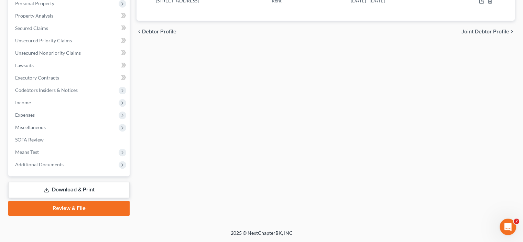
scroll to position [241, 0]
click at [474, 34] on span "Joint Debtor Profile" at bounding box center [485, 31] width 48 height 5
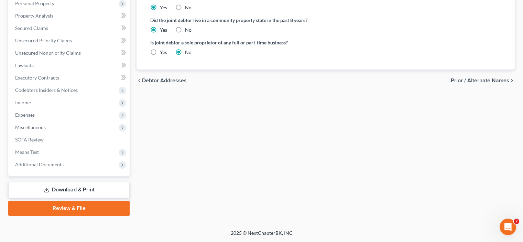
scroll to position [241, 0]
click at [477, 83] on span "Prior / Alternate Names" at bounding box center [480, 80] width 58 height 5
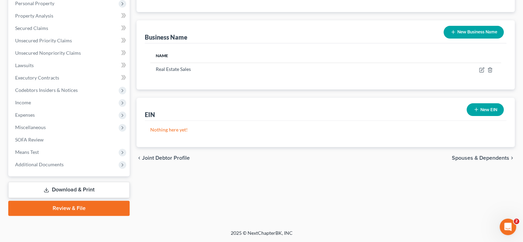
scroll to position [321, 0]
click at [452, 155] on span "Spouses & Dependents" at bounding box center [480, 157] width 57 height 5
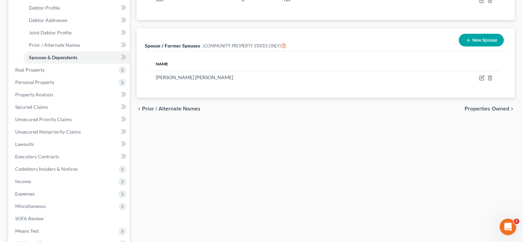
scroll to position [160, 0]
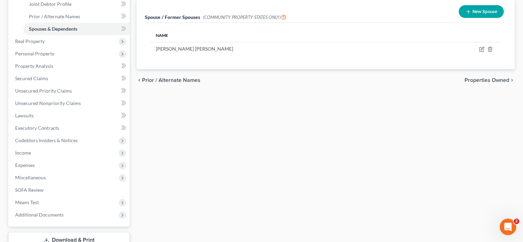
click at [464, 83] on span "Properties Owned" at bounding box center [486, 79] width 45 height 5
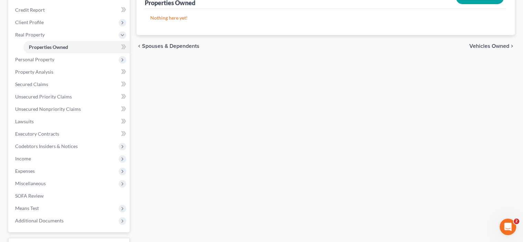
click at [469, 49] on span "Vehicles Owned" at bounding box center [489, 45] width 40 height 5
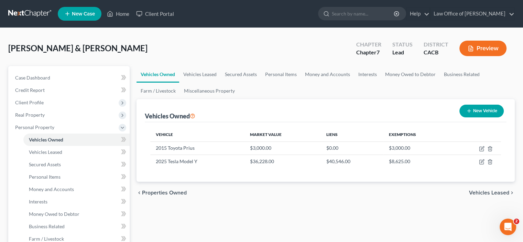
click at [89, 66] on div "Ross, John & Jessica Upgraded Chapter Chapter 7 Status Lead District CACB Previ…" at bounding box center [261, 51] width 506 height 30
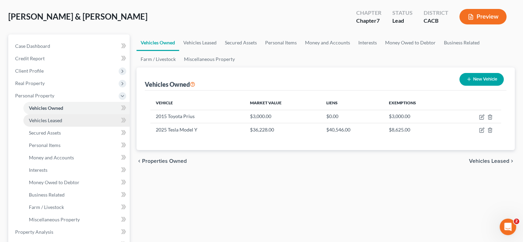
scroll to position [80, 0]
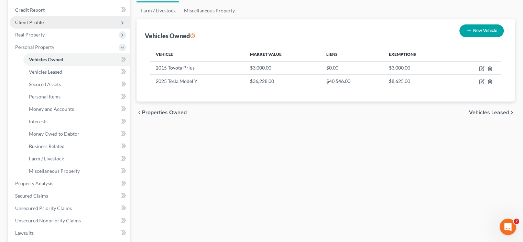
click at [31, 25] on span "Client Profile" at bounding box center [29, 22] width 29 height 6
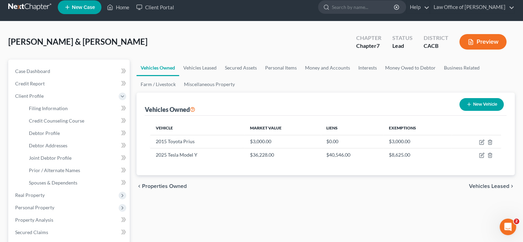
scroll to position [0, 0]
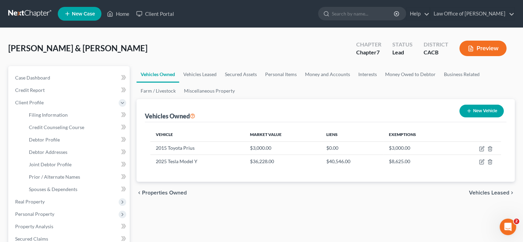
click at [474, 56] on button "Preview" at bounding box center [482, 48] width 47 height 15
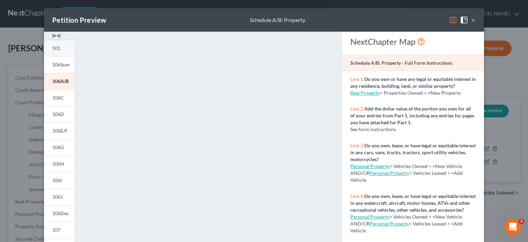
click at [44, 56] on link "101" at bounding box center [59, 48] width 30 height 16
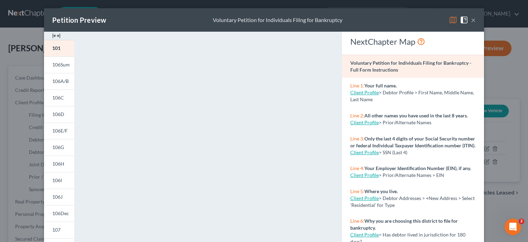
click at [476, 24] on button "×" at bounding box center [473, 20] width 5 height 8
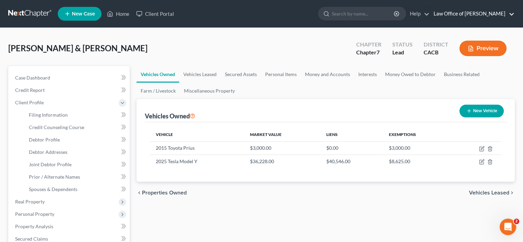
click at [487, 18] on link "Law Office of [PERSON_NAME]" at bounding box center [472, 14] width 84 height 12
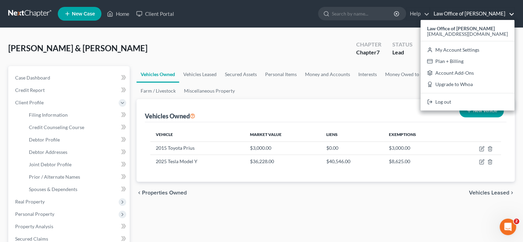
click at [486, 18] on link "Law Office of [PERSON_NAME]" at bounding box center [472, 14] width 84 height 12
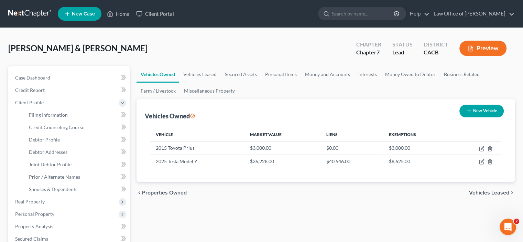
click at [29, 15] on link at bounding box center [30, 14] width 44 height 12
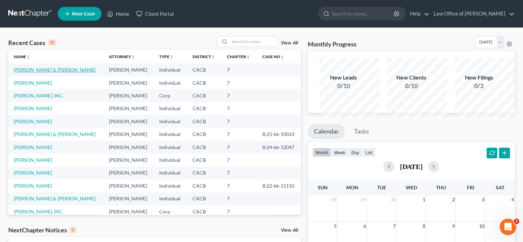
click at [38, 73] on link "[PERSON_NAME] & [PERSON_NAME]" at bounding box center [55, 70] width 82 height 6
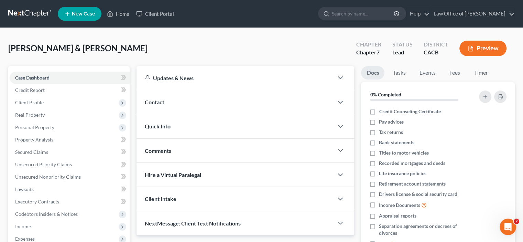
click at [472, 56] on button "Preview" at bounding box center [482, 48] width 47 height 15
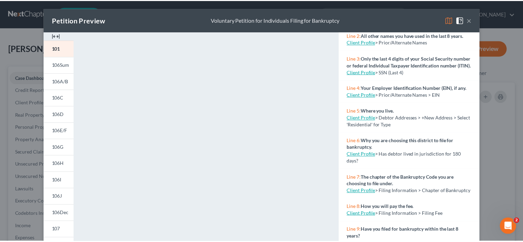
scroll to position [160, 0]
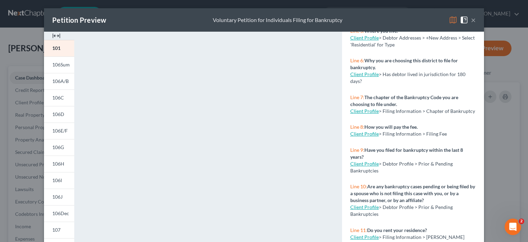
click at [379, 41] on link "Client Profile" at bounding box center [364, 38] width 29 height 6
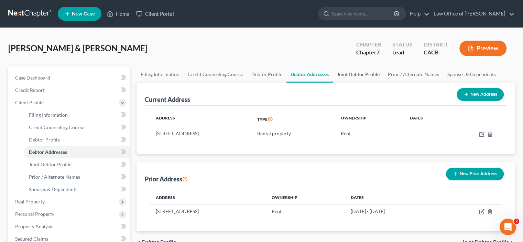
click at [384, 82] on link "Joint Debtor Profile" at bounding box center [358, 74] width 51 height 16
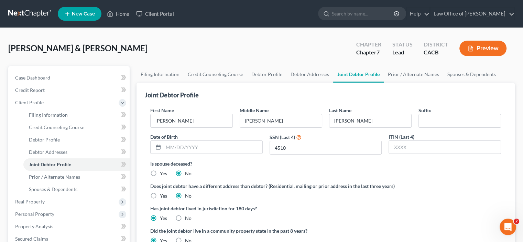
click at [466, 56] on button "Preview" at bounding box center [482, 48] width 47 height 15
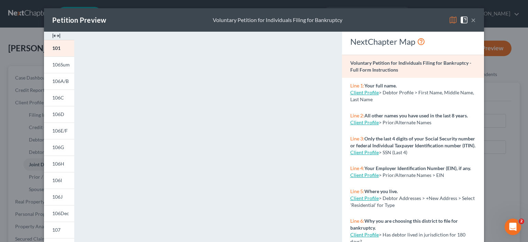
click at [476, 24] on button "×" at bounding box center [473, 20] width 5 height 8
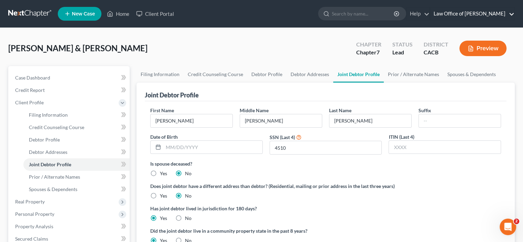
click at [474, 15] on link "Law Office of [PERSON_NAME]" at bounding box center [472, 14] width 84 height 12
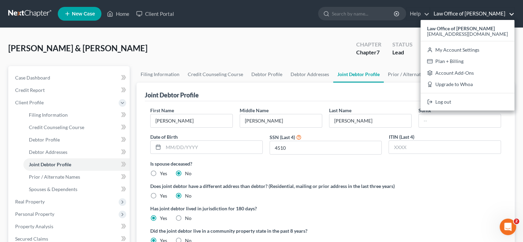
click at [318, 41] on div "Ross, John & Jessica Upgraded Chapter Chapter 7 Status Lead District CACB Previ…" at bounding box center [261, 234] width 523 height 412
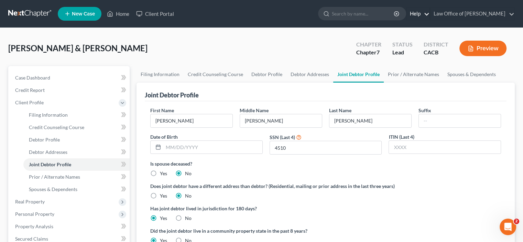
click at [415, 16] on link "Help" at bounding box center [417, 14] width 23 height 12
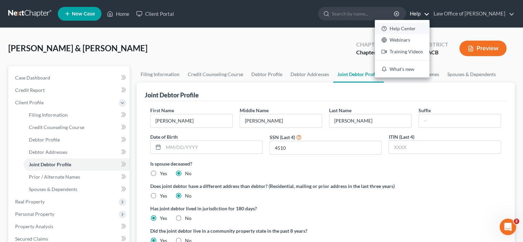
click at [386, 34] on link "Help Center" at bounding box center [402, 29] width 55 height 12
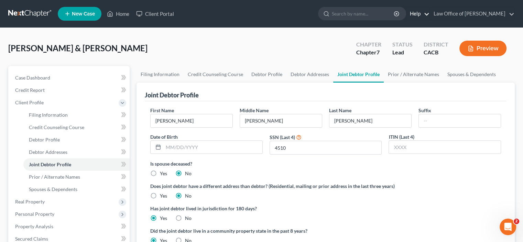
click at [412, 17] on link "Help" at bounding box center [417, 14] width 23 height 12
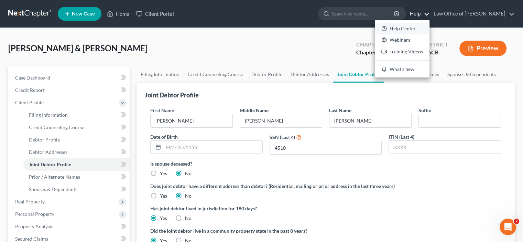
click at [398, 34] on link "Help Center" at bounding box center [402, 29] width 55 height 12
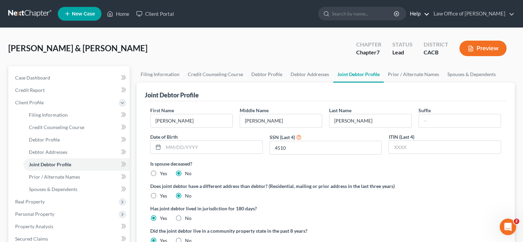
click at [411, 16] on link "Help" at bounding box center [417, 14] width 23 height 12
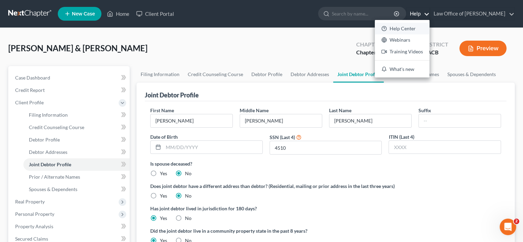
click at [384, 34] on link "Help Center" at bounding box center [402, 29] width 55 height 12
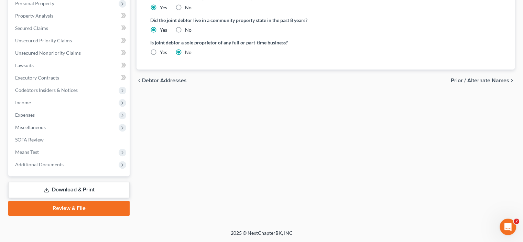
scroll to position [321, 0]
drag, startPoint x: 59, startPoint y: 163, endPoint x: 58, endPoint y: 168, distance: 5.2
click at [58, 163] on div "Case Dashboard Payments Invoices Payments Payments Credit Report Client Profile" at bounding box center [69, 36] width 128 height 360
click at [59, 181] on link "Download & Print" at bounding box center [68, 189] width 121 height 16
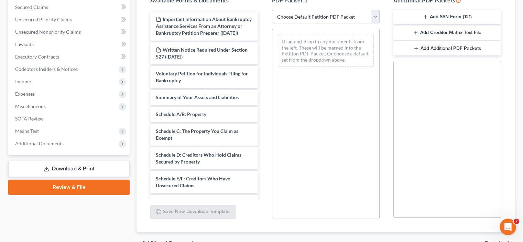
scroll to position [160, 0]
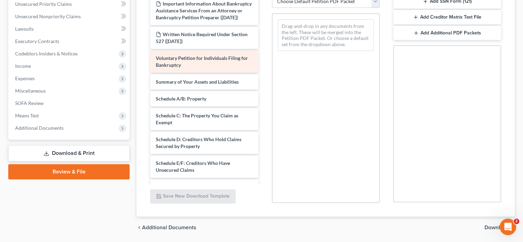
click at [171, 68] on span "Voluntary Petition for Individuals Filing for Bankruptcy" at bounding box center [202, 61] width 92 height 13
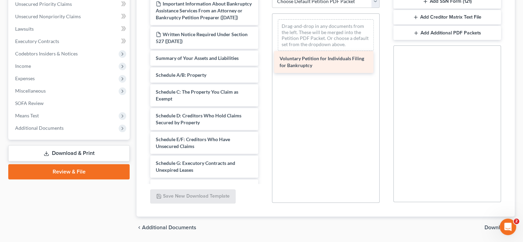
drag, startPoint x: 171, startPoint y: 154, endPoint x: 292, endPoint y: 71, distance: 147.0
click at [263, 71] on div "Voluntary Petition for Individuals Filing for Bankruptcy Important Information …" at bounding box center [204, 205] width 119 height 418
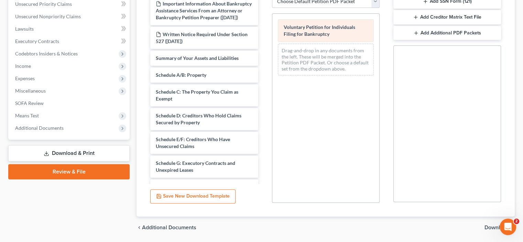
click at [335, 37] on span "Voluntary Petition for Individuals Filing for Bankruptcy" at bounding box center [319, 30] width 71 height 13
click at [332, 42] on div "Voluntary Petition for Individuals Filing for Bankruptcy" at bounding box center [326, 30] width 96 height 23
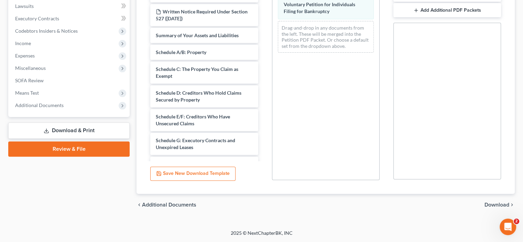
scroll to position [241, 0]
click at [487, 207] on span "Download" at bounding box center [496, 204] width 25 height 5
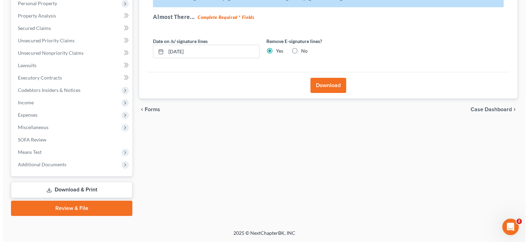
scroll to position [133, 0]
click at [187, 58] on input "[DATE]" at bounding box center [209, 51] width 93 height 13
click at [188, 58] on input "[DATE]" at bounding box center [209, 51] width 93 height 13
type input "1"
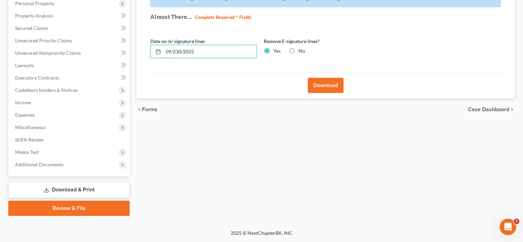
type input "09/230/2025"
click at [321, 93] on button "Download" at bounding box center [326, 85] width 36 height 15
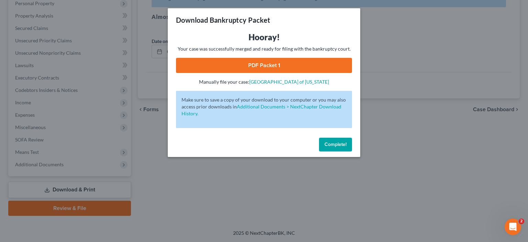
click at [265, 73] on link "PDF Packet 1" at bounding box center [264, 65] width 176 height 15
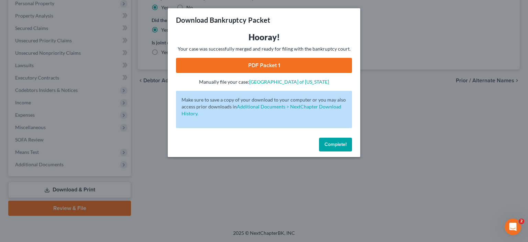
scroll to position [321, 0]
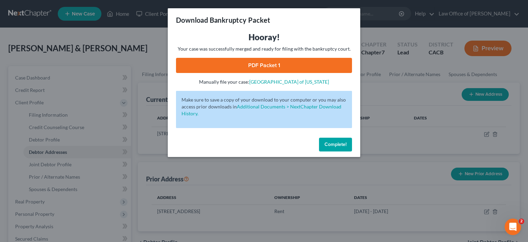
drag, startPoint x: 356, startPoint y: 178, endPoint x: 348, endPoint y: 173, distance: 9.3
click at [348, 151] on button "Complete!" at bounding box center [335, 144] width 33 height 14
click at [342, 147] on span "Complete!" at bounding box center [335, 144] width 22 height 6
drag, startPoint x: 344, startPoint y: 180, endPoint x: 350, endPoint y: 181, distance: 6.3
click at [346, 147] on span "Complete!" at bounding box center [335, 144] width 22 height 6
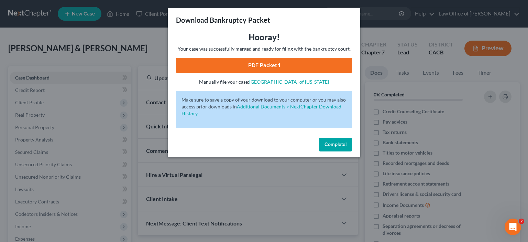
drag, startPoint x: 80, startPoint y: 114, endPoint x: 84, endPoint y: 122, distance: 8.8
click at [82, 121] on div "Download Bankruptcy Packet Hooray! Your case was successfully merged and ready …" at bounding box center [264, 121] width 528 height 242
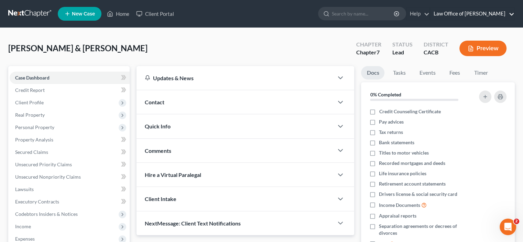
click at [467, 14] on link "Law Office of [PERSON_NAME]" at bounding box center [472, 14] width 84 height 12
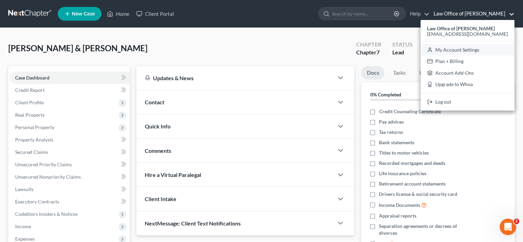
click at [442, 56] on link "My Account Settings" at bounding box center [467, 50] width 94 height 12
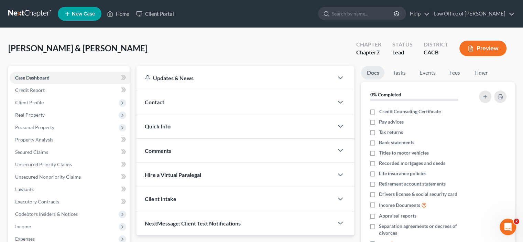
select select "29"
select select "4"
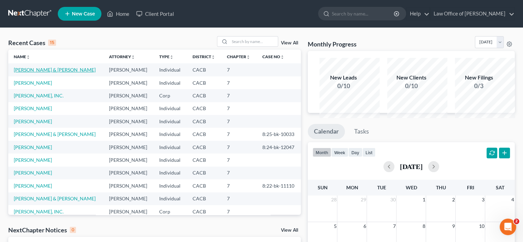
click at [22, 73] on link "[PERSON_NAME] & [PERSON_NAME]" at bounding box center [55, 70] width 82 height 6
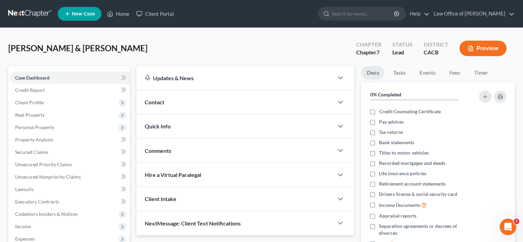
click at [196, 114] on div "Contact" at bounding box center [234, 102] width 197 height 24
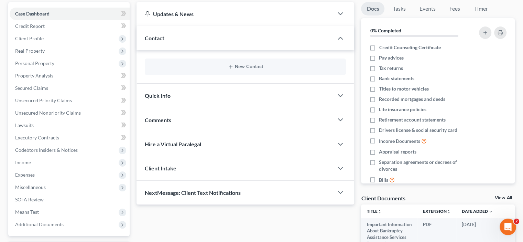
scroll to position [80, 0]
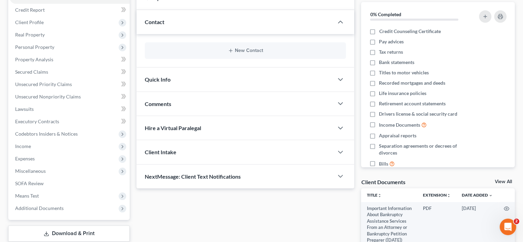
click at [220, 91] on div "Quick Info" at bounding box center [234, 79] width 197 height 24
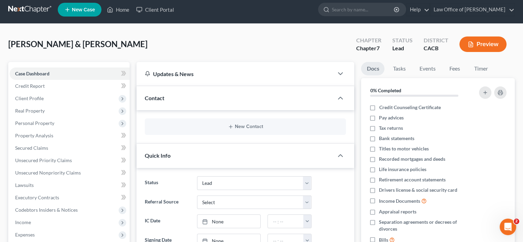
scroll to position [0, 0]
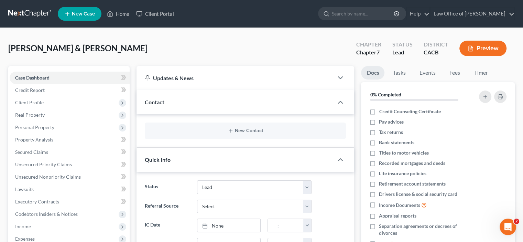
click at [191, 81] on div "Updates & News" at bounding box center [235, 77] width 180 height 7
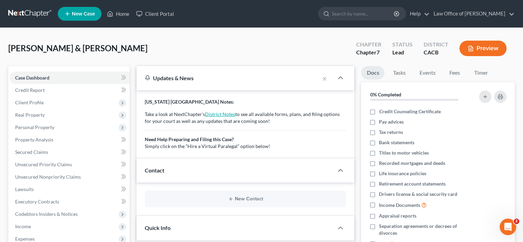
click at [235, 117] on link "District Notes" at bounding box center [220, 114] width 30 height 6
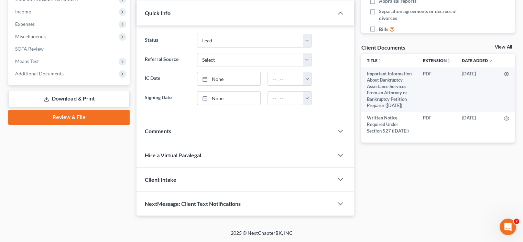
scroll to position [321, 0]
click at [147, 183] on div "Client Intake" at bounding box center [234, 179] width 197 height 24
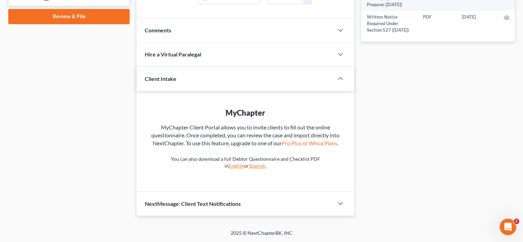
scroll to position [0, 0]
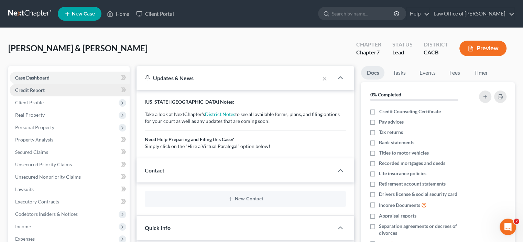
click at [40, 93] on span "Credit Report" at bounding box center [30, 90] width 30 height 6
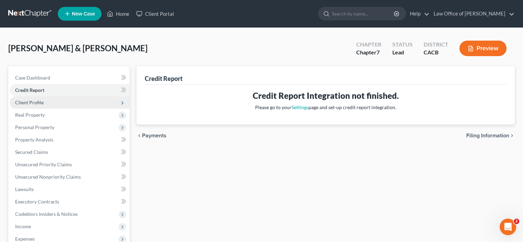
click at [38, 105] on span "Client Profile" at bounding box center [29, 102] width 29 height 6
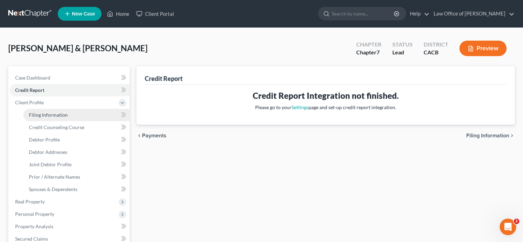
click at [45, 118] on span "Filing Information" at bounding box center [48, 115] width 39 height 6
select select "1"
select select "0"
select select "4"
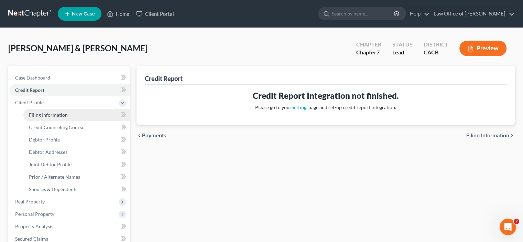
select select "0"
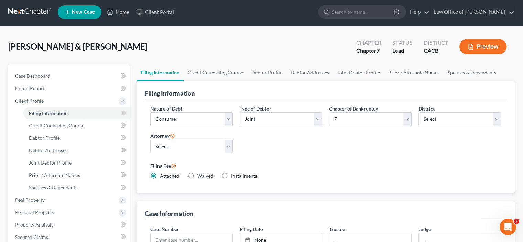
scroll to position [80, 0]
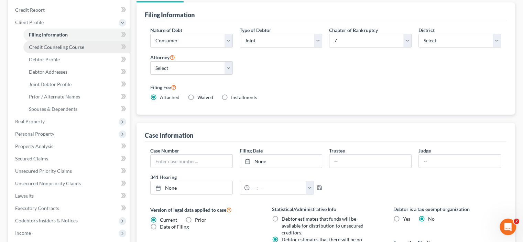
click at [48, 50] on span "Credit Counseling Course" at bounding box center [56, 47] width 55 height 6
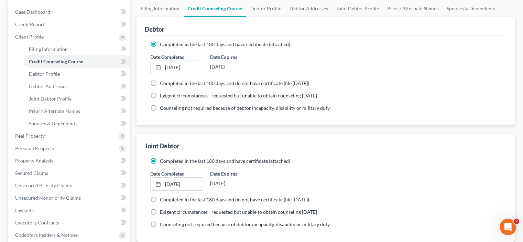
scroll to position [80, 0]
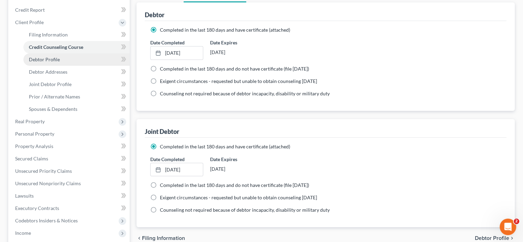
click at [38, 62] on span "Debtor Profile" at bounding box center [44, 59] width 31 height 6
select select "1"
select select "2"
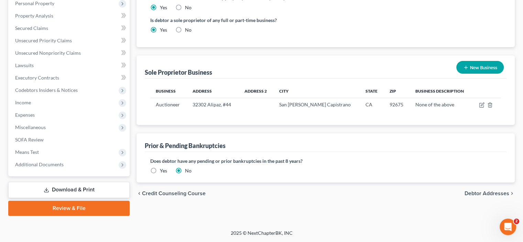
scroll to position [341, 0]
drag, startPoint x: 457, startPoint y: 195, endPoint x: 452, endPoint y: 192, distance: 6.5
click at [464, 194] on span "Debtor Addresses" at bounding box center [486, 192] width 45 height 5
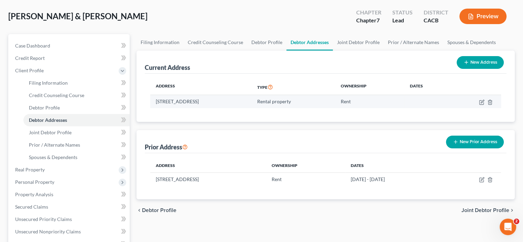
scroll to position [80, 0]
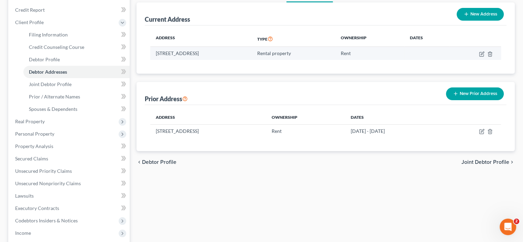
click at [443, 60] on td at bounding box center [426, 53] width 45 height 13
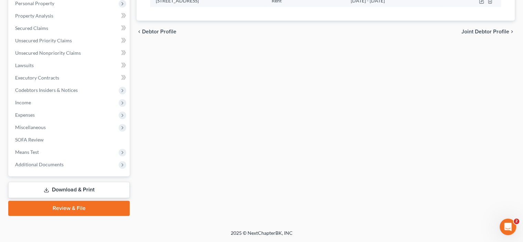
scroll to position [241, 0]
click at [461, 34] on span "Joint Debtor Profile" at bounding box center [485, 31] width 48 height 5
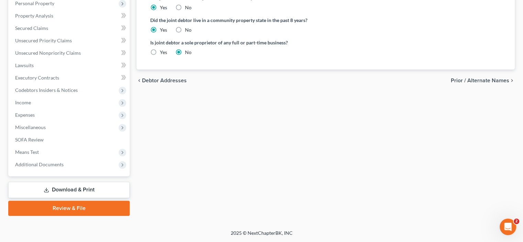
scroll to position [241, 0]
click at [451, 83] on span "Prior / Alternate Names" at bounding box center [480, 80] width 58 height 5
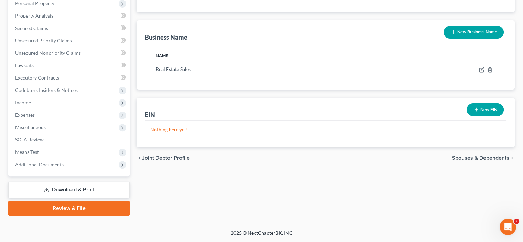
scroll to position [241, 0]
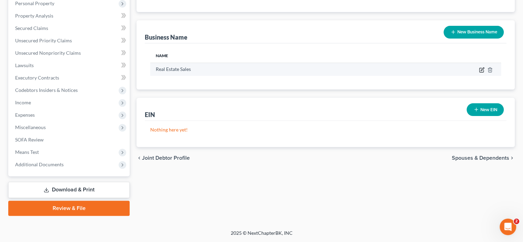
click at [479, 72] on icon "button" at bounding box center [481, 70] width 4 height 4
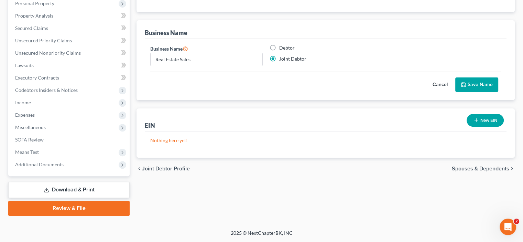
drag, startPoint x: 415, startPoint y: 142, endPoint x: 409, endPoint y: 140, distance: 6.1
click at [425, 91] on button "Cancel" at bounding box center [440, 85] width 30 height 14
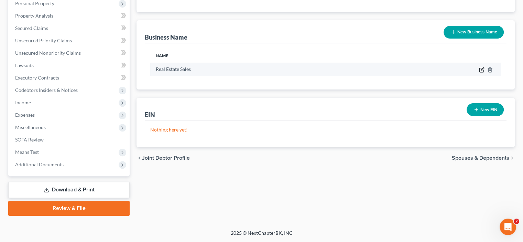
click at [481, 70] on icon "button" at bounding box center [482, 68] width 3 height 3
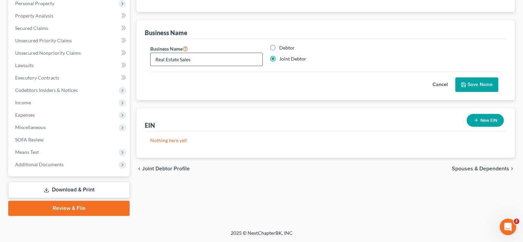
click at [215, 66] on input "Real Estate Sales" at bounding box center [207, 59] width 112 height 13
type input "R"
type input "[PERSON_NAME] Real Estate Sales"
click at [462, 92] on button "Save Name" at bounding box center [476, 84] width 43 height 14
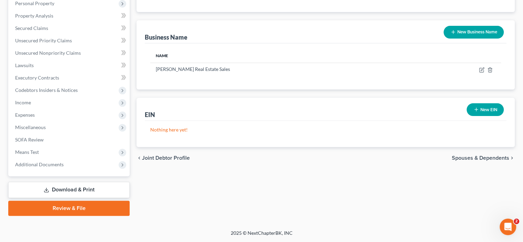
click at [453, 38] on button "New Business Name" at bounding box center [473, 32] width 60 height 13
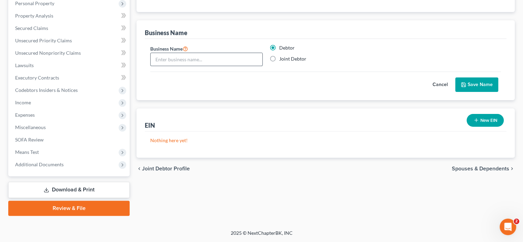
click at [178, 66] on input "text" at bounding box center [207, 59] width 112 height 13
type input "[PERSON_NAME] - Auctioneer"
click at [461, 87] on icon "submit" at bounding box center [463, 84] width 4 height 4
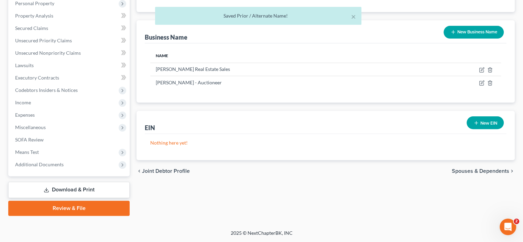
scroll to position [321, 0]
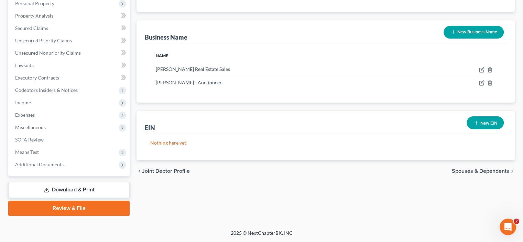
click at [452, 169] on span "Spouses & Dependents" at bounding box center [480, 170] width 57 height 5
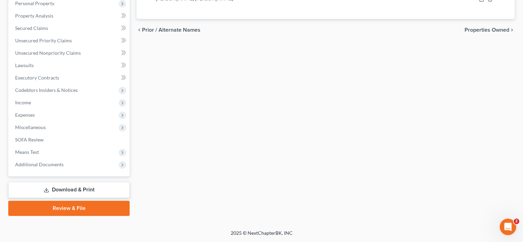
scroll to position [241, 0]
click at [464, 33] on span "Properties Owned" at bounding box center [486, 29] width 45 height 5
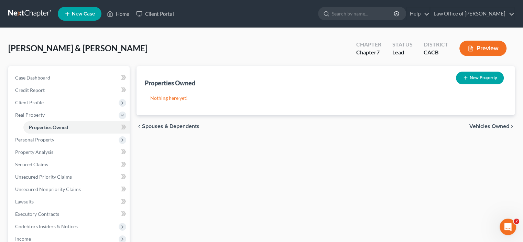
click at [456, 84] on button "New Property" at bounding box center [480, 77] width 48 height 13
select select "2"
select select "0"
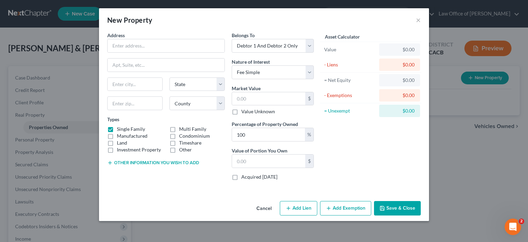
click at [117, 139] on label "Manufactured" at bounding box center [132, 135] width 31 height 7
click at [120, 137] on input "Manufactured" at bounding box center [122, 134] width 4 height 4
checkbox input "true"
click at [117, 132] on label "Single Family" at bounding box center [131, 128] width 28 height 7
click at [120, 130] on input "Single Family" at bounding box center [122, 127] width 4 height 4
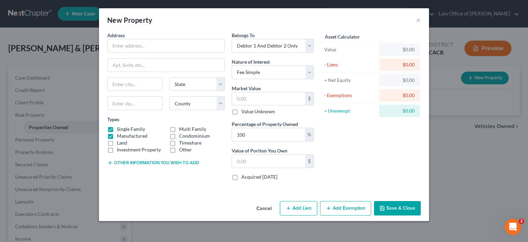
checkbox input "false"
click at [314, 79] on select "Select Fee Simple Joint Tenant Life Estate Equitable Interest Future Interest T…" at bounding box center [273, 72] width 82 height 14
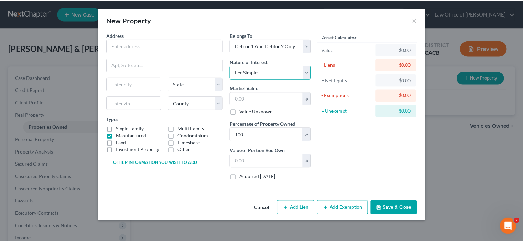
scroll to position [42, 0]
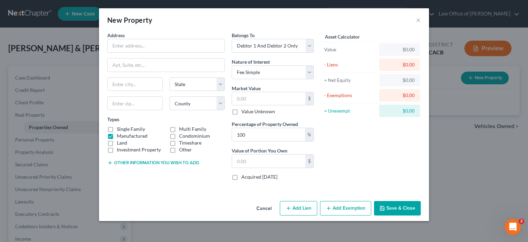
click at [267, 215] on button "Cancel" at bounding box center [264, 208] width 26 height 14
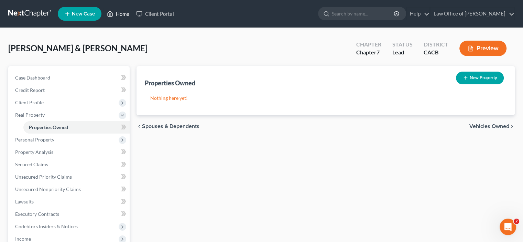
click at [133, 13] on link "Home" at bounding box center [117, 14] width 29 height 12
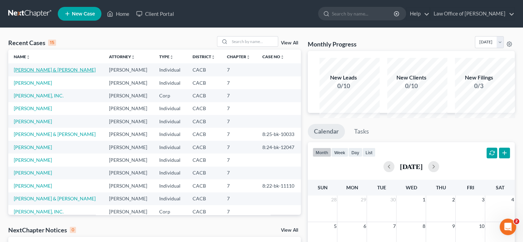
click at [25, 73] on link "[PERSON_NAME] & [PERSON_NAME]" at bounding box center [55, 70] width 82 height 6
select select "10"
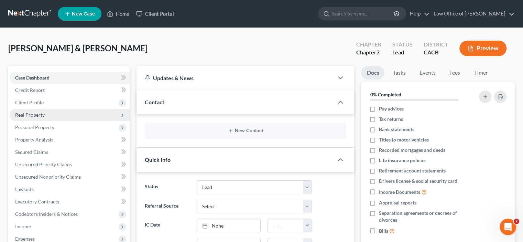
scroll to position [80, 0]
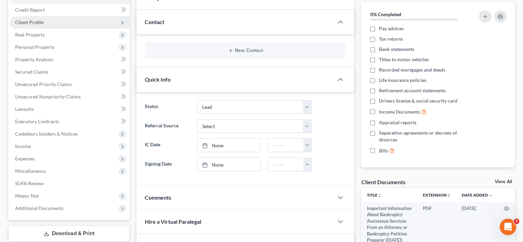
click at [24, 25] on span "Client Profile" at bounding box center [29, 22] width 29 height 6
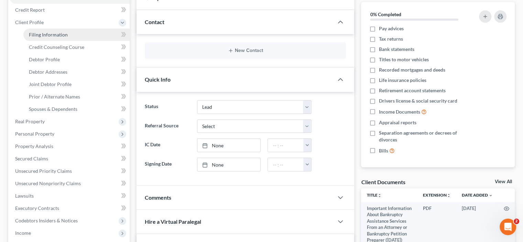
click at [68, 37] on span "Filing Information" at bounding box center [48, 35] width 39 height 6
select select "1"
select select "0"
select select "7"
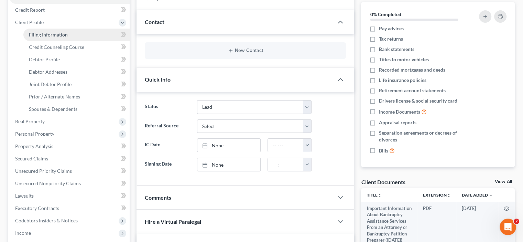
select select "0"
select select "4"
select select "0"
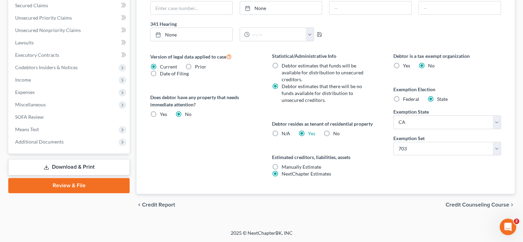
scroll to position [395, 0]
click at [446, 202] on span "Credit Counseling Course" at bounding box center [477, 204] width 64 height 5
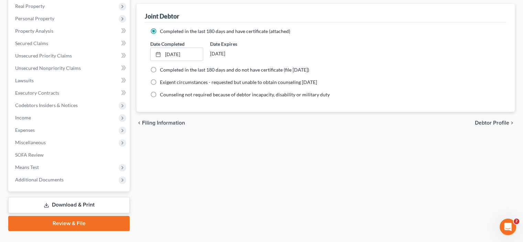
scroll to position [241, 0]
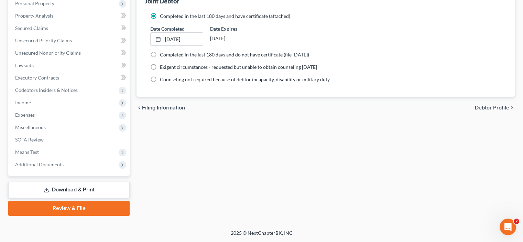
click at [475, 110] on span "Debtor Profile" at bounding box center [492, 107] width 34 height 5
select select "1"
select select "2"
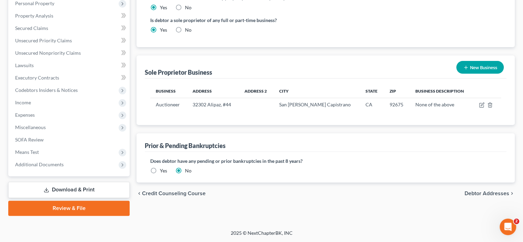
scroll to position [341, 0]
click at [464, 192] on span "Debtor Addresses" at bounding box center [486, 192] width 45 height 5
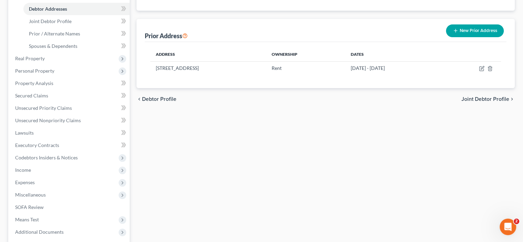
scroll to position [241, 0]
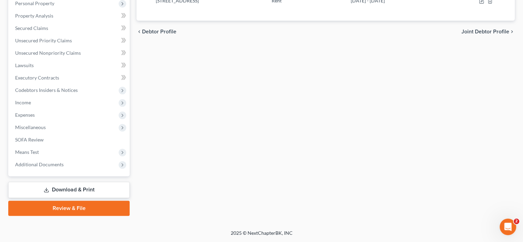
click at [461, 34] on span "Joint Debtor Profile" at bounding box center [485, 31] width 48 height 5
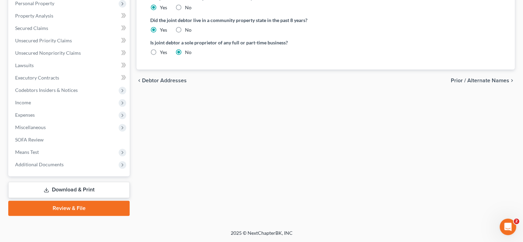
scroll to position [241, 0]
click at [464, 83] on span "Prior / Alternate Names" at bounding box center [480, 80] width 58 height 5
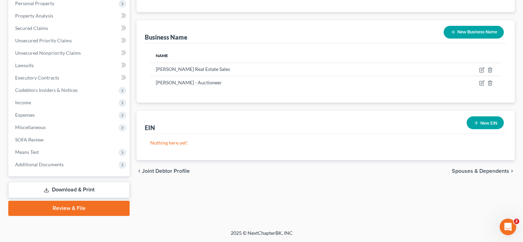
scroll to position [321, 0]
click at [452, 169] on span "Spouses & Dependents" at bounding box center [480, 170] width 57 height 5
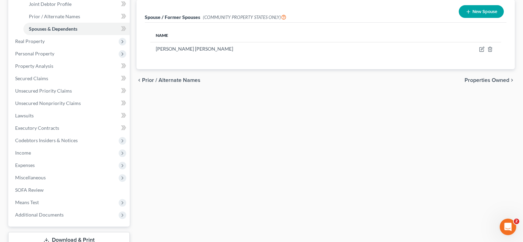
click at [464, 83] on span "Properties Owned" at bounding box center [486, 79] width 45 height 5
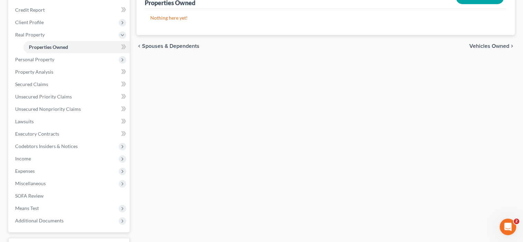
click at [469, 49] on span "Vehicles Owned" at bounding box center [489, 45] width 40 height 5
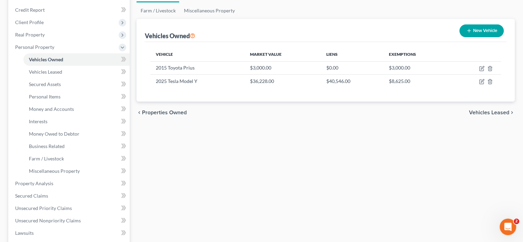
click at [469, 115] on span "Vehicles Leased" at bounding box center [489, 112] width 40 height 5
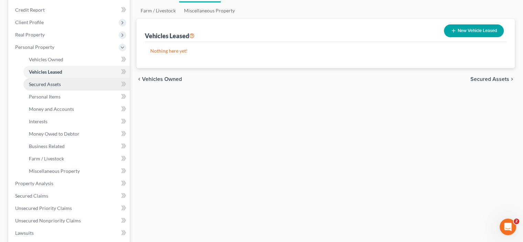
click at [48, 90] on link "Secured Assets" at bounding box center [76, 84] width 106 height 12
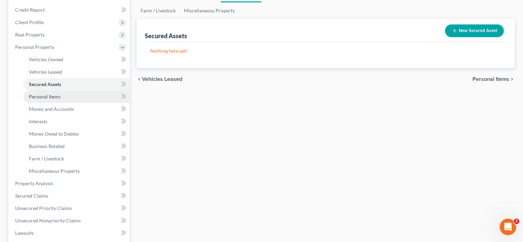
click at [47, 99] on span "Personal Items" at bounding box center [45, 96] width 32 height 6
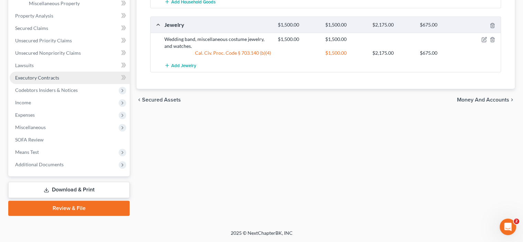
click at [24, 80] on span "Executory Contracts" at bounding box center [37, 78] width 44 height 6
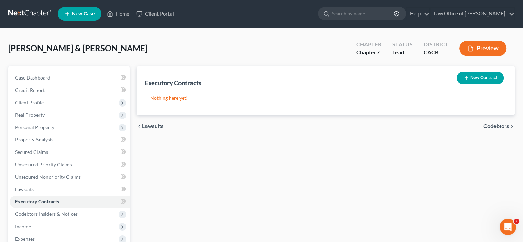
click at [464, 84] on button "New Contract" at bounding box center [479, 77] width 47 height 13
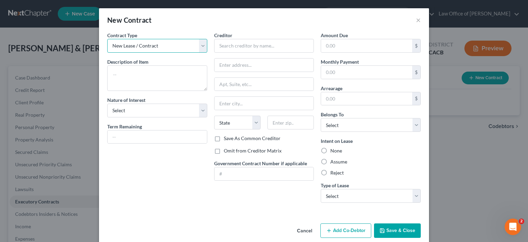
click at [185, 53] on select "New Lease / Contract New Timeshare" at bounding box center [157, 46] width 100 height 14
click at [421, 24] on button "×" at bounding box center [418, 20] width 5 height 8
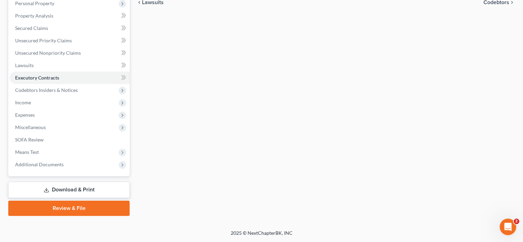
scroll to position [160, 0]
click at [56, 93] on span "Codebtors Insiders & Notices" at bounding box center [46, 90] width 63 height 6
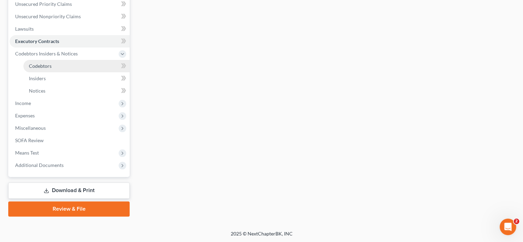
click at [52, 69] on span "Codebtors" at bounding box center [40, 66] width 23 height 6
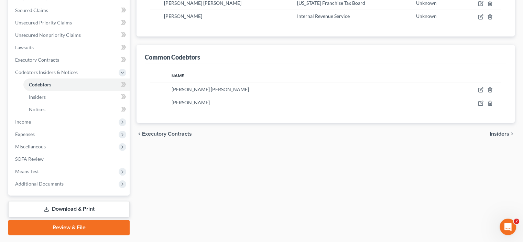
scroll to position [160, 0]
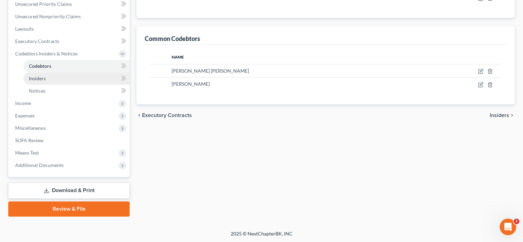
click at [46, 81] on span "Insiders" at bounding box center [37, 78] width 17 height 6
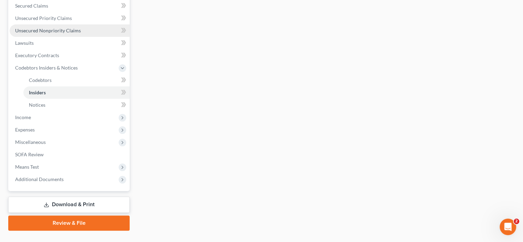
scroll to position [160, 0]
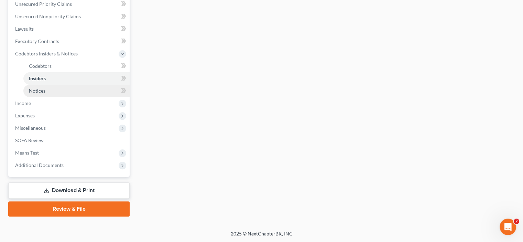
click at [45, 93] on span "Notices" at bounding box center [37, 91] width 16 height 6
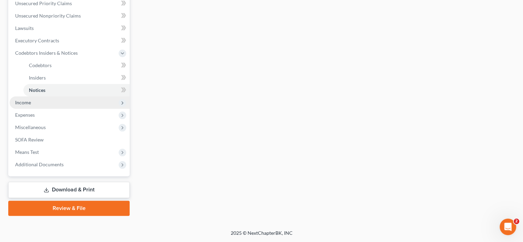
click at [26, 99] on span "Income" at bounding box center [23, 102] width 16 height 6
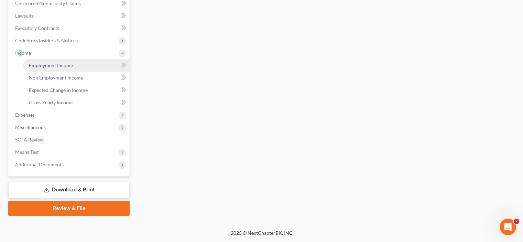
click at [51, 62] on span "Employment Income" at bounding box center [51, 65] width 44 height 6
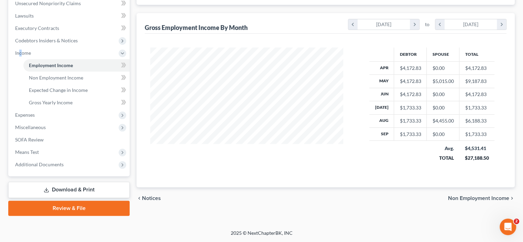
scroll to position [275, 0]
click at [31, 112] on span "Expenses" at bounding box center [25, 115] width 20 height 6
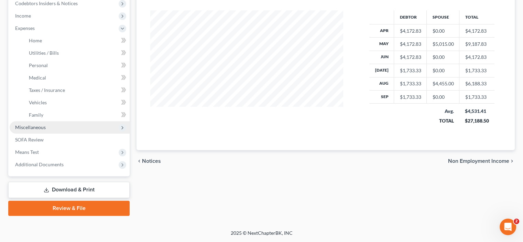
click at [40, 130] on span "Miscellaneous" at bounding box center [30, 127] width 31 height 6
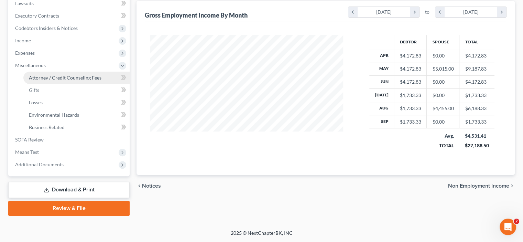
click at [49, 75] on span "Attorney / Credit Counseling Fees" at bounding box center [65, 78] width 73 height 6
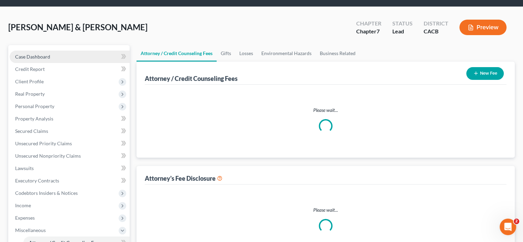
select select "0"
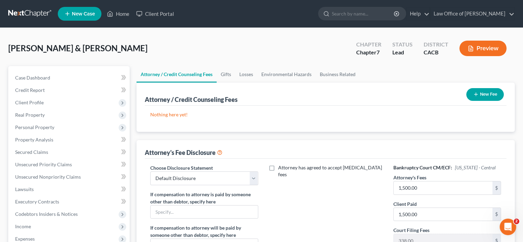
click at [478, 101] on button "New Fee" at bounding box center [484, 94] width 37 height 13
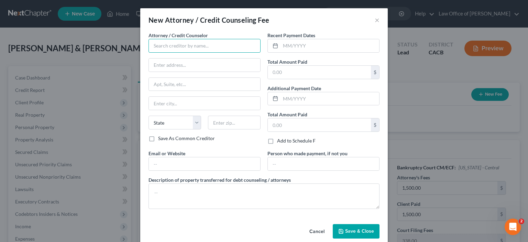
click at [148, 53] on input "text" at bounding box center [204, 46] width 112 height 14
type input "[PERSON_NAME]"
click at [154, 71] on input "text" at bounding box center [204, 64] width 111 height 13
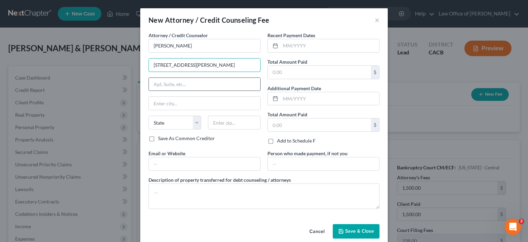
type input "[STREET_ADDRESS][PERSON_NAME]"
drag, startPoint x: 129, startPoint y: 100, endPoint x: 128, endPoint y: 104, distance: 3.8
click at [149, 91] on input "text" at bounding box center [204, 84] width 111 height 13
type input "Suite 200"
click at [149, 110] on input "text" at bounding box center [204, 103] width 111 height 13
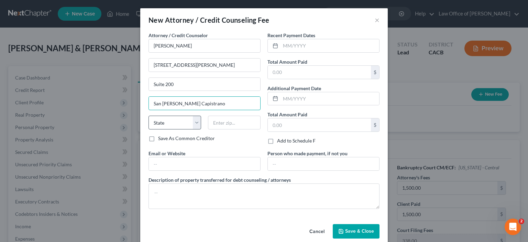
type input "San [PERSON_NAME] Capistrano"
click at [176, 129] on select "State [US_STATE] AK AR AZ CA CO CT DE DC [GEOGRAPHIC_DATA] [GEOGRAPHIC_DATA] GU…" at bounding box center [174, 122] width 53 height 14
select select "4"
click at [148, 129] on select "State [US_STATE] AK AR AZ CA CO CT DE DC [GEOGRAPHIC_DATA] [GEOGRAPHIC_DATA] GU…" at bounding box center [174, 122] width 53 height 14
click at [209, 129] on input "text" at bounding box center [234, 122] width 53 height 14
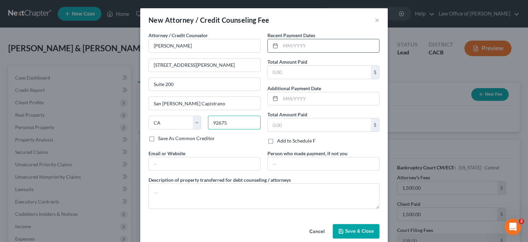
type input "92675"
drag, startPoint x: 283, startPoint y: 55, endPoint x: 279, endPoint y: 54, distance: 3.9
click at [282, 52] on input "text" at bounding box center [329, 45] width 99 height 13
type input "[DATE]"
click at [269, 79] on input "text" at bounding box center [319, 72] width 103 height 13
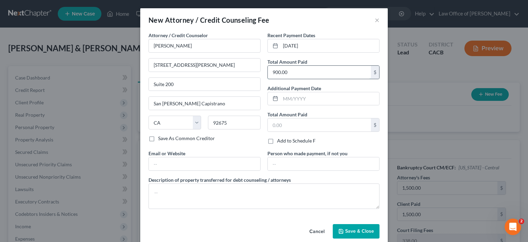
click at [293, 79] on input "900.00" at bounding box center [319, 72] width 103 height 13
type input "9"
type input "3"
click at [270, 79] on input "text" at bounding box center [319, 72] width 103 height 13
type input "2,937.00"
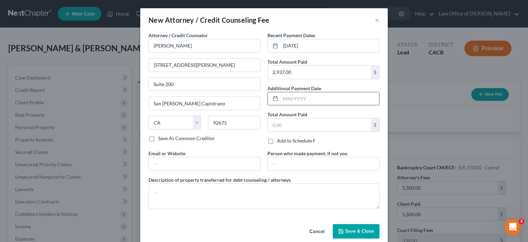
click at [281, 105] on input "text" at bounding box center [329, 98] width 99 height 13
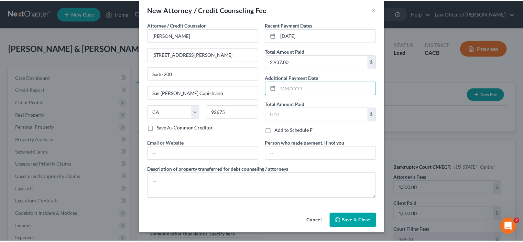
scroll to position [70, 0]
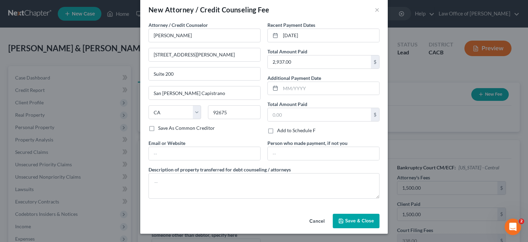
click at [329, 217] on button "Cancel" at bounding box center [317, 221] width 26 height 14
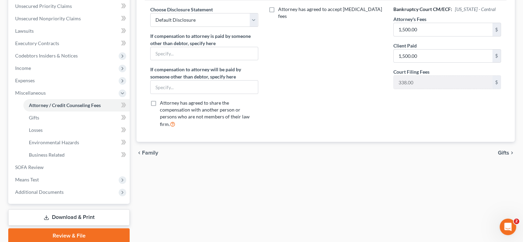
scroll to position [160, 0]
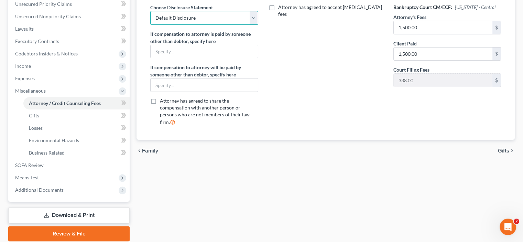
click at [253, 25] on select "Select Default Disclosure" at bounding box center [204, 18] width 108 height 14
click at [155, 25] on select "Select Default Disclosure" at bounding box center [204, 18] width 108 height 14
click at [250, 25] on select "Select Default Disclosure" at bounding box center [204, 18] width 108 height 14
select select "0"
click at [155, 25] on select "Select Default Disclosure" at bounding box center [204, 18] width 108 height 14
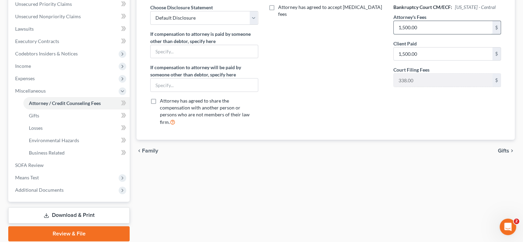
click at [429, 34] on input "1,500.00" at bounding box center [443, 27] width 99 height 13
type input "3,500.00"
click at [433, 60] on input "1,500.00" at bounding box center [443, 53] width 99 height 13
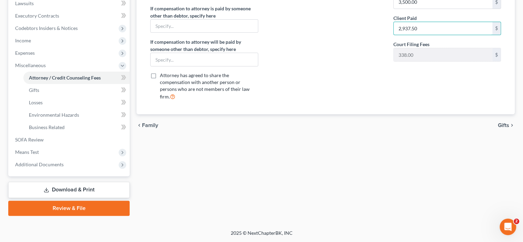
scroll to position [290, 0]
type input "2,937.50"
click at [498, 122] on span "Gifts" at bounding box center [503, 124] width 11 height 5
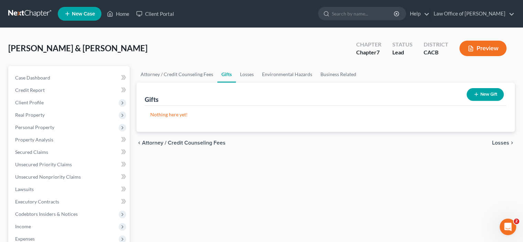
scroll to position [80, 0]
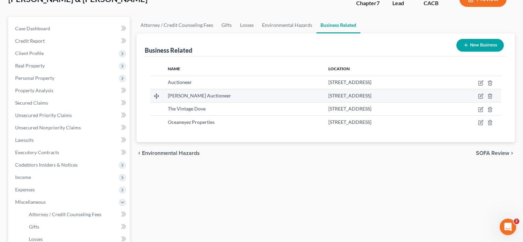
scroll to position [80, 0]
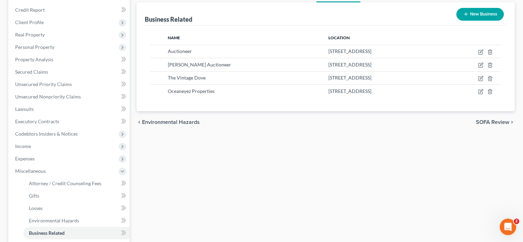
click at [482, 125] on span "SOFA Review" at bounding box center [492, 121] width 33 height 5
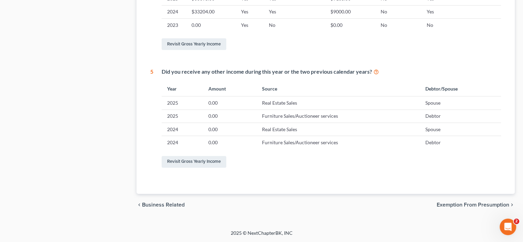
scroll to position [530, 0]
click at [458, 202] on span "Exemption from Presumption" at bounding box center [473, 204] width 73 height 5
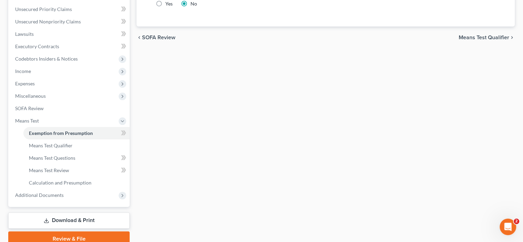
scroll to position [160, 0]
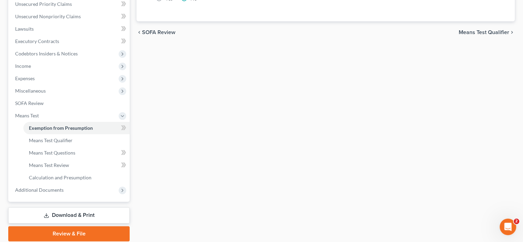
click at [459, 35] on span "Means Test Qualifier" at bounding box center [484, 32] width 51 height 5
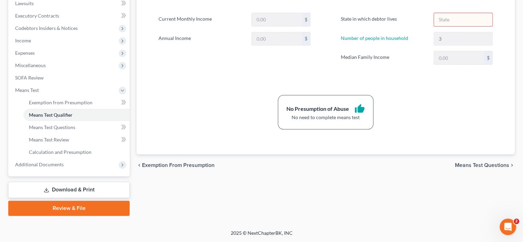
scroll to position [241, 0]
drag, startPoint x: 460, startPoint y: 198, endPoint x: 455, endPoint y: 194, distance: 6.1
click at [460, 168] on span "Means Test Questions" at bounding box center [482, 164] width 54 height 5
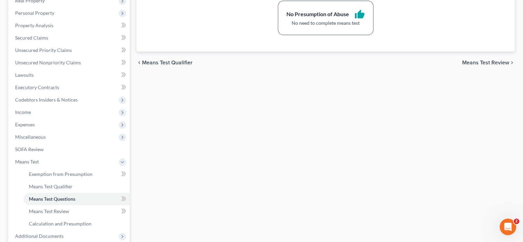
scroll to position [160, 0]
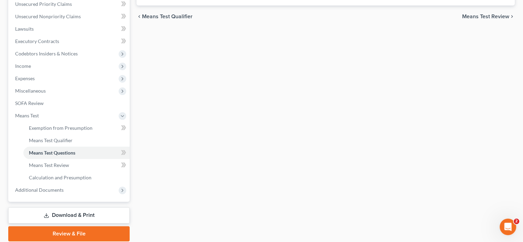
click at [462, 19] on span "Means Test Review" at bounding box center [485, 16] width 47 height 5
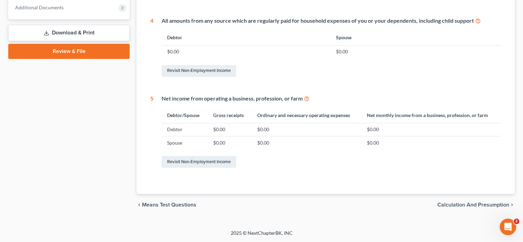
scroll to position [503, 0]
click at [437, 202] on span "Calculation and Presumption" at bounding box center [473, 204] width 72 height 5
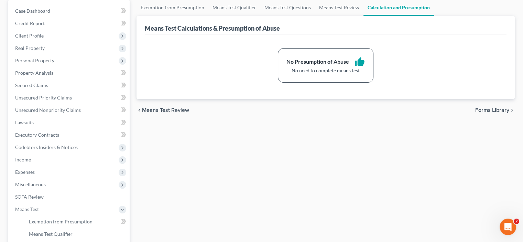
scroll to position [160, 0]
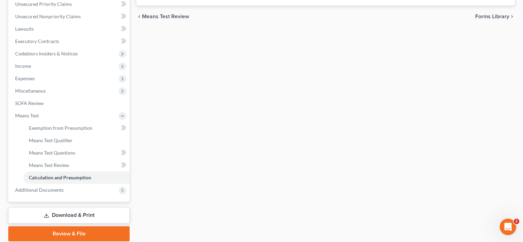
click at [477, 19] on span "Forms Library" at bounding box center [492, 16] width 34 height 5
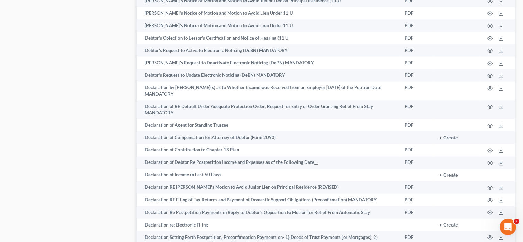
scroll to position [1123, 0]
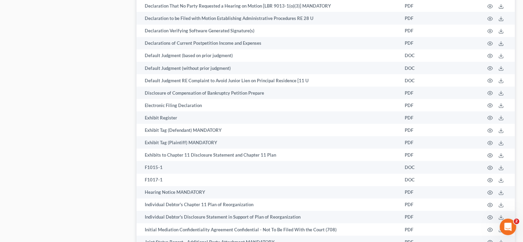
scroll to position [1444, 0]
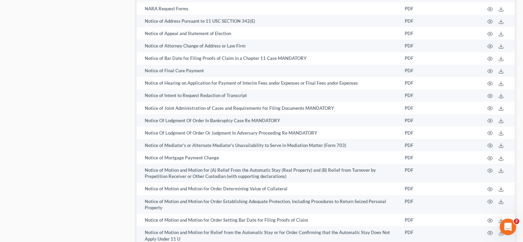
scroll to position [1925, 0]
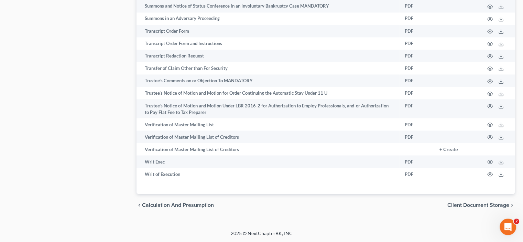
scroll to position [4892, 0]
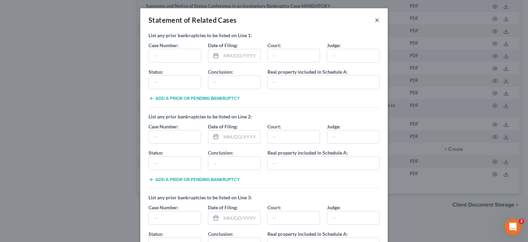
click at [379, 24] on button "×" at bounding box center [377, 20] width 5 height 8
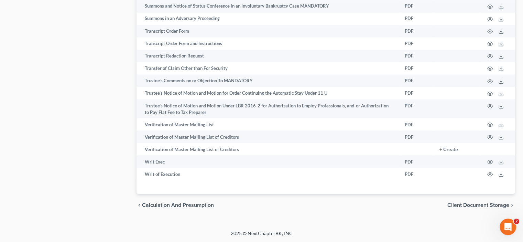
scroll to position [4065, 0]
